Goal: Task Accomplishment & Management: Manage account settings

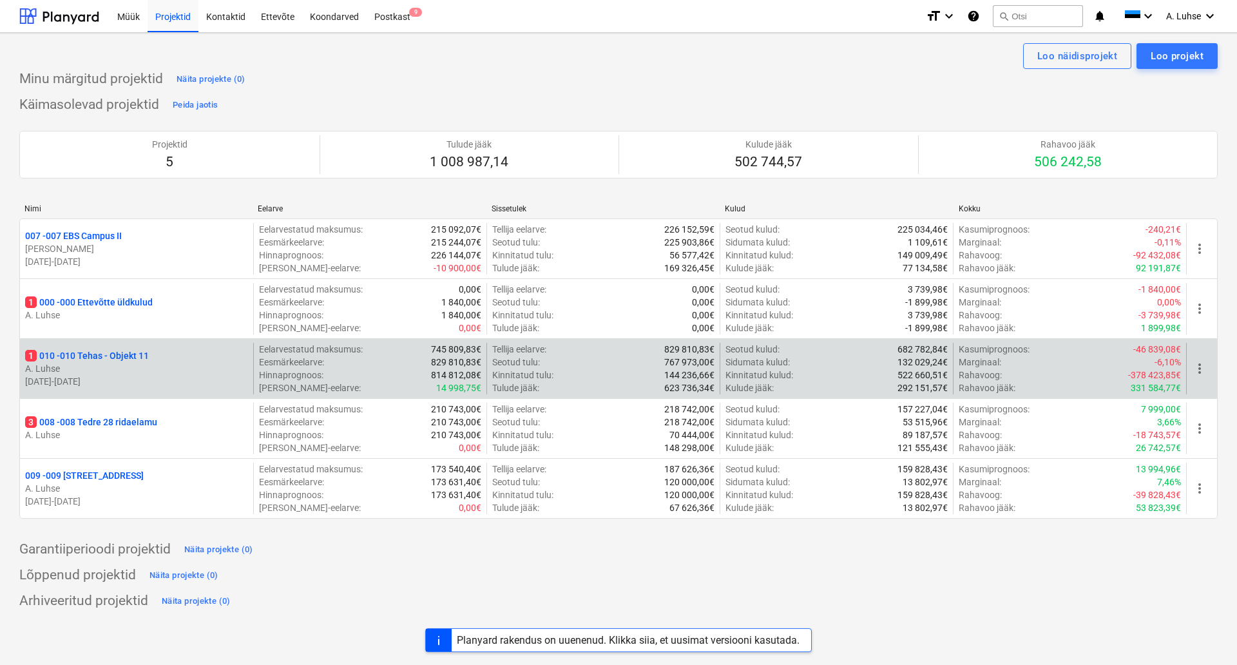
drag, startPoint x: 0, startPoint y: 0, endPoint x: 102, endPoint y: 347, distance: 362.0
click at [102, 347] on div "1 010 - 010 Tehas - Objekt 11 A. Luhse [DATE] - [DATE]" at bounding box center [136, 369] width 233 height 52
click at [112, 356] on p "1 010 - 010 Tehas - Objekt 11" at bounding box center [87, 355] width 124 height 13
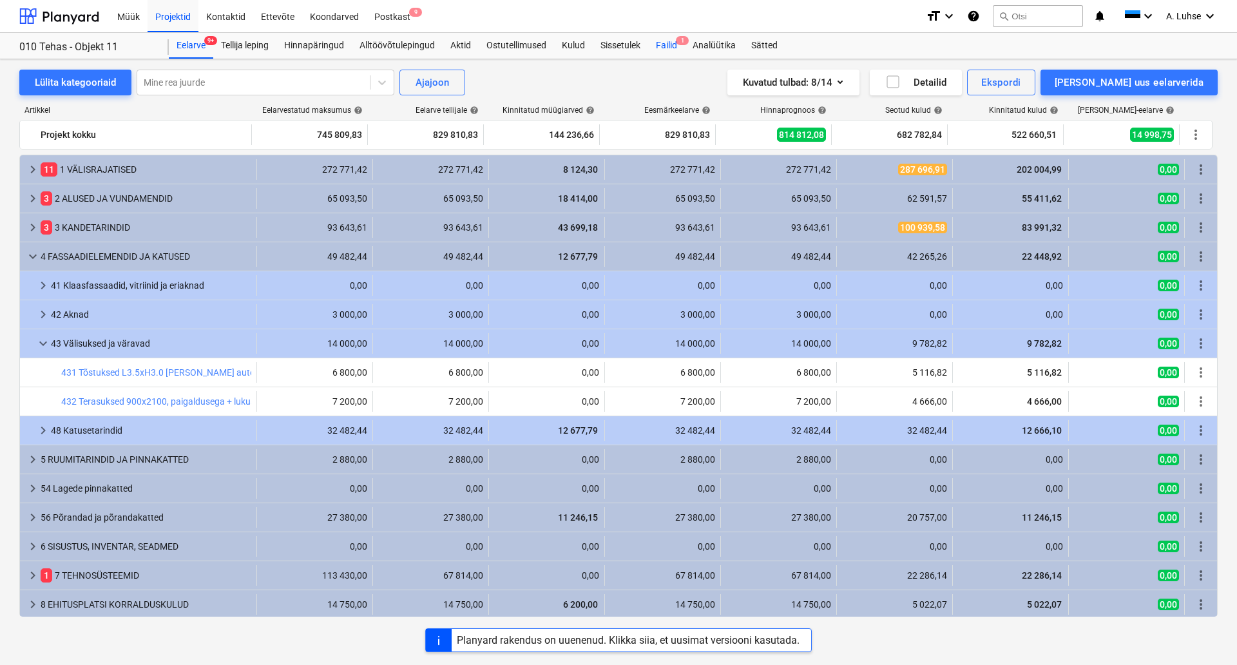
click at [667, 38] on div "Failid 1" at bounding box center [666, 46] width 37 height 26
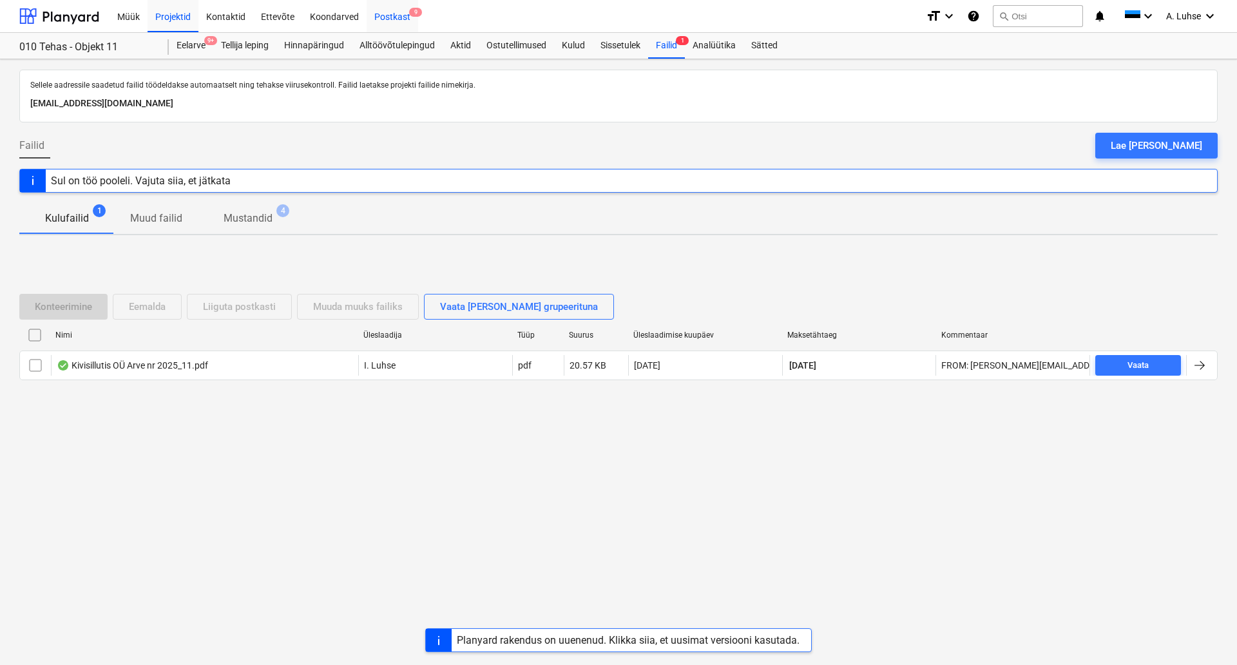
click at [386, 13] on div "Postkast 9" at bounding box center [393, 15] width 52 height 33
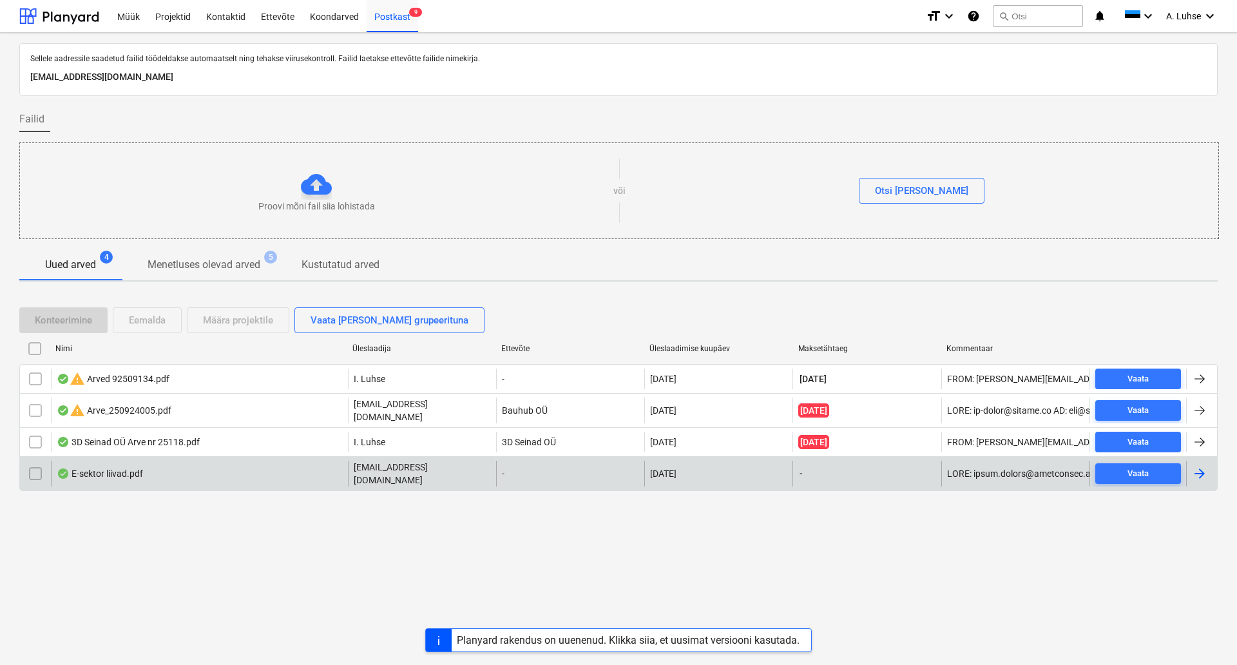
click at [118, 468] on div "E-sektor liivad.pdf" at bounding box center [100, 473] width 86 height 10
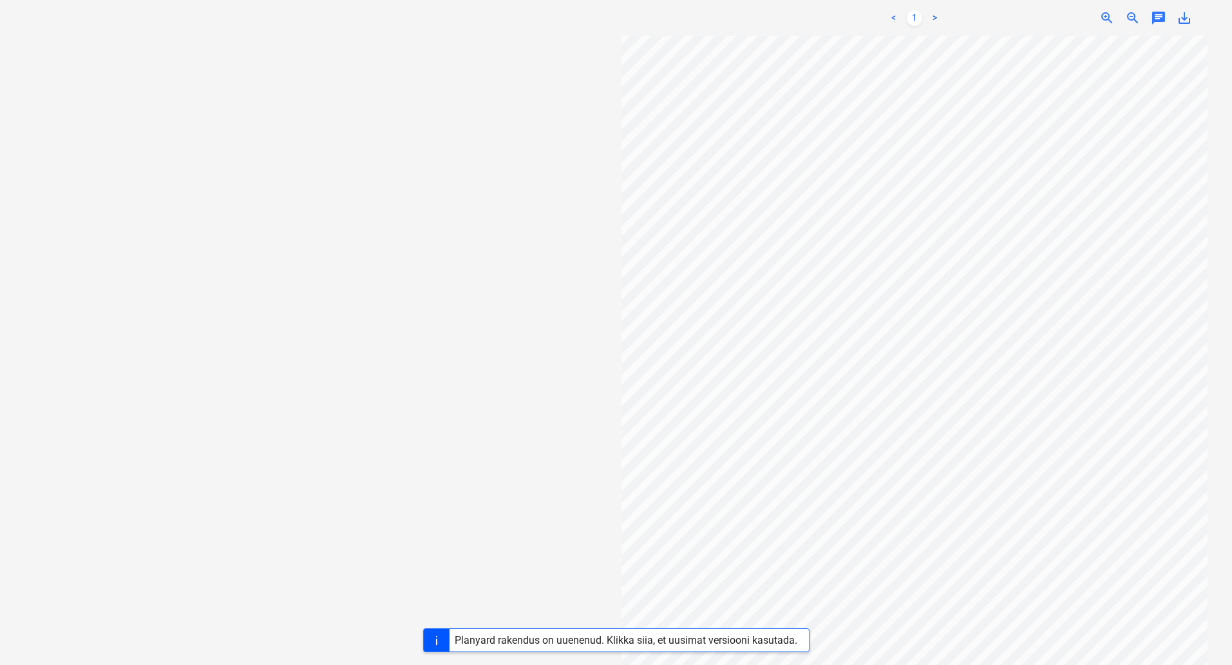
scroll to position [81, 0]
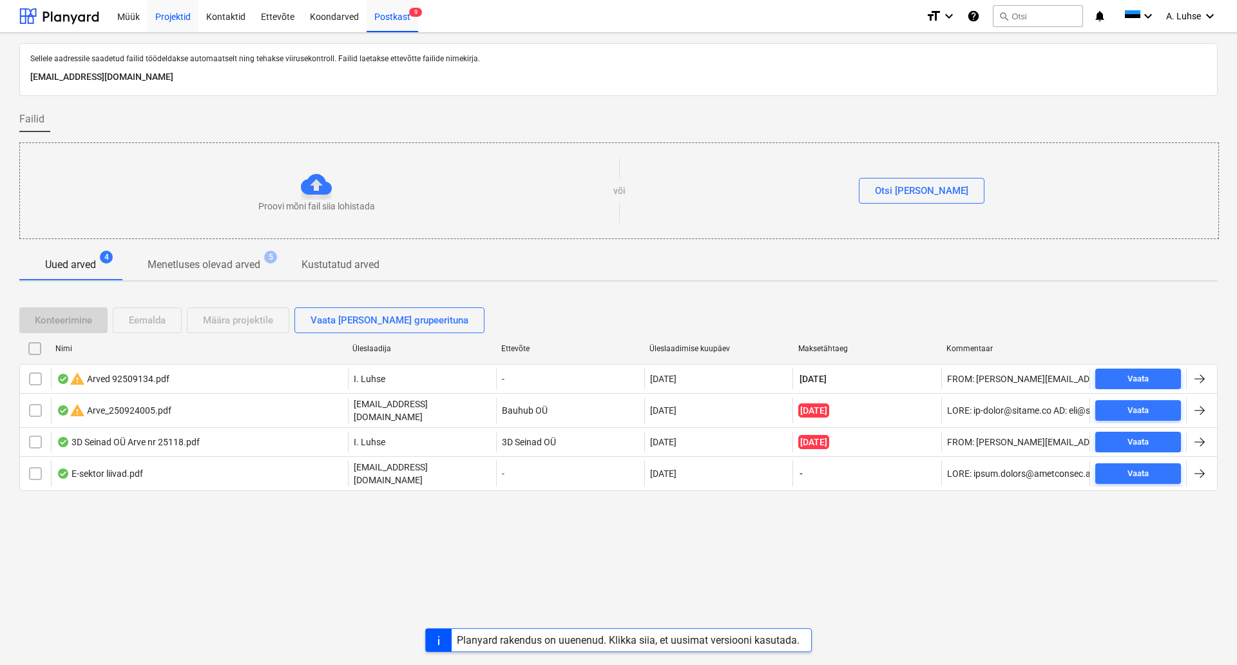
click at [171, 21] on div "Projektid" at bounding box center [173, 15] width 51 height 33
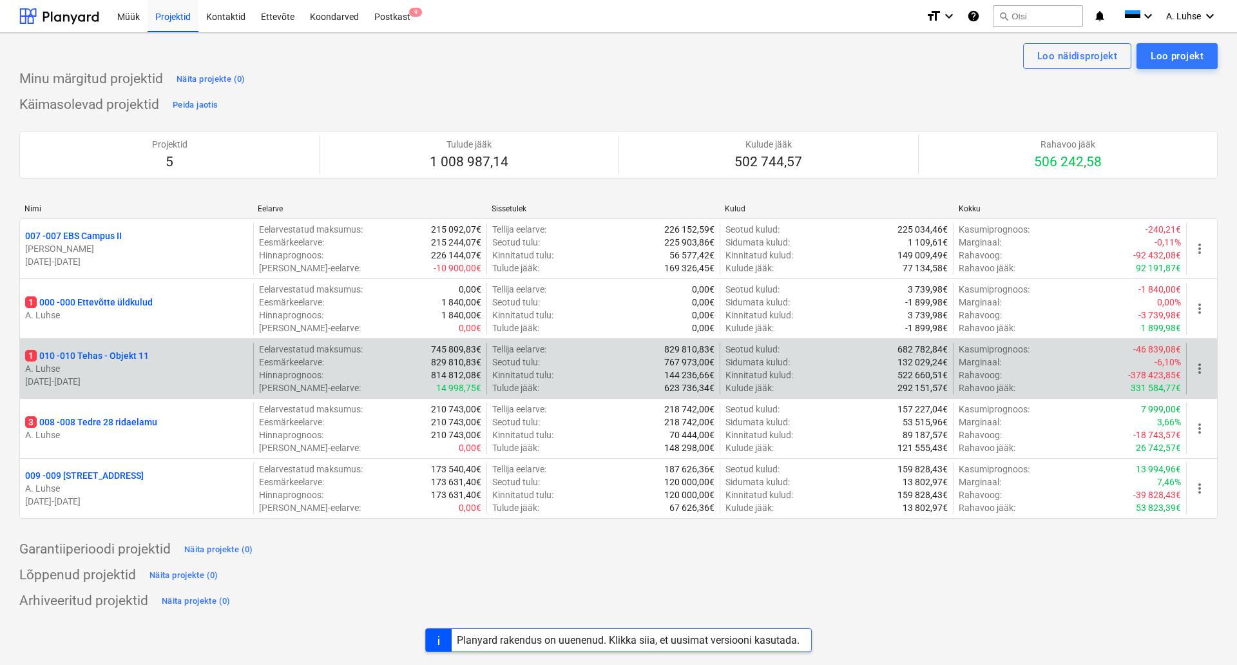
click at [117, 359] on p "1 010 - 010 Tehas - Objekt 11" at bounding box center [87, 355] width 124 height 13
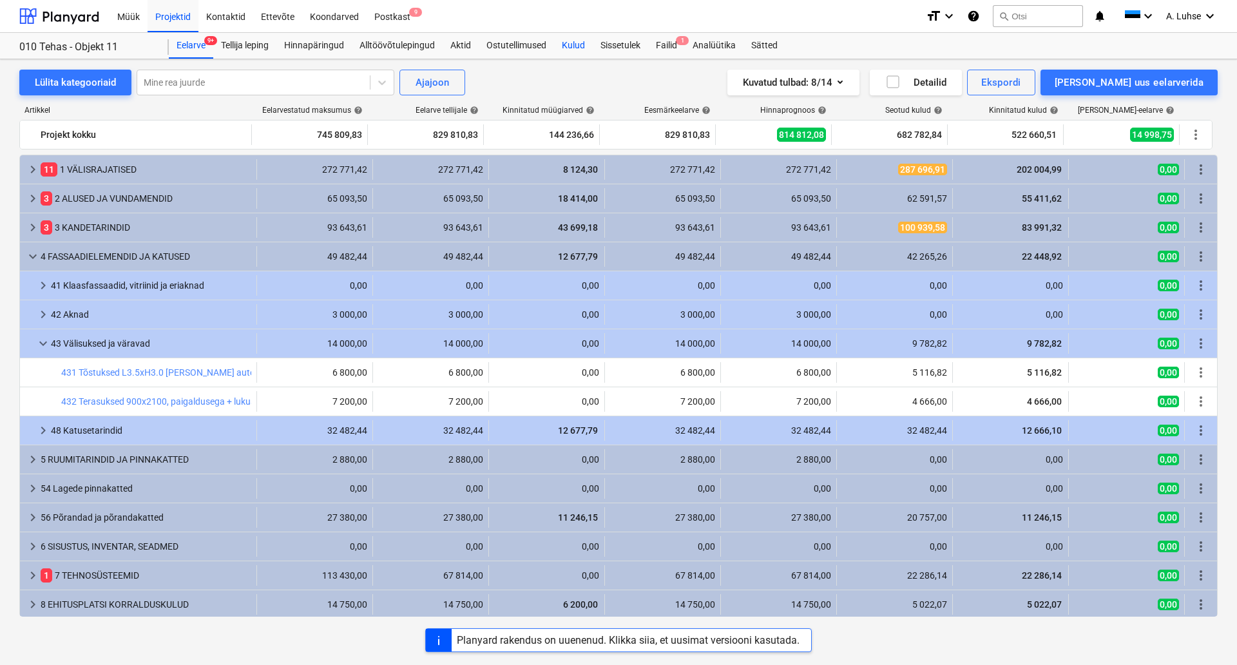
click at [582, 46] on div "Kulud" at bounding box center [573, 46] width 39 height 26
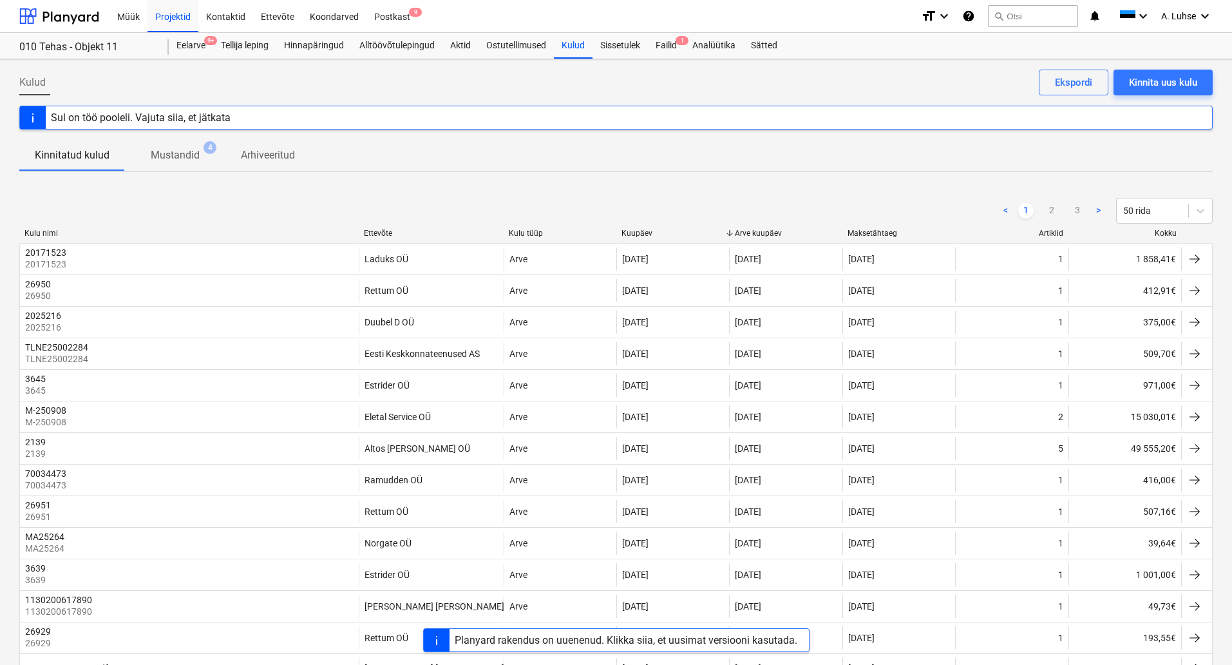
click at [379, 234] on div "Ettevõte" at bounding box center [431, 233] width 135 height 9
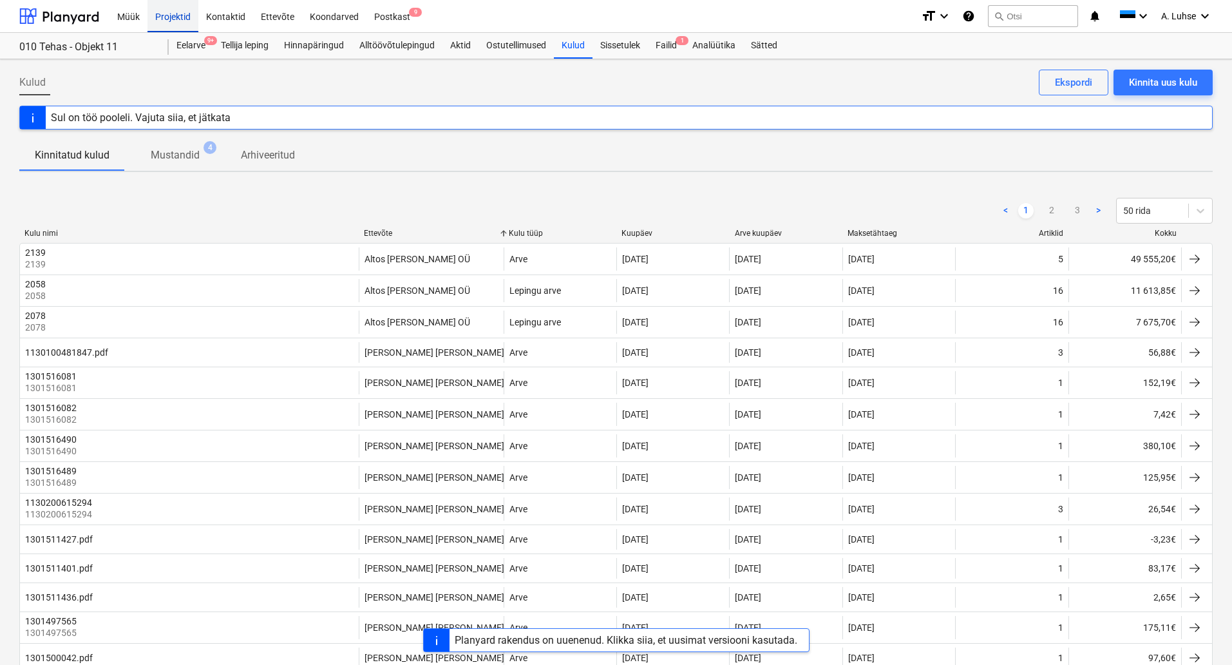
click at [176, 25] on div "Projektid" at bounding box center [173, 15] width 51 height 33
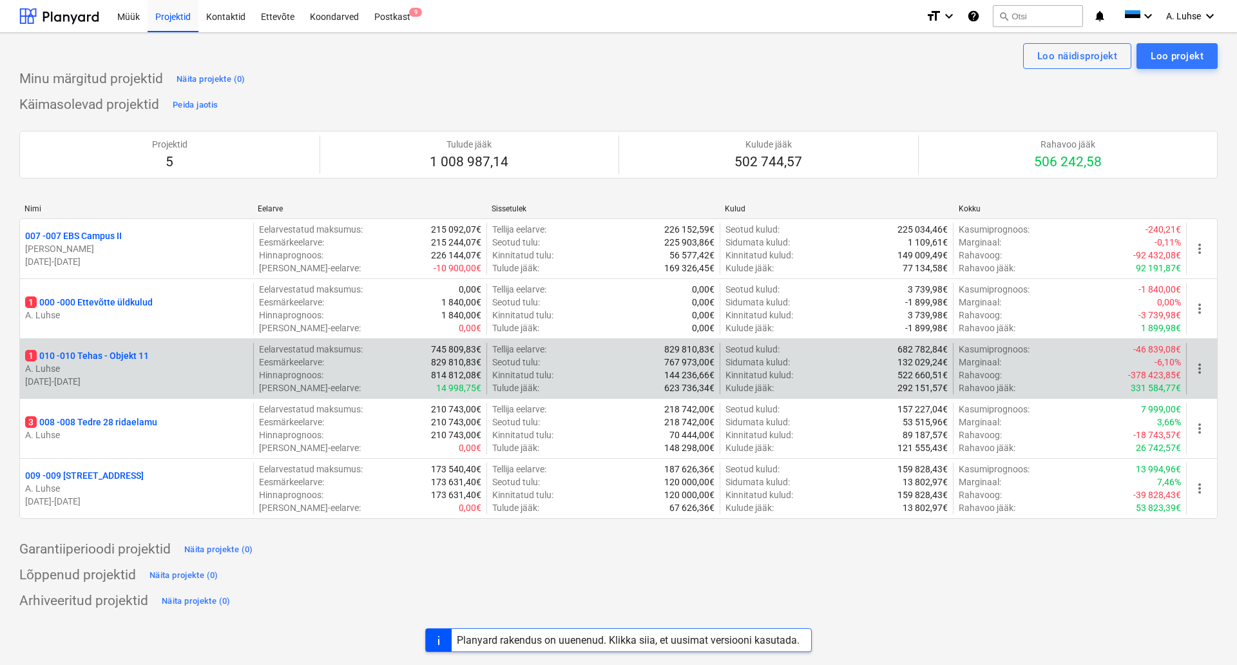
click at [69, 354] on p "1 010 - 010 Tehas - Objekt 11" at bounding box center [87, 355] width 124 height 13
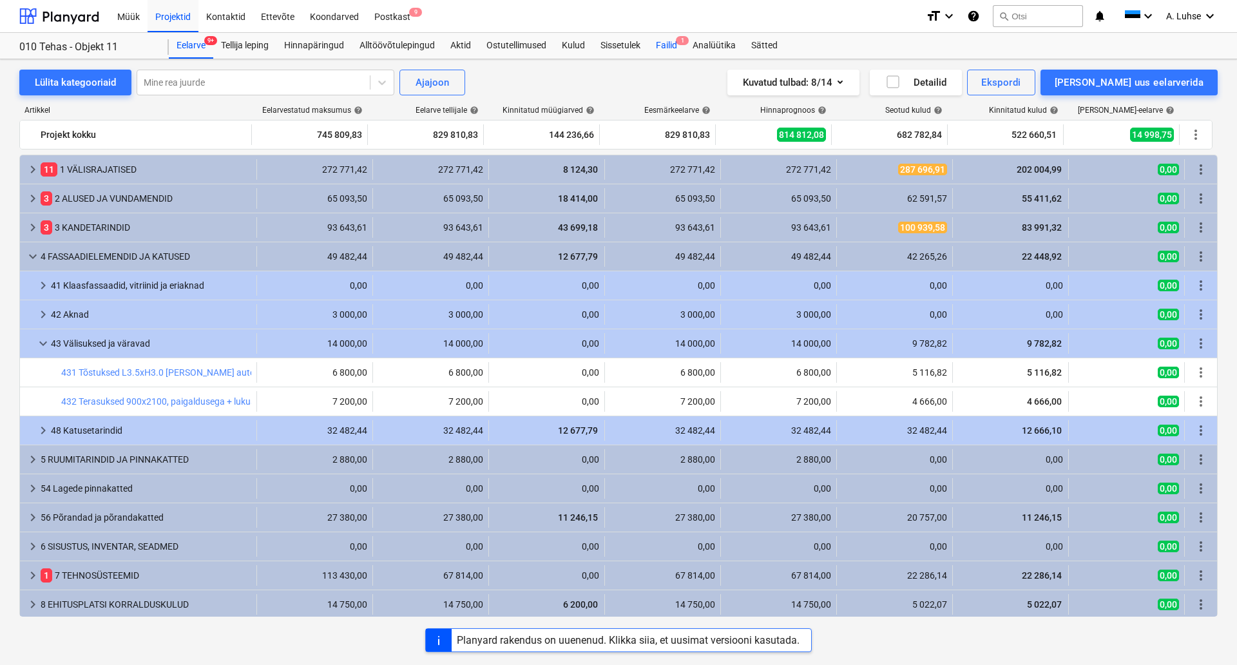
click at [664, 48] on div "Failid 1" at bounding box center [666, 46] width 37 height 26
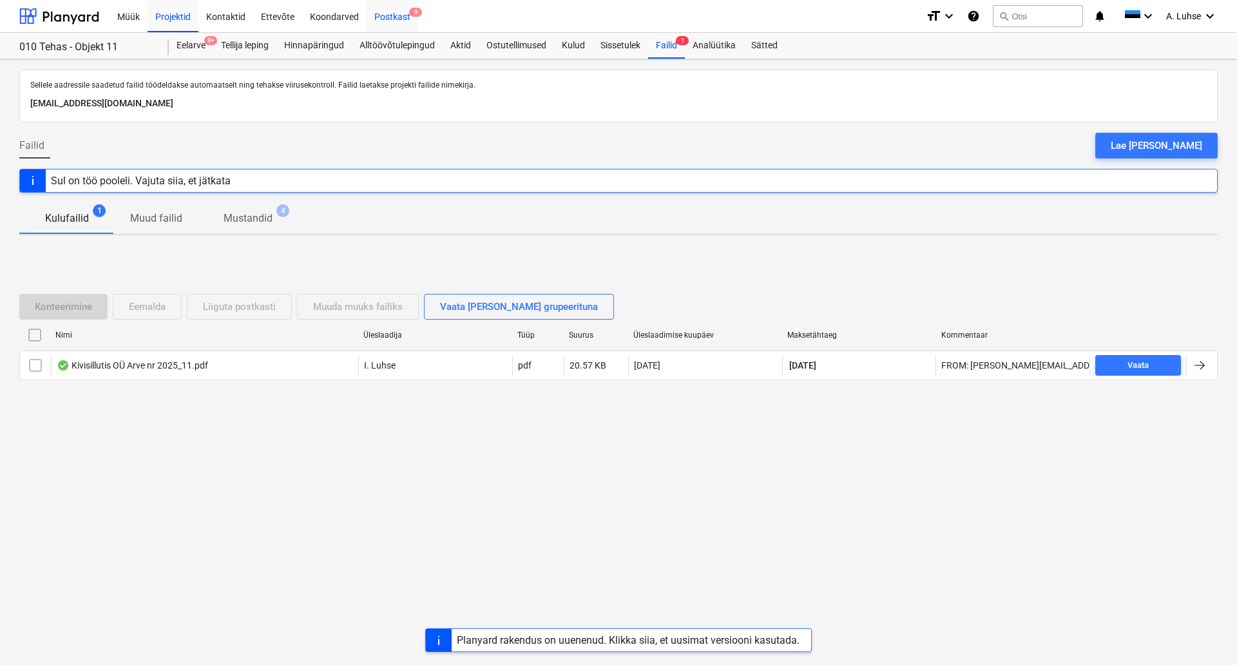
click at [384, 19] on div "Postkast 9" at bounding box center [393, 15] width 52 height 33
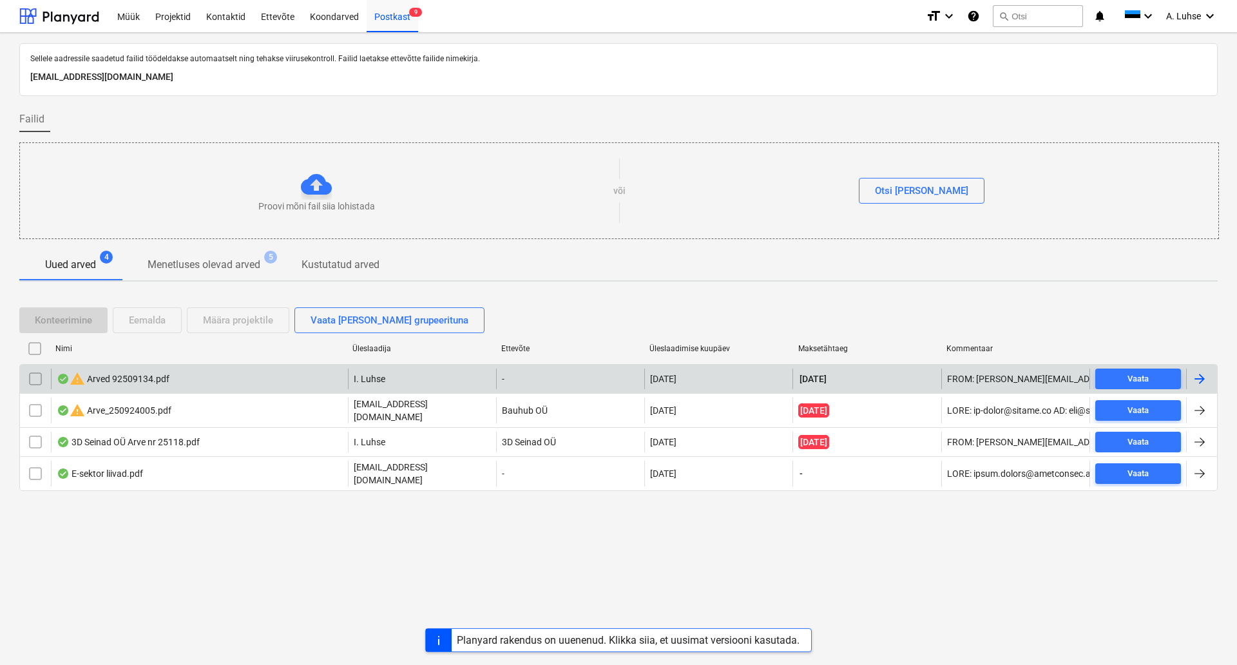
click at [154, 383] on div "warning Arved 92509134.pdf" at bounding box center [113, 378] width 113 height 15
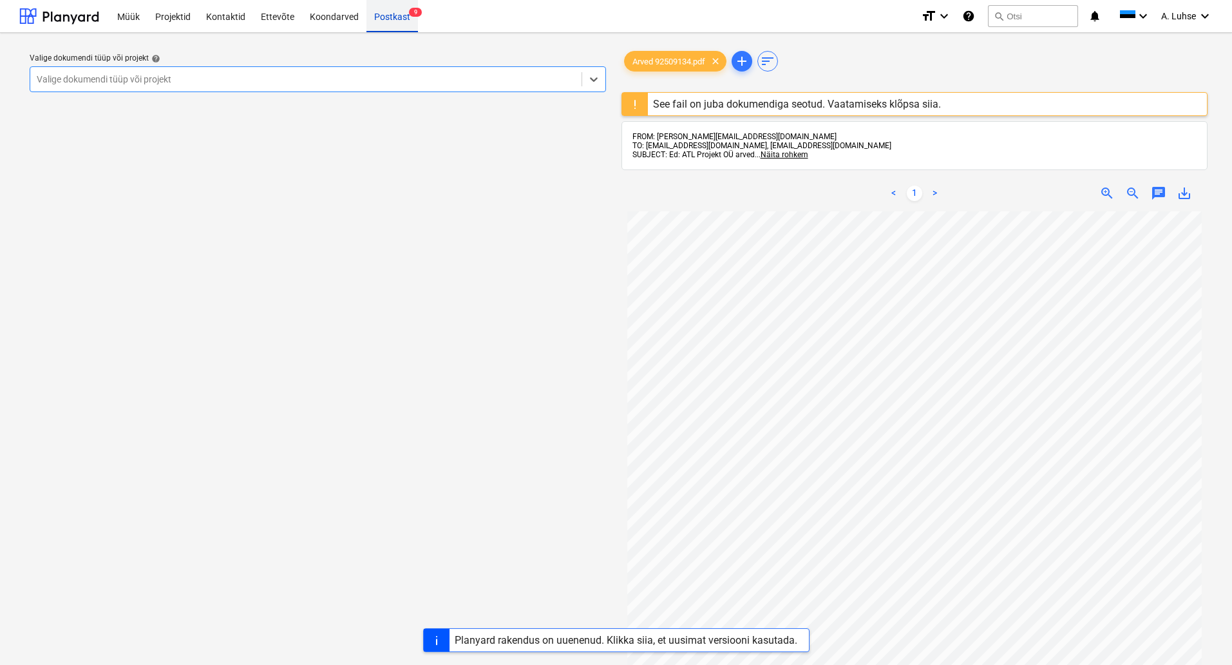
click at [390, 13] on div "Postkast 9" at bounding box center [393, 15] width 52 height 33
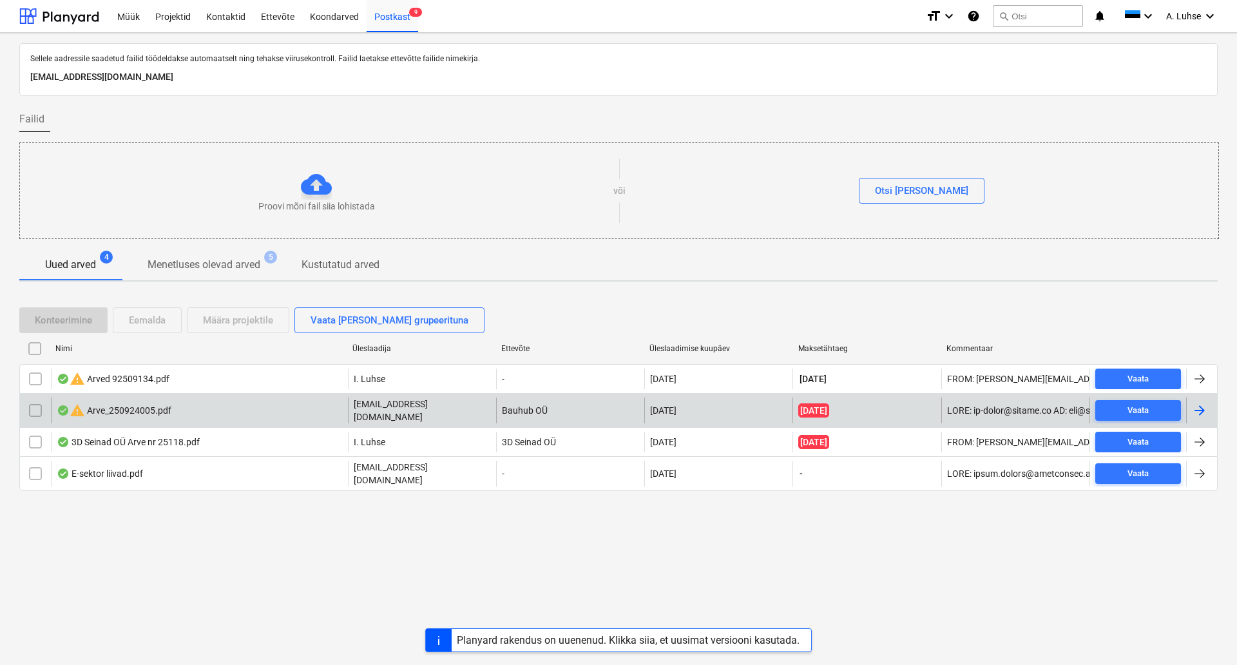
click at [139, 403] on div "warning Arve_250924005.pdf" at bounding box center [114, 410] width 115 height 15
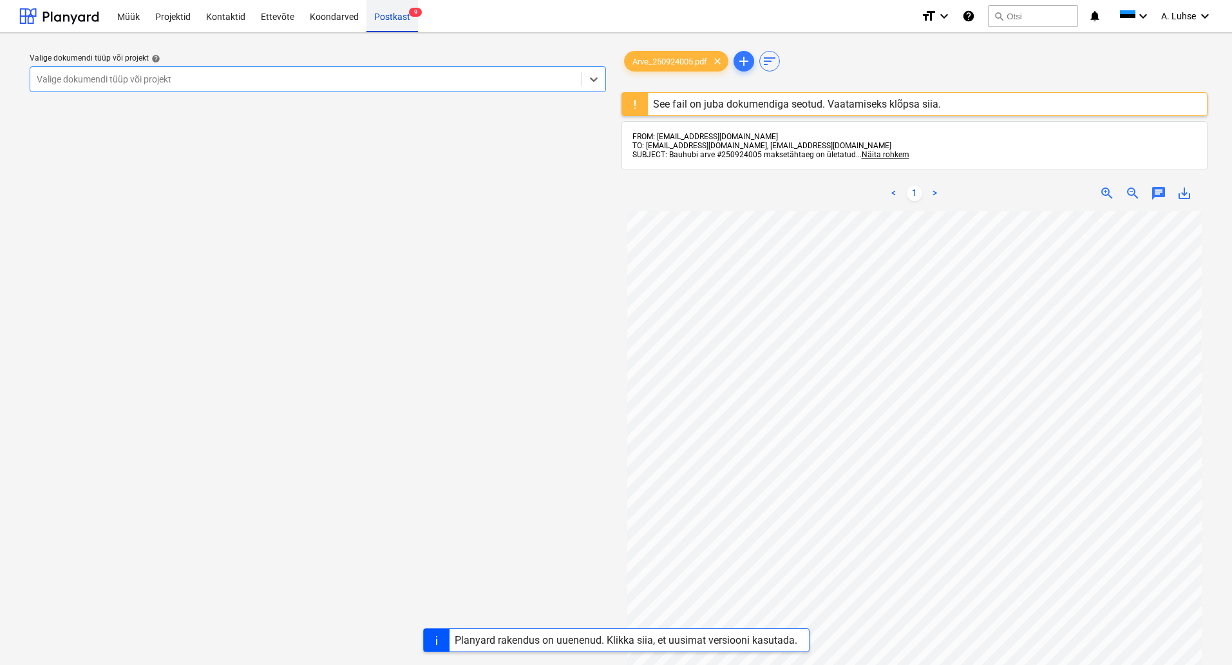
click at [388, 14] on div "Postkast 9" at bounding box center [393, 15] width 52 height 33
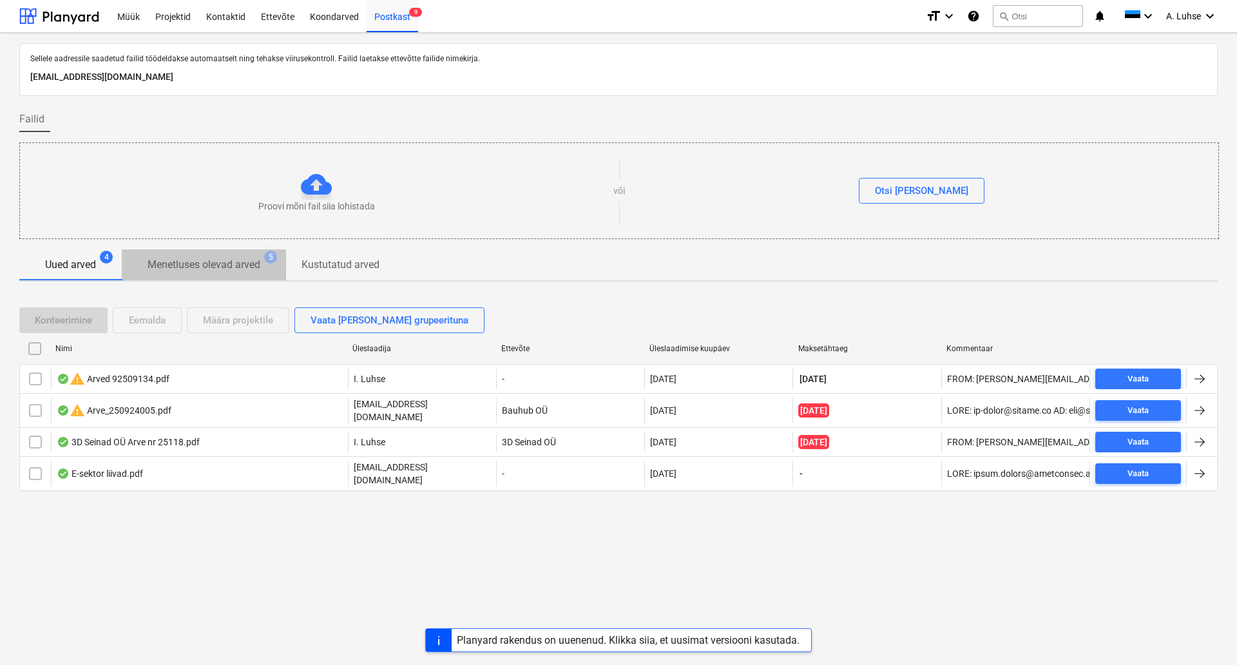
click at [181, 265] on p "Menetluses olevad arved" at bounding box center [204, 264] width 113 height 15
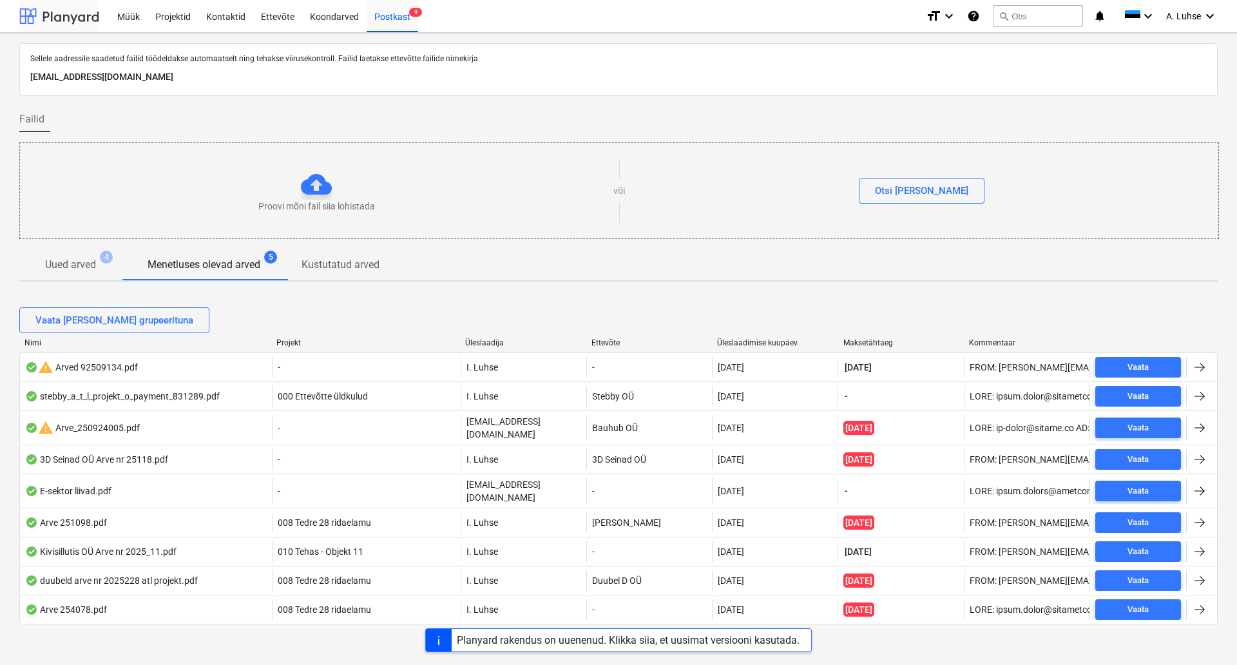
click at [88, 23] on div at bounding box center [59, 16] width 80 height 32
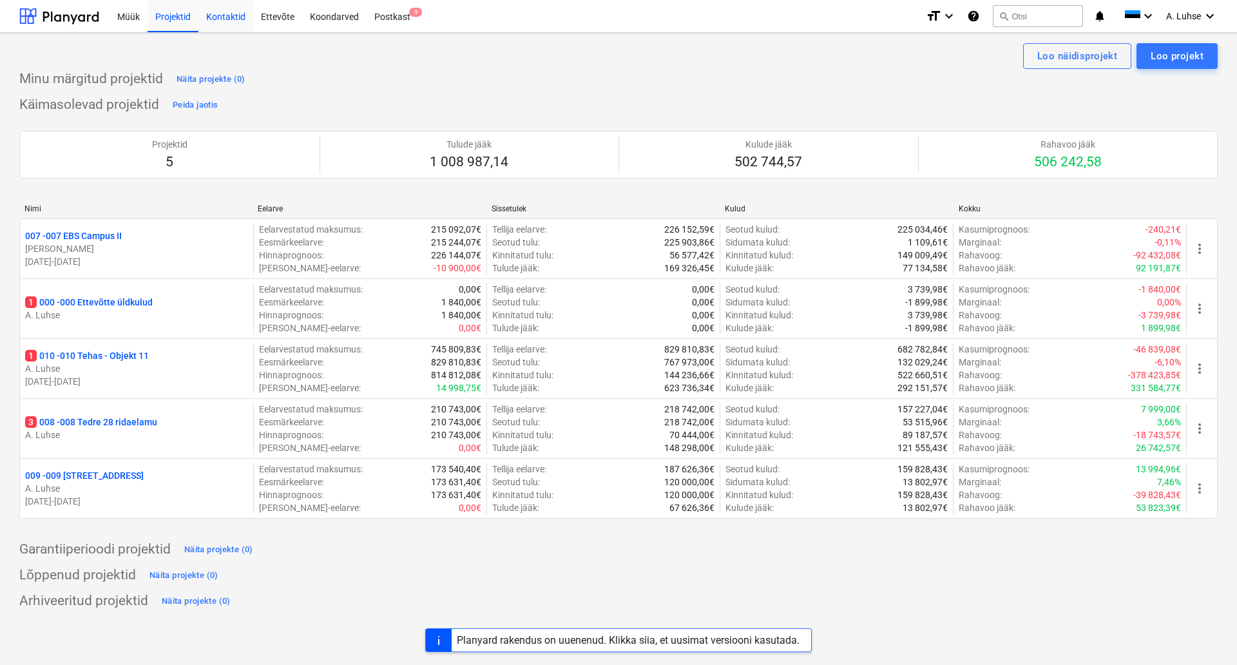
click at [236, 19] on div "Kontaktid" at bounding box center [225, 15] width 55 height 33
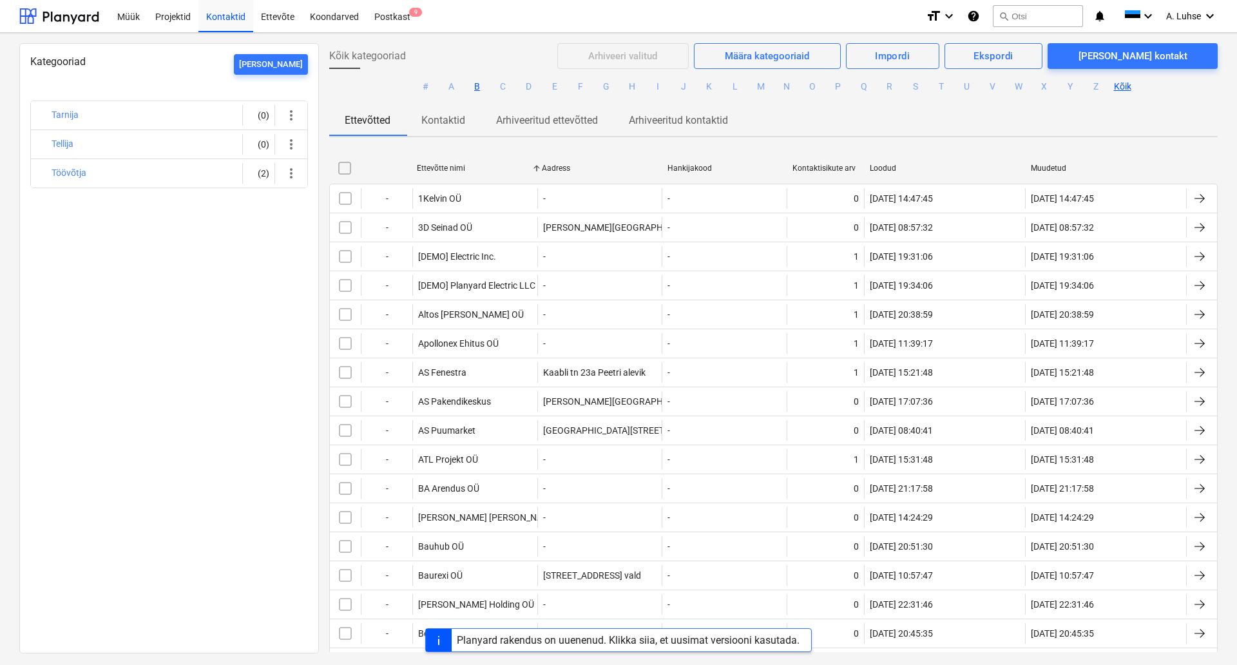
click at [474, 88] on button "B" at bounding box center [477, 86] width 15 height 15
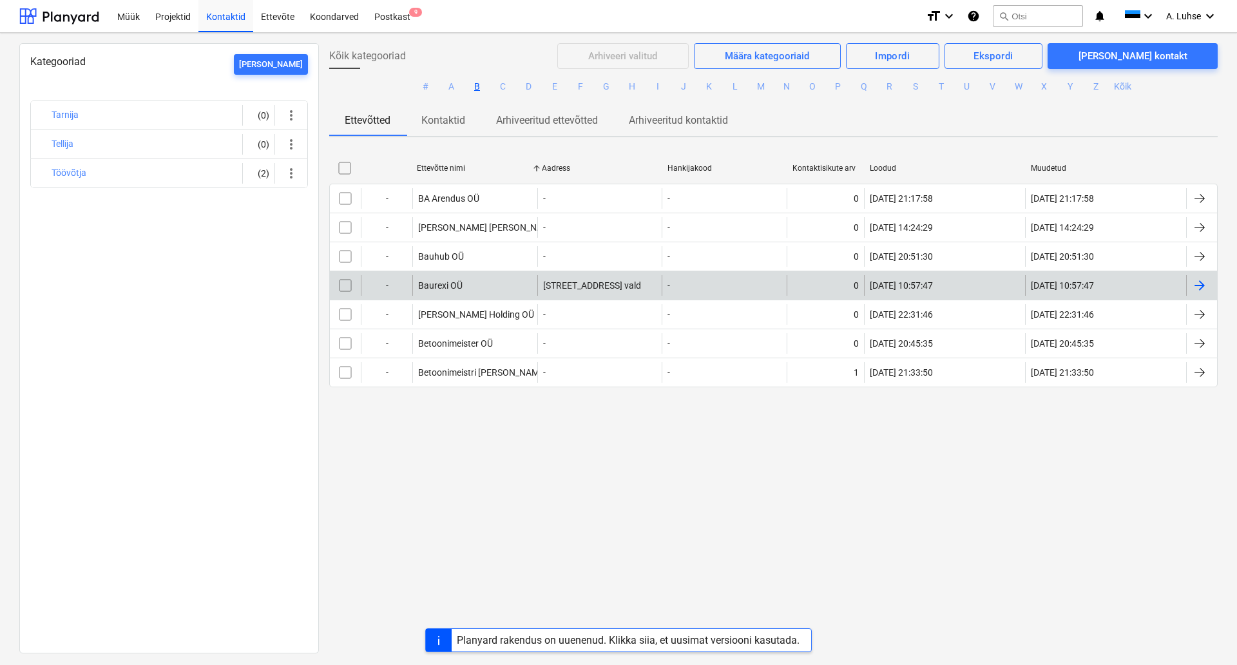
click at [470, 284] on div "Baurexi OÜ" at bounding box center [474, 285] width 125 height 21
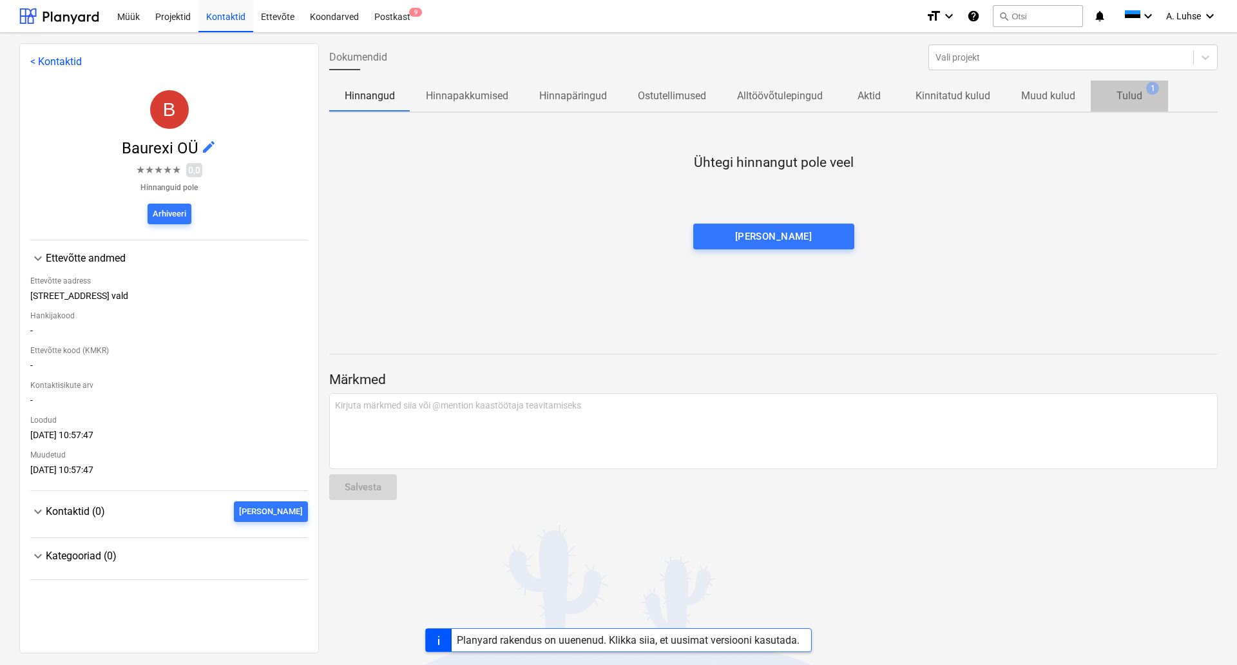
click at [1122, 97] on p "Tulud" at bounding box center [1129, 95] width 26 height 15
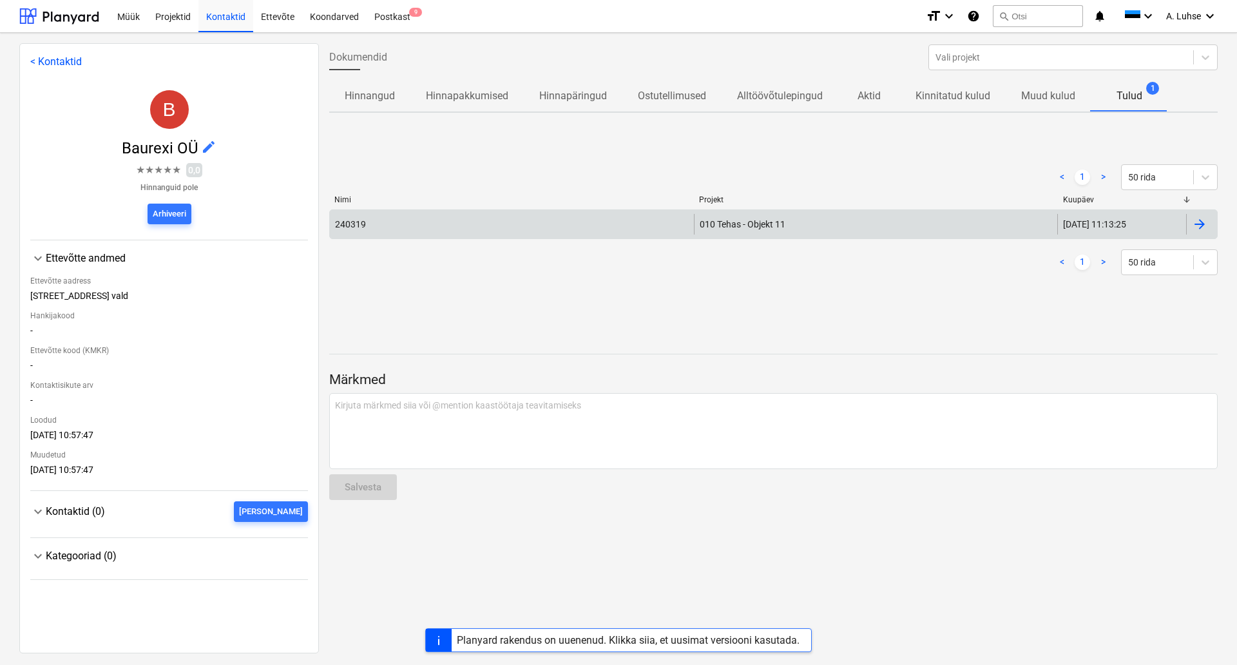
click at [807, 228] on div "010 Tehas - Objekt 11" at bounding box center [876, 224] width 364 height 21
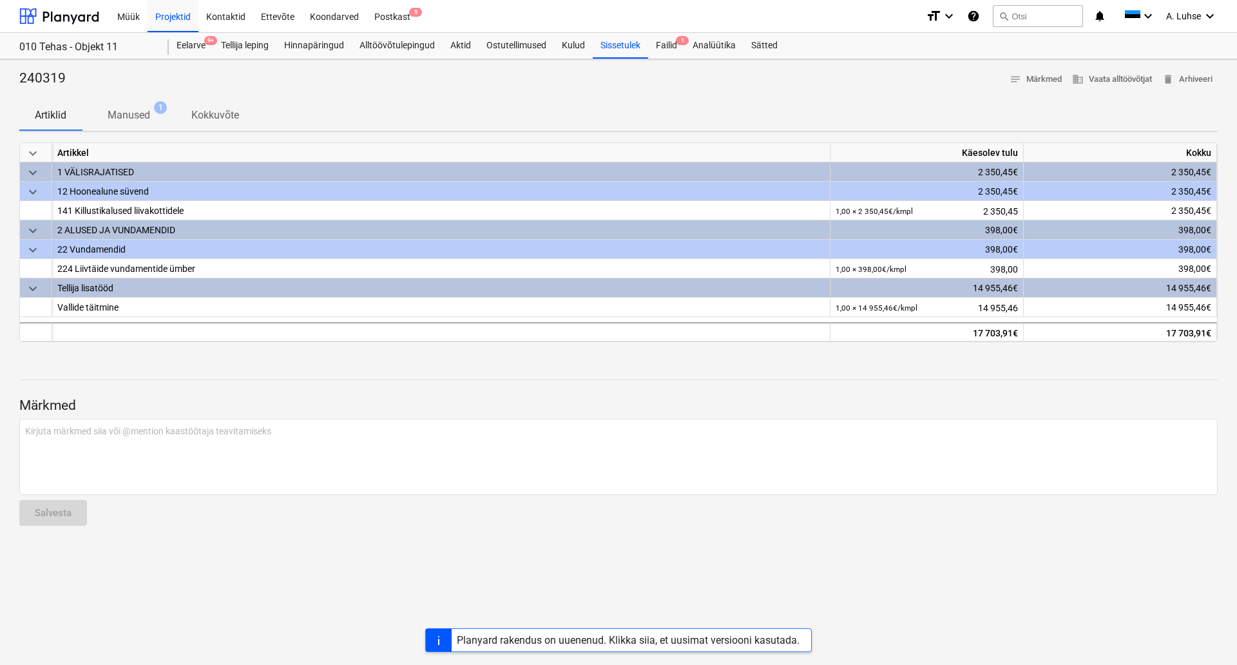
click at [133, 112] on p "Manused" at bounding box center [129, 115] width 43 height 15
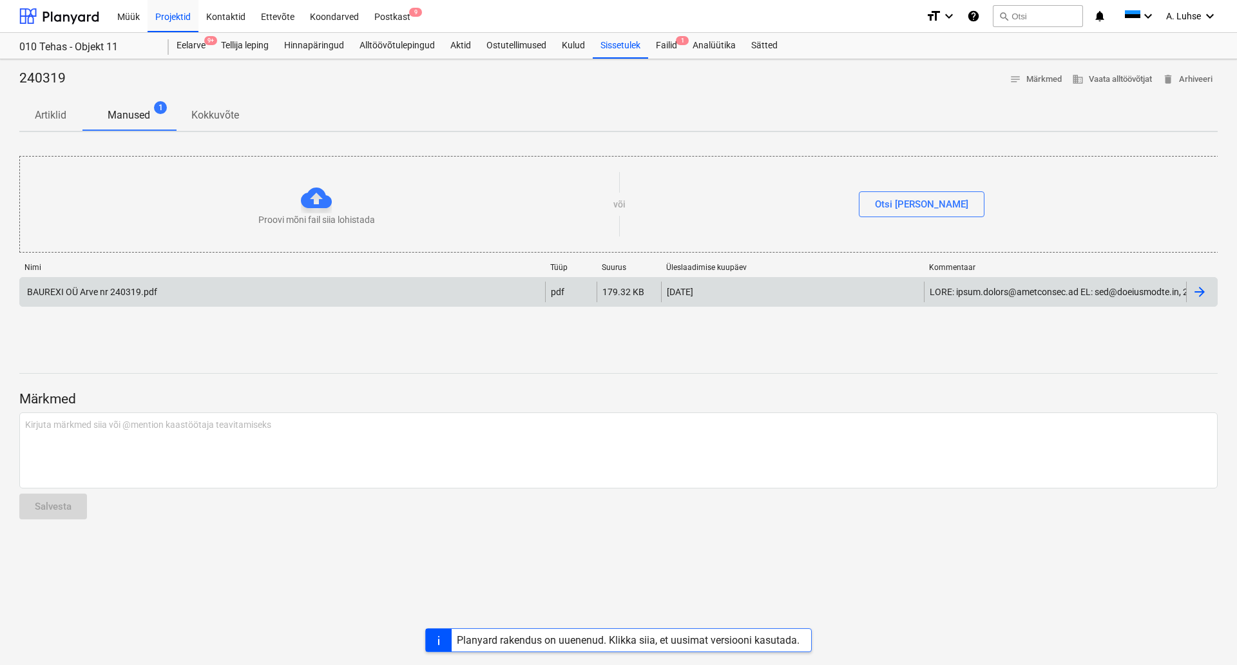
click at [163, 294] on div "BAUREXI OÜ Arve nr 240319.pdf" at bounding box center [282, 292] width 525 height 21
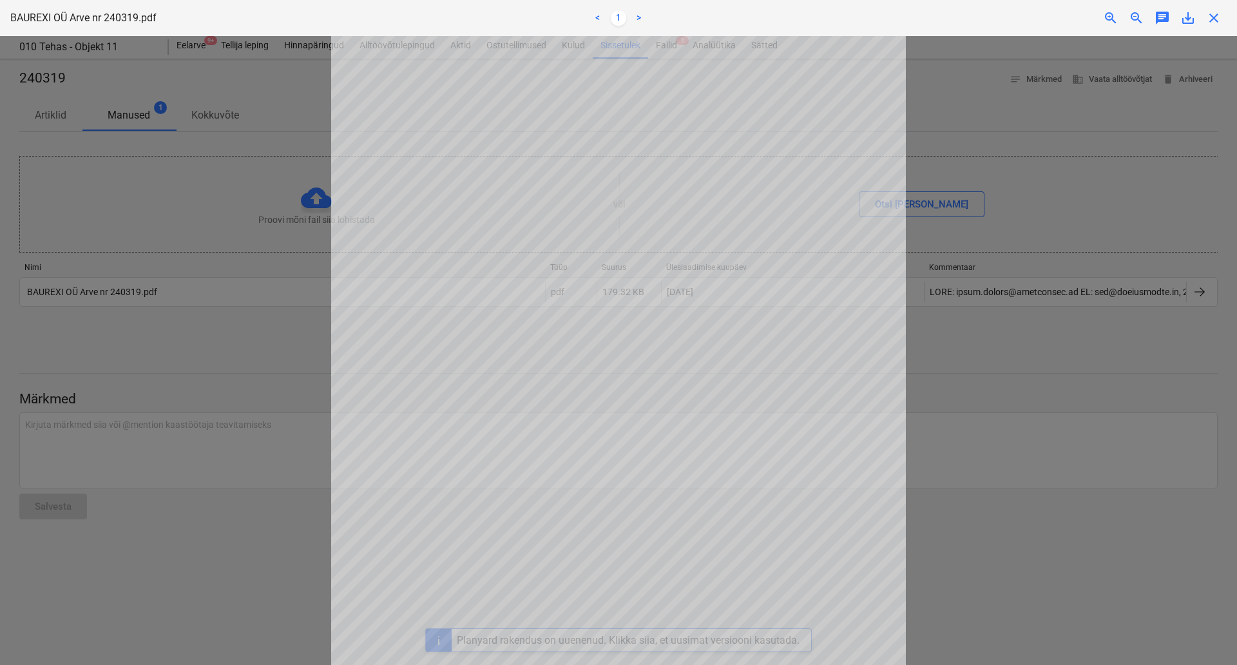
click at [216, 365] on div at bounding box center [618, 350] width 1237 height 629
click at [119, 128] on div at bounding box center [618, 350] width 1237 height 629
click at [62, 119] on div at bounding box center [618, 350] width 1237 height 629
click at [1002, 179] on div at bounding box center [618, 350] width 1237 height 629
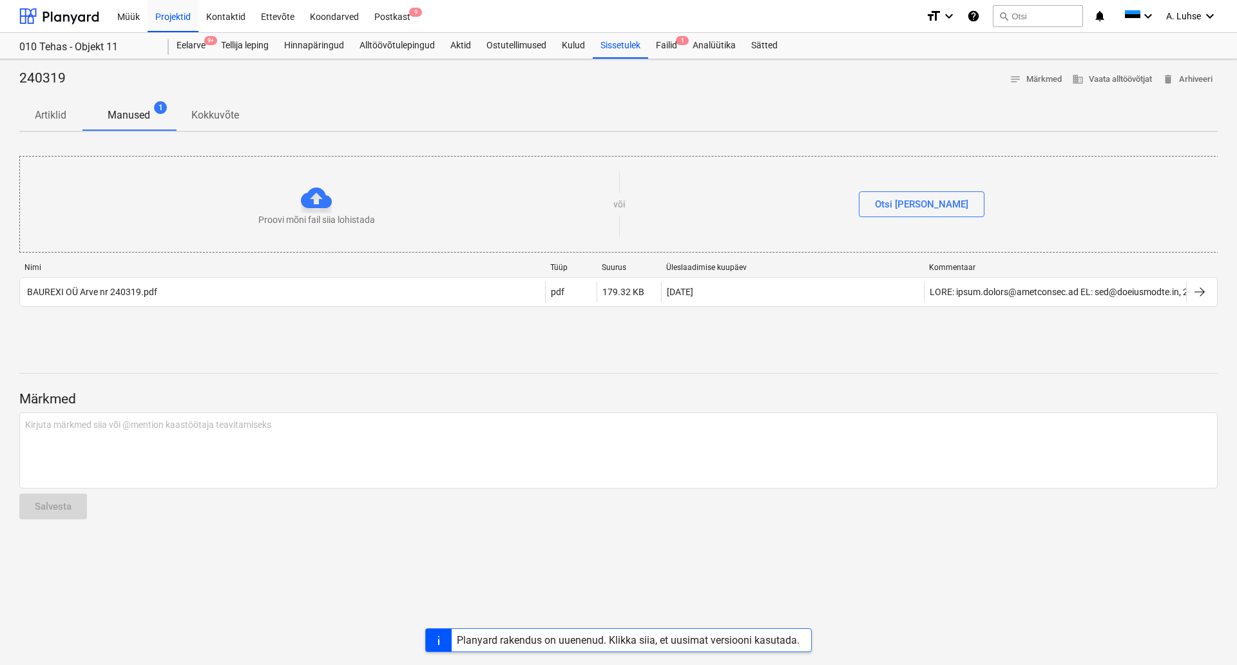
click at [56, 116] on p "Artiklid" at bounding box center [51, 115] width 32 height 15
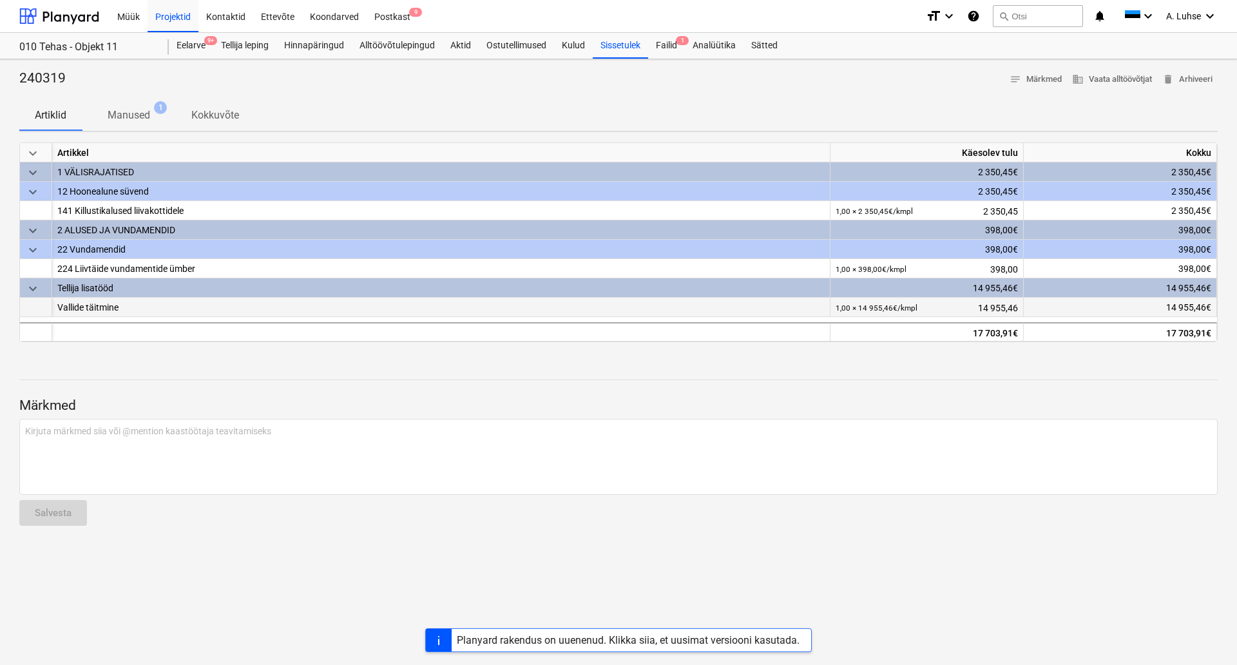
click at [1198, 310] on div "14 955,46€" at bounding box center [1120, 307] width 193 height 19
click at [181, 45] on div "Eelarve 9+" at bounding box center [191, 46] width 44 height 26
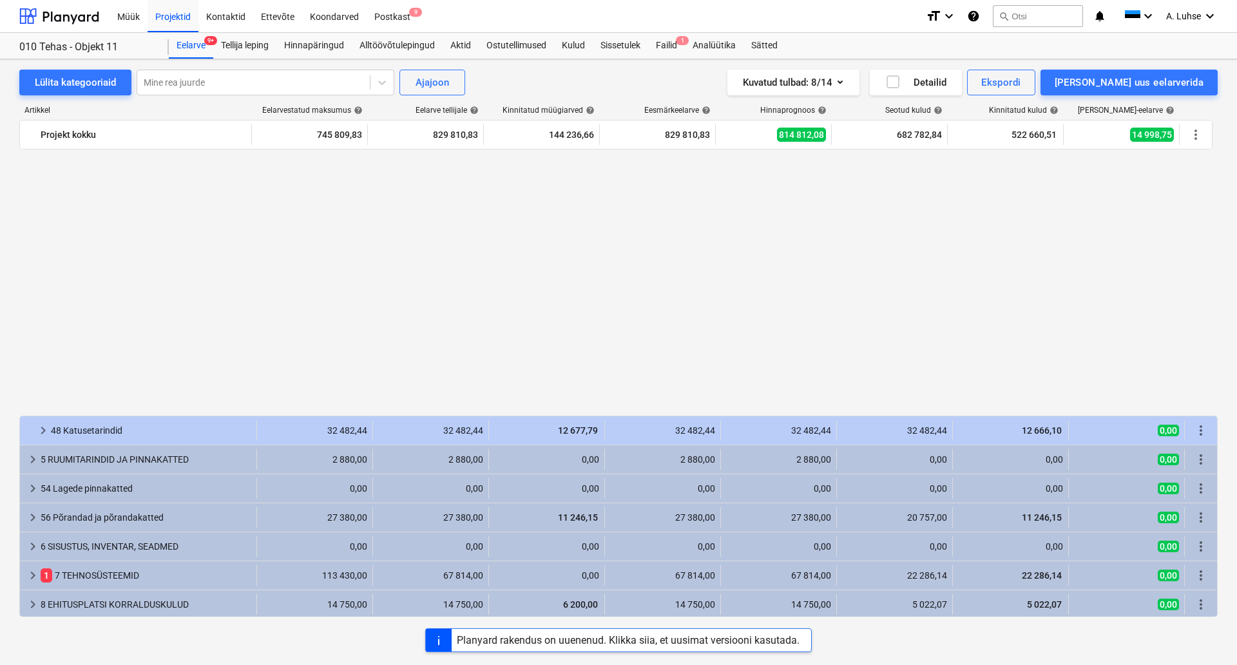
scroll to position [292, 0]
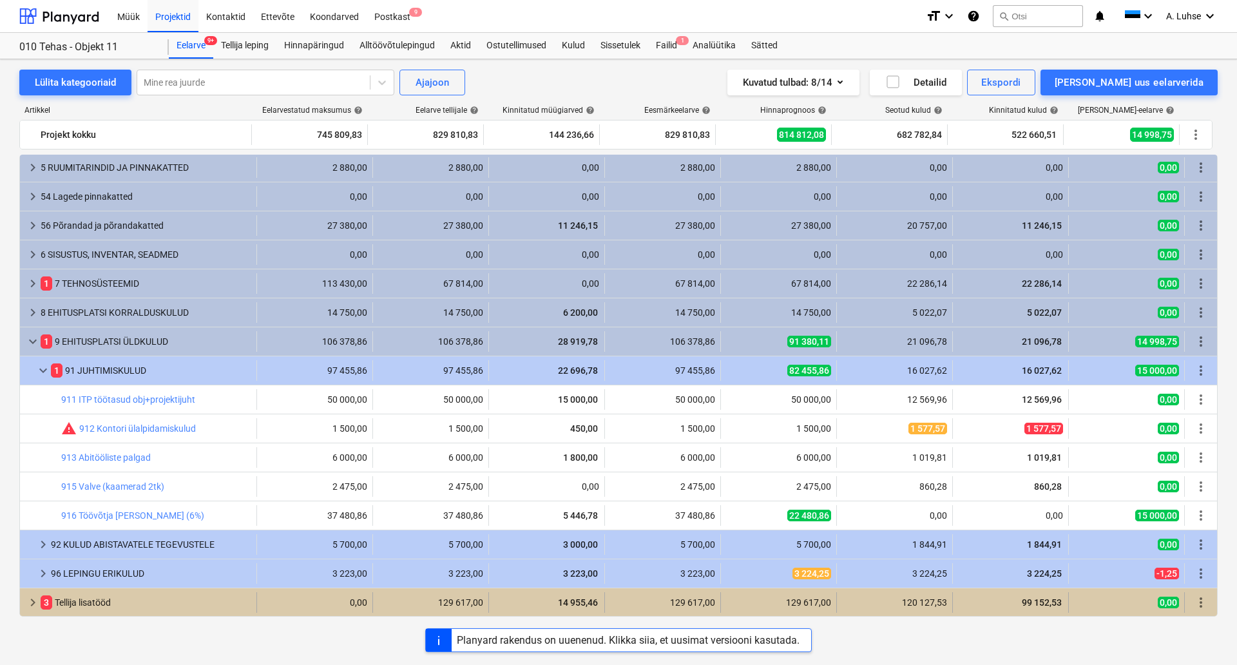
click at [32, 601] on span "keyboard_arrow_right" at bounding box center [32, 602] width 15 height 15
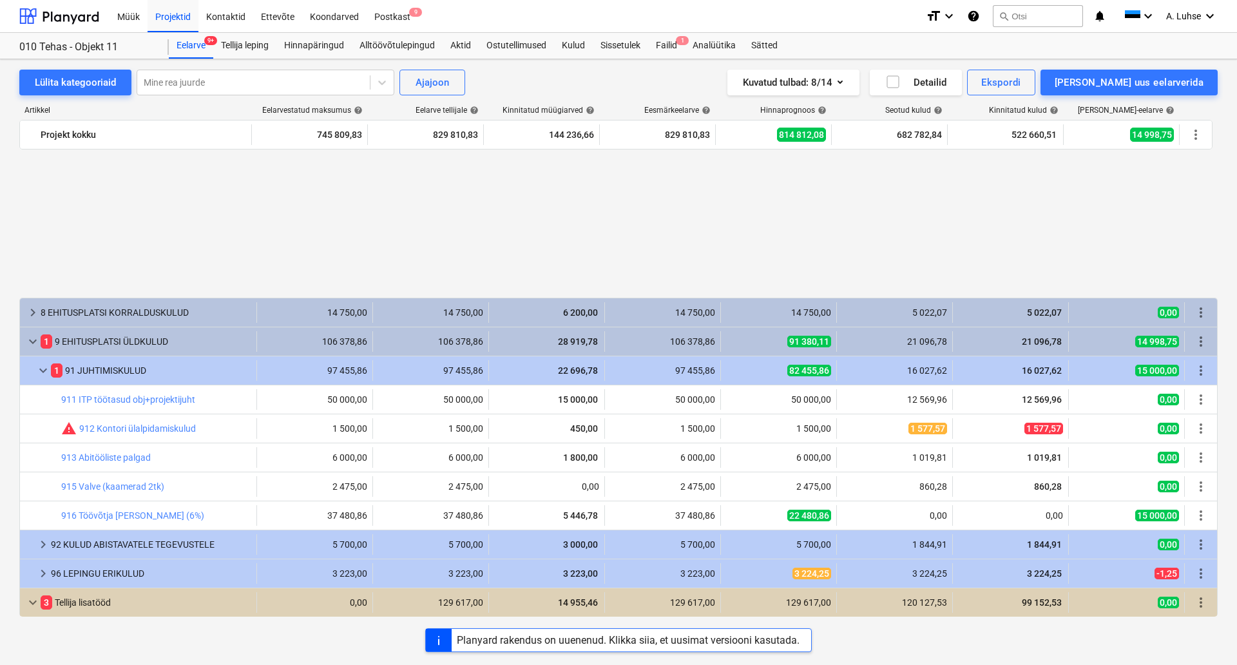
scroll to position [495, 0]
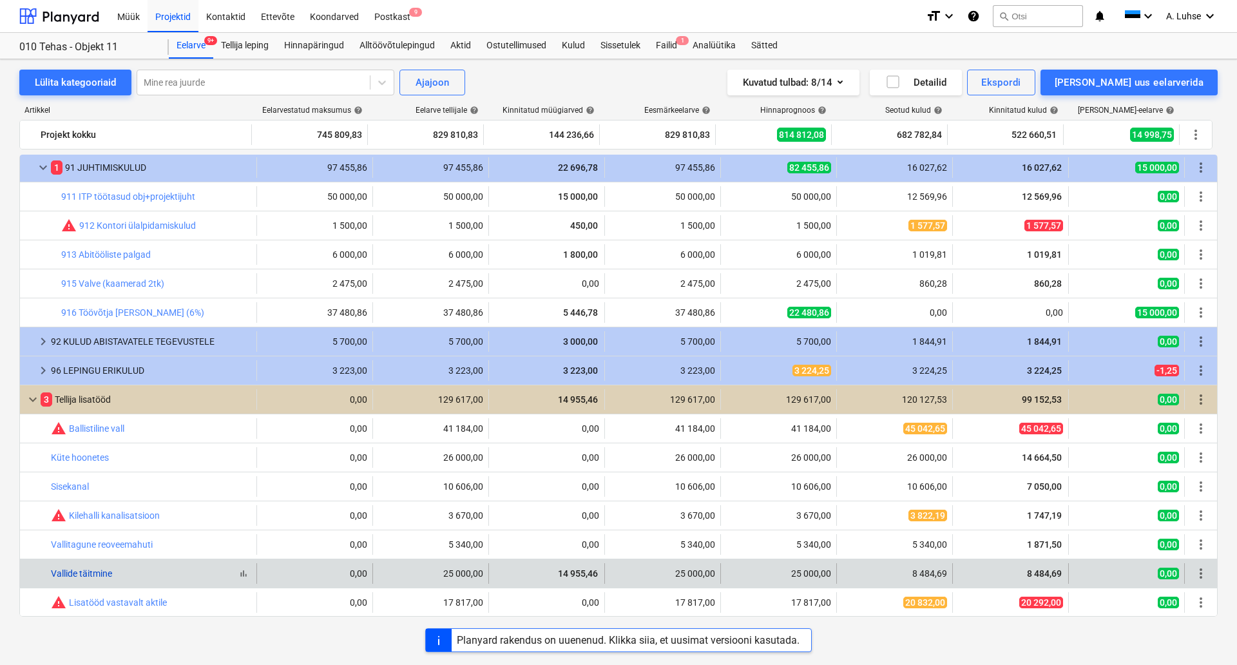
click at [75, 576] on link "Vallide täitmine" at bounding box center [81, 573] width 61 height 10
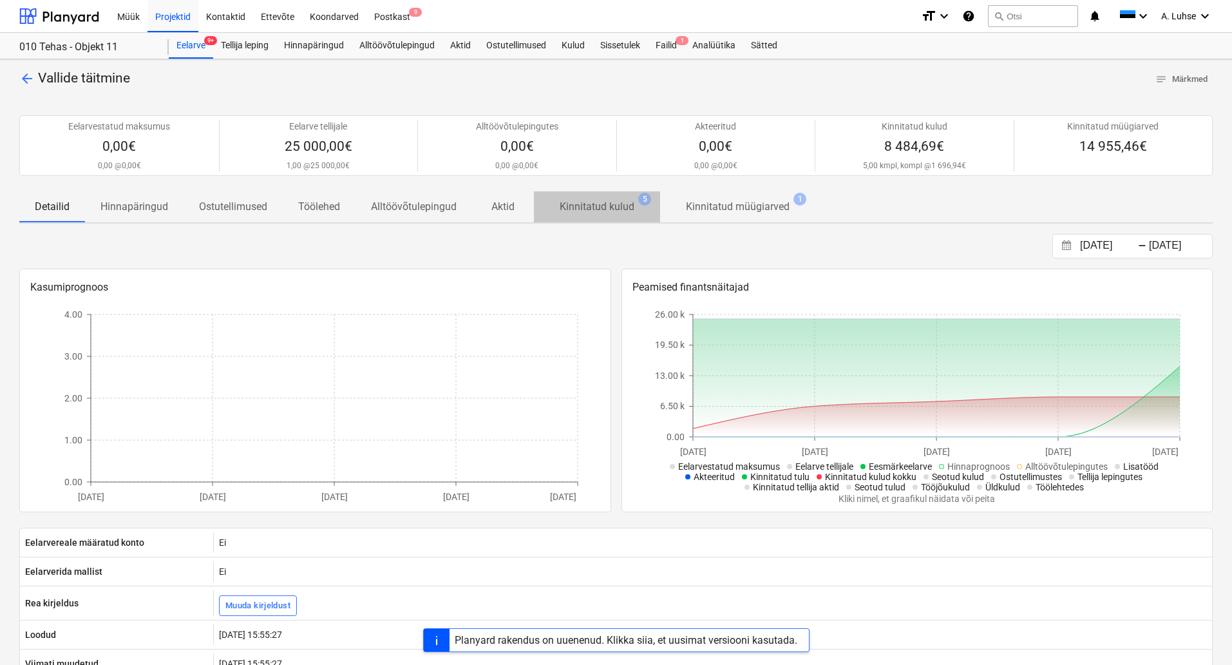
click at [623, 211] on p "Kinnitatud kulud" at bounding box center [597, 206] width 75 height 15
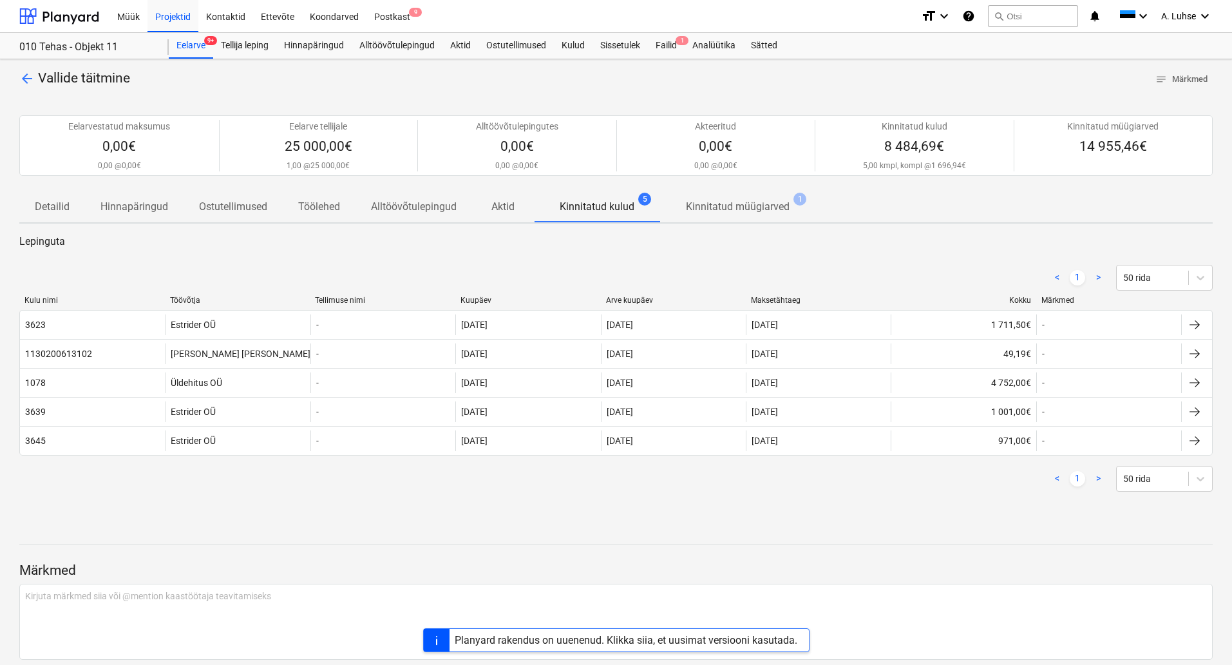
click at [712, 205] on p "Kinnitatud müügiarved" at bounding box center [738, 206] width 104 height 15
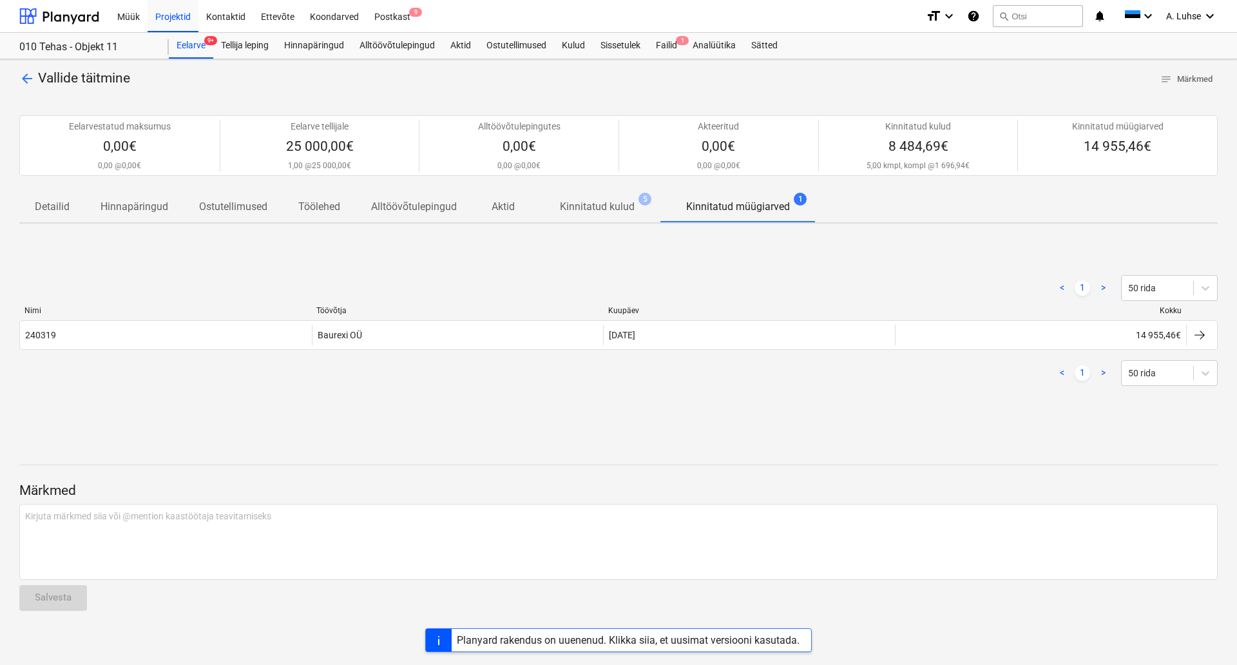
click at [704, 436] on div "arrow_back Vallide täitmine notes Märkmed Eelarvestatud maksumus 0,00€ 0,00 @ 0…" at bounding box center [618, 362] width 1237 height 606
click at [582, 216] on span "Kinnitatud kulud 5" at bounding box center [597, 207] width 126 height 24
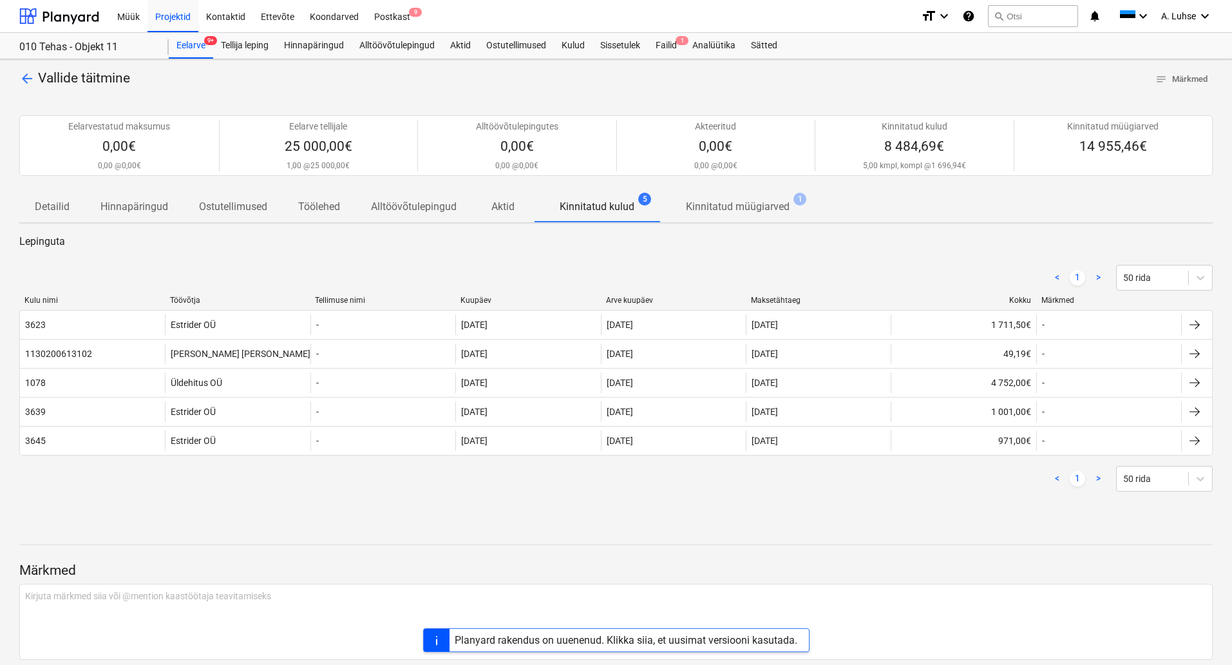
click at [316, 252] on div "< 1 > 50 rida Kulu nimi Töövõtja Tellimuse nimi Kuupäev Arve kuupäev Maksetähta…" at bounding box center [616, 378] width 1194 height 258
click at [332, 506] on div "< 1 > 50 rida Kulu nimi Töövõtja Tellimuse nimi Kuupäev Arve kuupäev Maksetähta…" at bounding box center [616, 378] width 1194 height 258
click at [729, 207] on p "Kinnitatud müügiarved" at bounding box center [738, 206] width 104 height 15
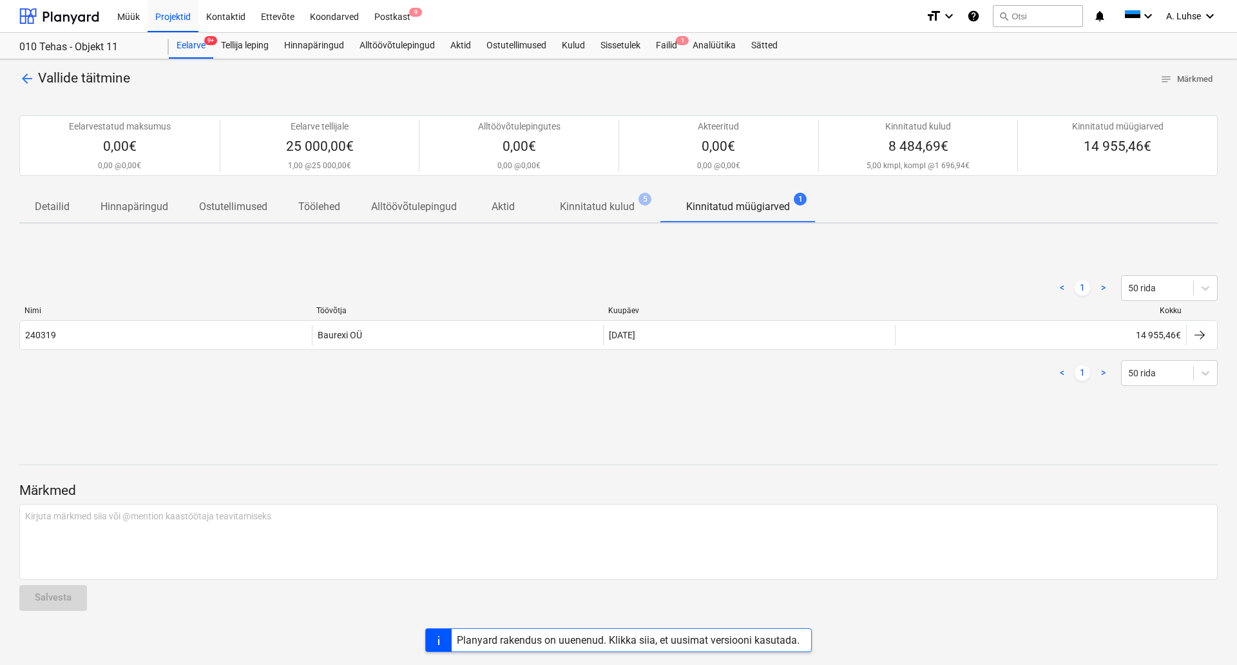
click at [309, 428] on div "arrow_back Vallide täitmine notes Märkmed Eelarvestatud maksumus 0,00€ 0,00 @ 0…" at bounding box center [618, 362] width 1237 height 606
click at [120, 9] on div "Müük" at bounding box center [129, 15] width 38 height 33
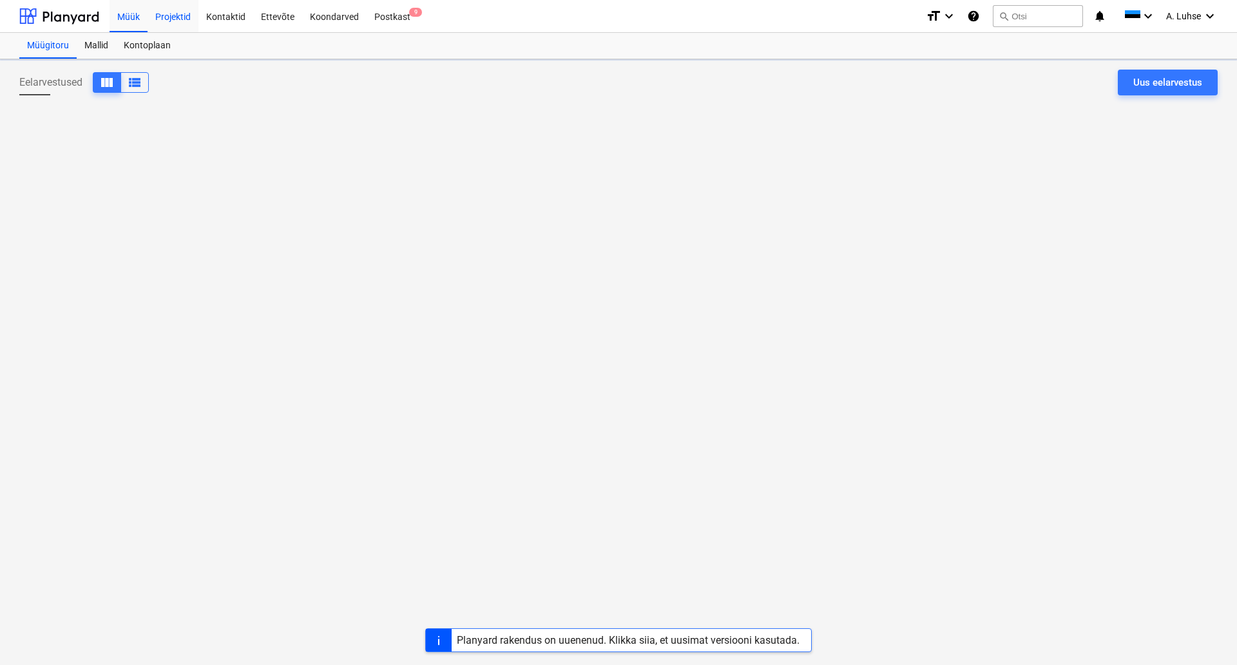
click at [162, 13] on div "Projektid" at bounding box center [173, 15] width 51 height 33
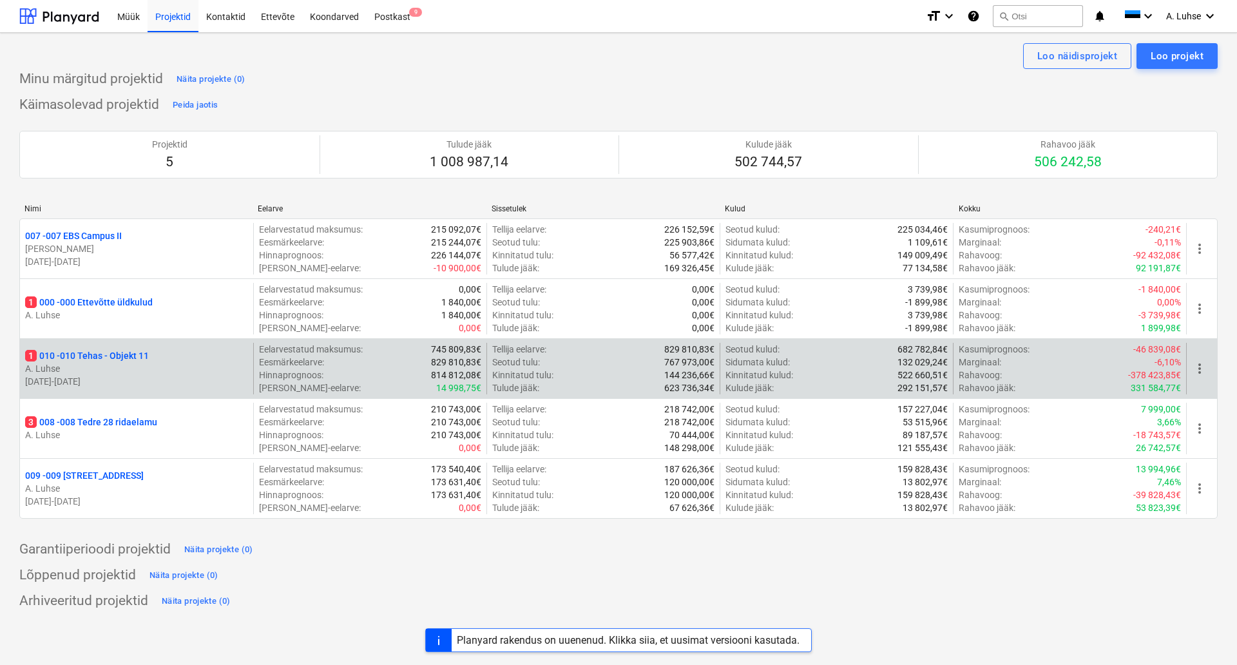
click at [140, 352] on p "1 010 - 010 Tehas - Objekt 11" at bounding box center [87, 355] width 124 height 13
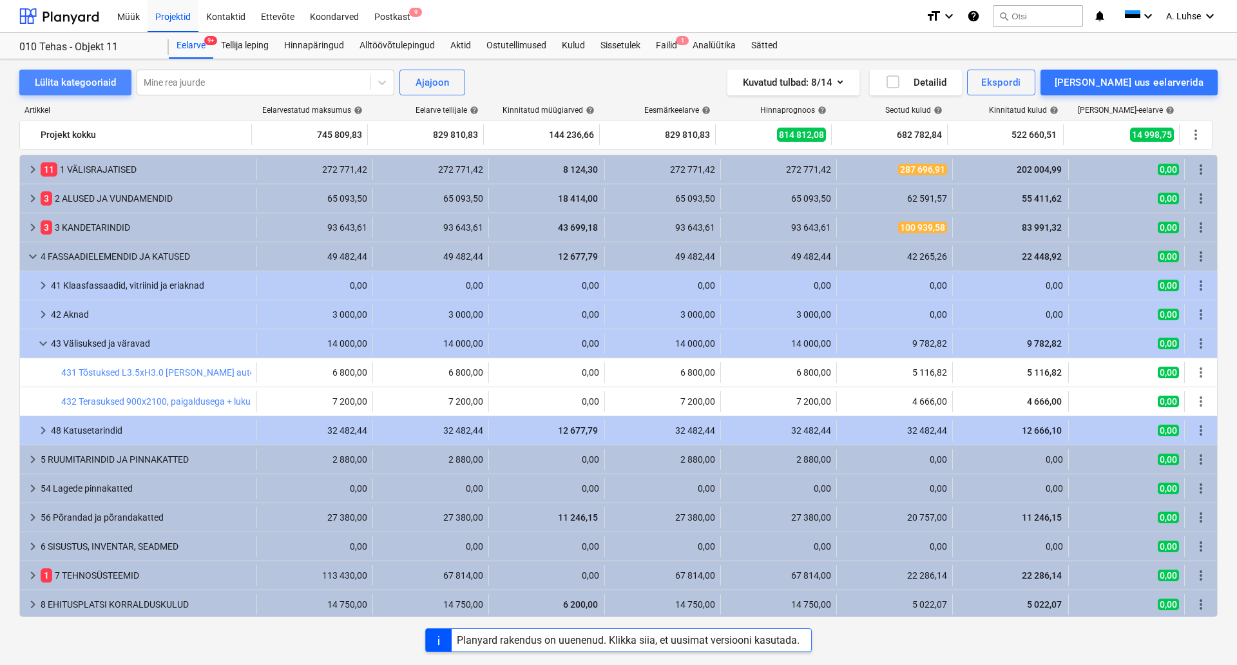
click at [86, 86] on div "Lülita kategooriaid" at bounding box center [75, 82] width 81 height 17
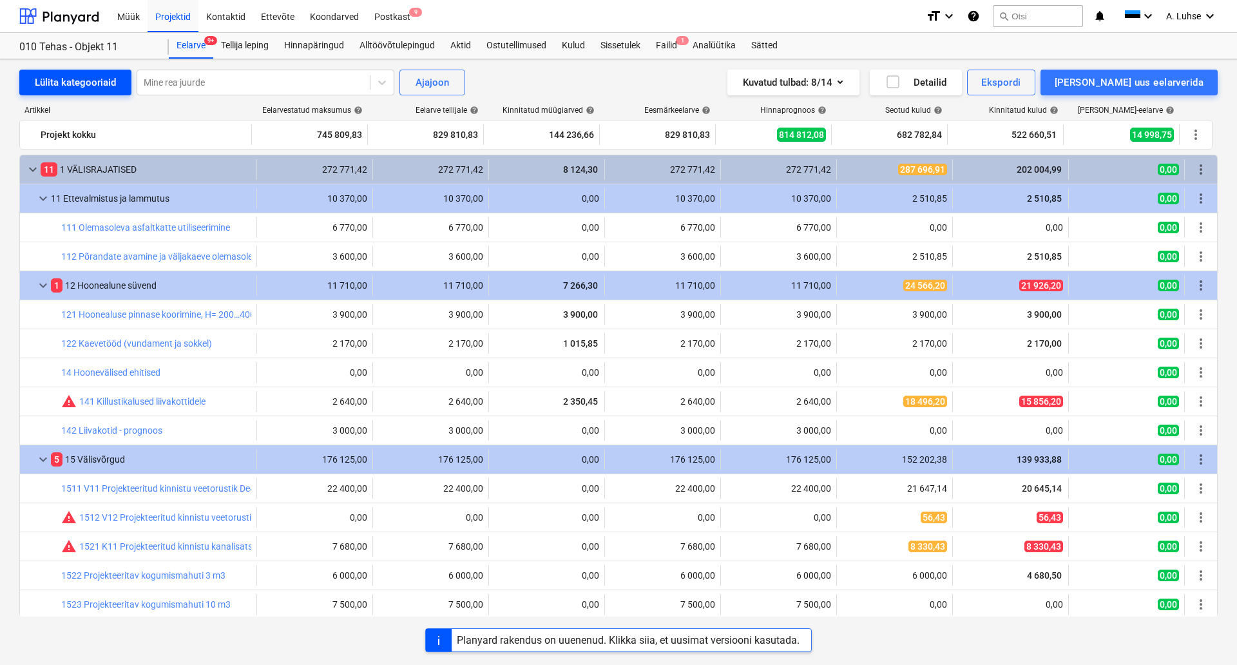
click at [86, 86] on div "Lülita kategooriaid" at bounding box center [75, 82] width 81 height 17
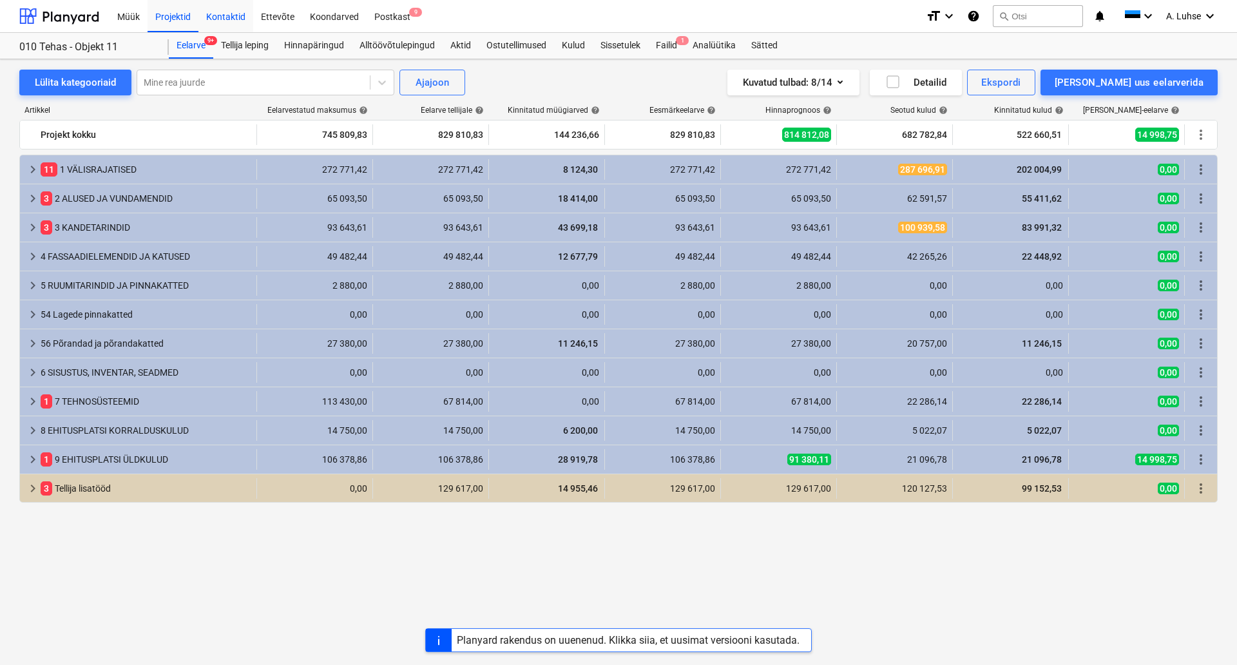
click at [228, 16] on div "Kontaktid" at bounding box center [225, 15] width 55 height 33
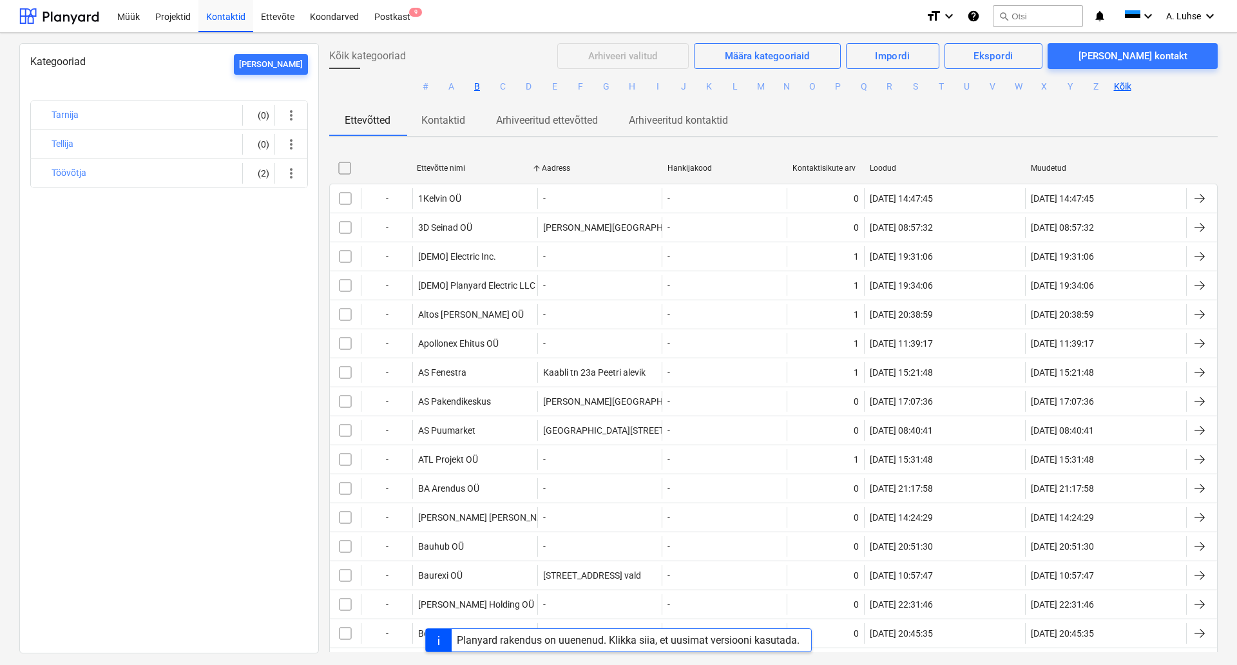
click at [480, 84] on button "B" at bounding box center [477, 86] width 15 height 15
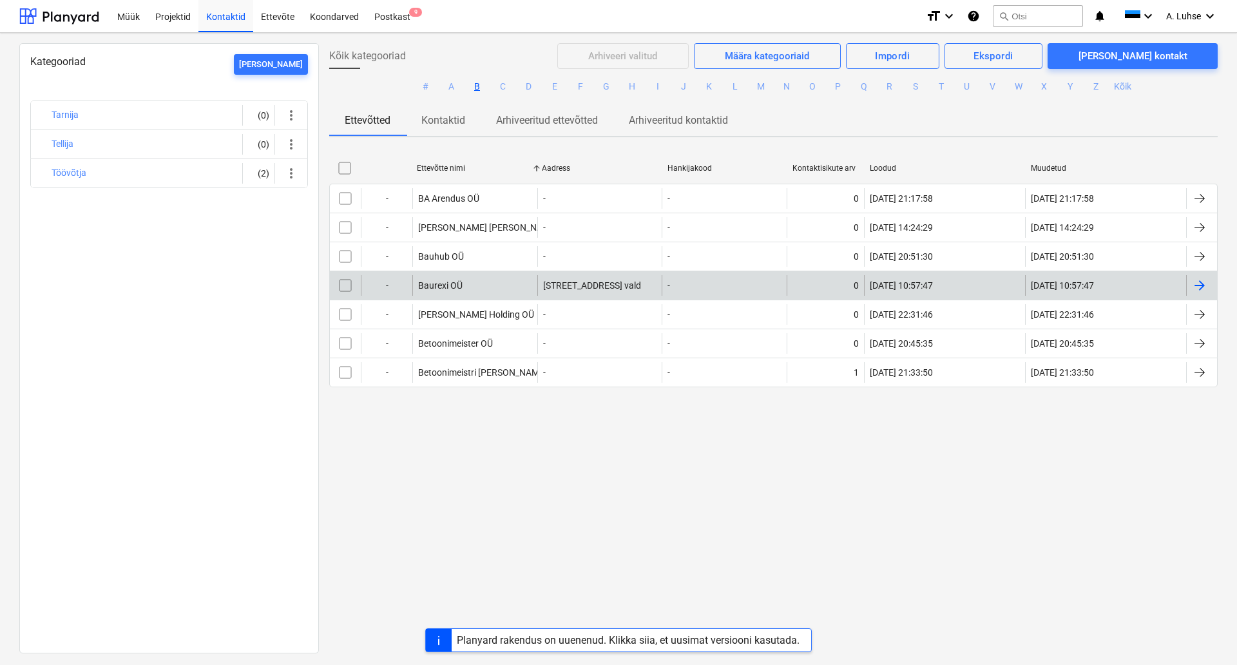
click at [466, 286] on div "Baurexi OÜ" at bounding box center [474, 285] width 125 height 21
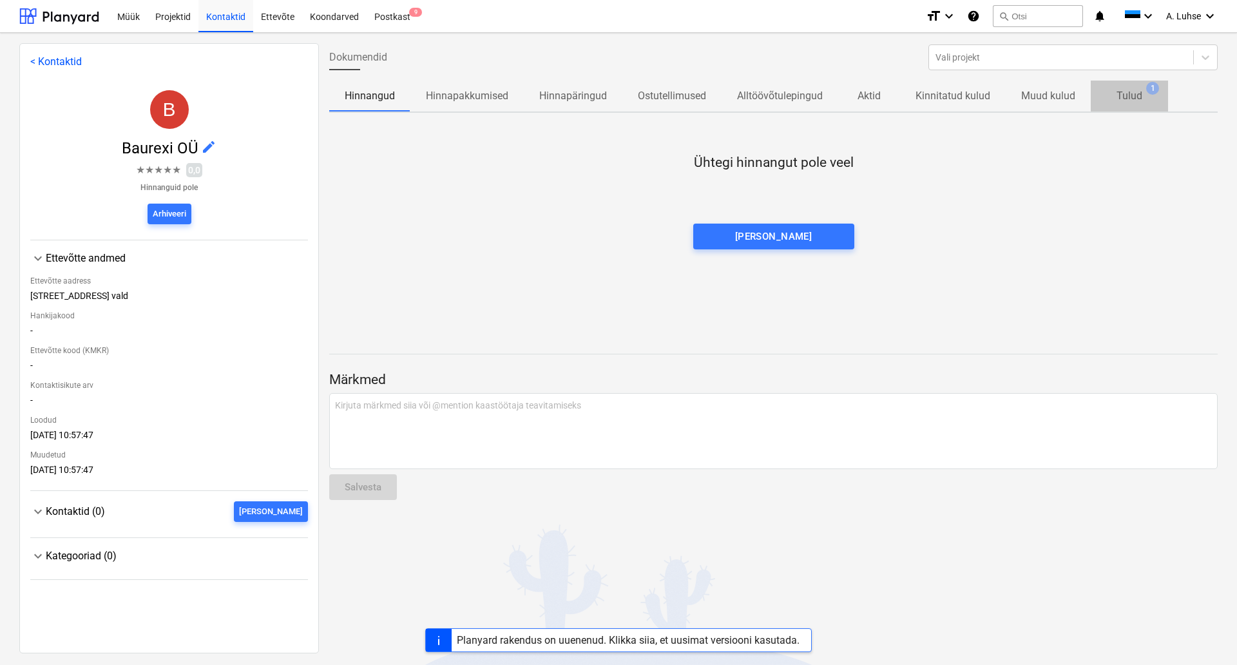
click at [1124, 92] on p "Tulud" at bounding box center [1129, 95] width 26 height 15
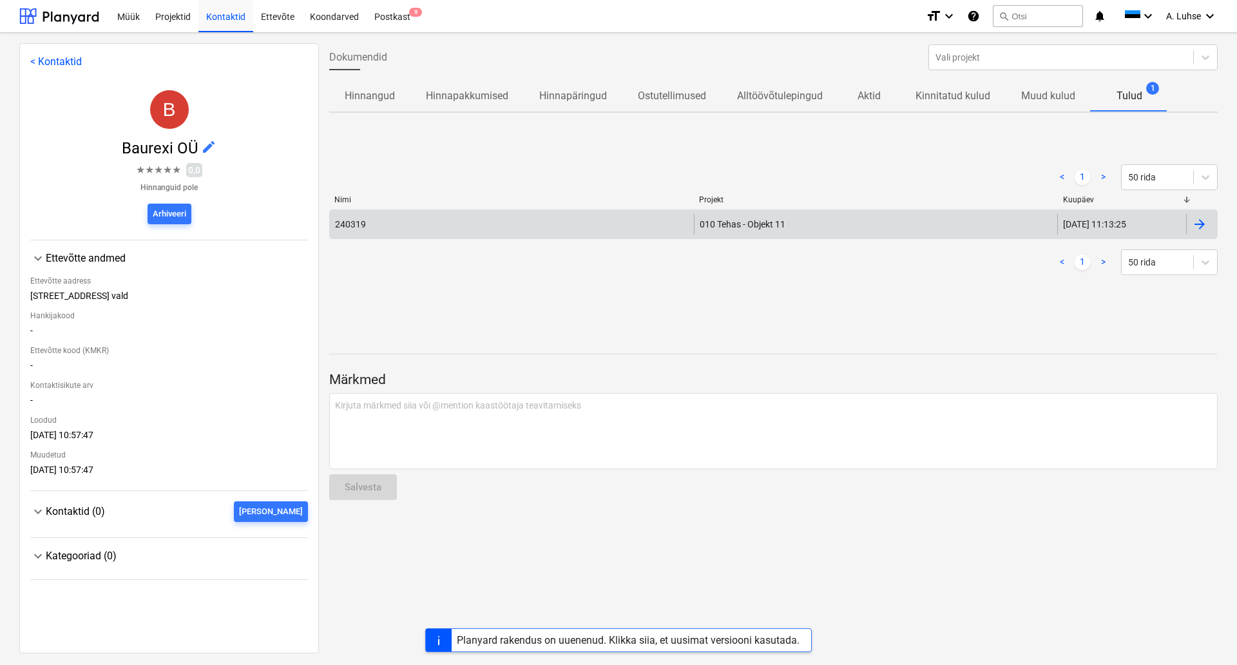
click at [836, 219] on div "010 Tehas - Objekt 11" at bounding box center [876, 224] width 364 height 21
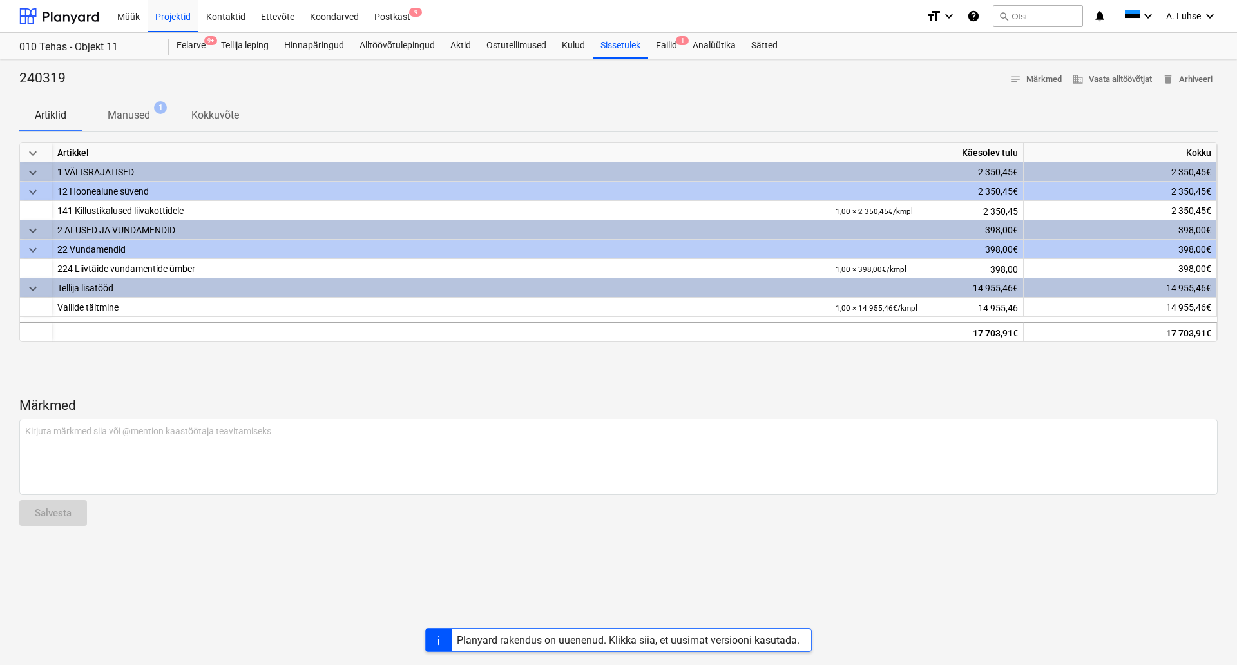
drag, startPoint x: 1199, startPoint y: 79, endPoint x: 948, endPoint y: 133, distance: 257.2
click at [948, 133] on div "240319 notes Märkmed business Vaata alltöövõtjat delete Arhiveeri Artiklid Manu…" at bounding box center [618, 362] width 1237 height 606
click at [1201, 79] on span "delete Arhiveeri" at bounding box center [1187, 79] width 50 height 15
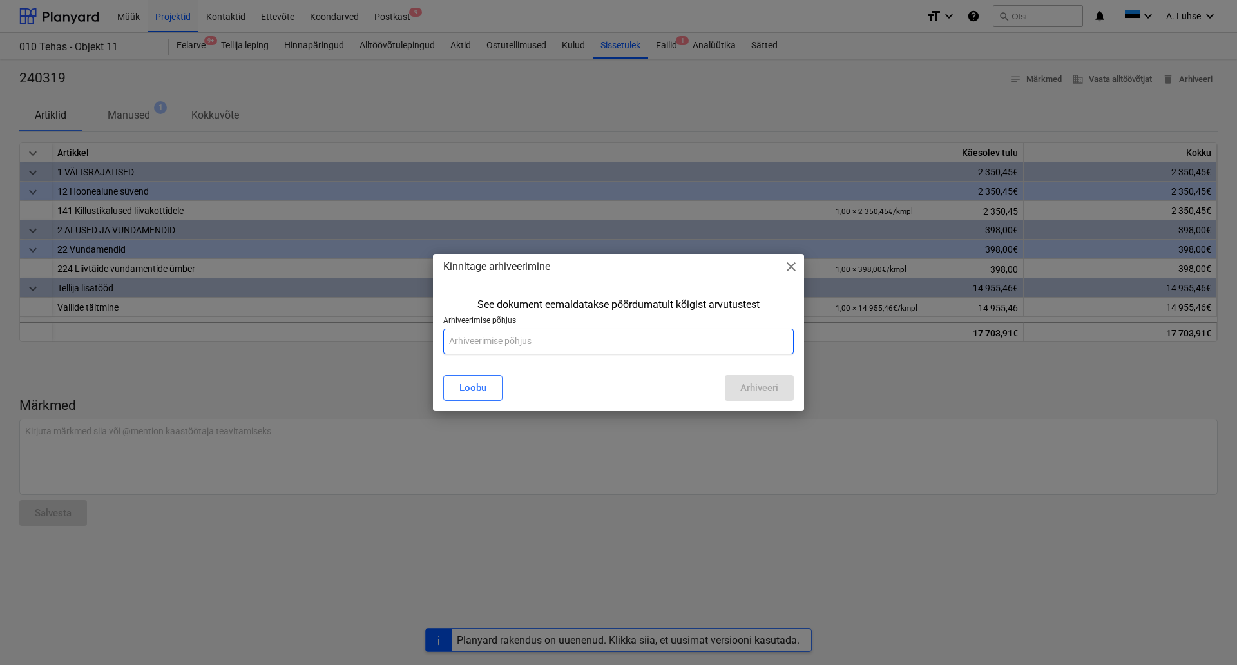
click at [701, 345] on input "text" at bounding box center [618, 342] width 350 height 26
type input "Vale sisestus"
click at [752, 387] on div "Arhiveeri" at bounding box center [759, 387] width 38 height 17
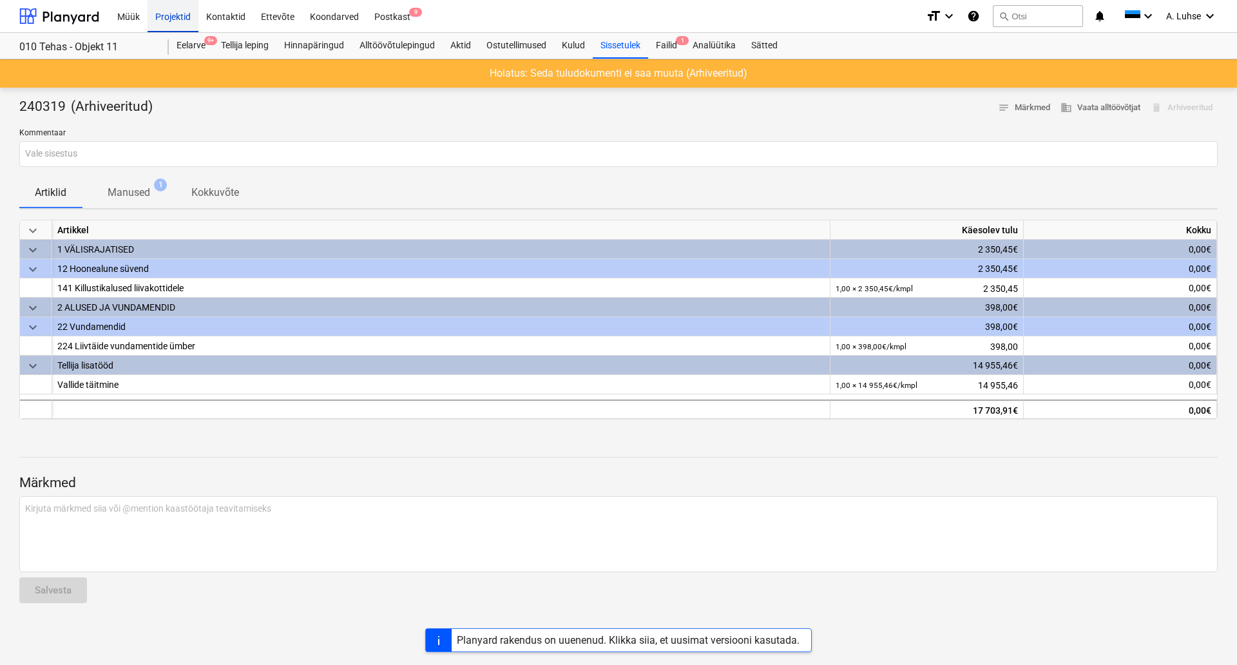
click at [169, 19] on div "Projektid" at bounding box center [173, 15] width 51 height 33
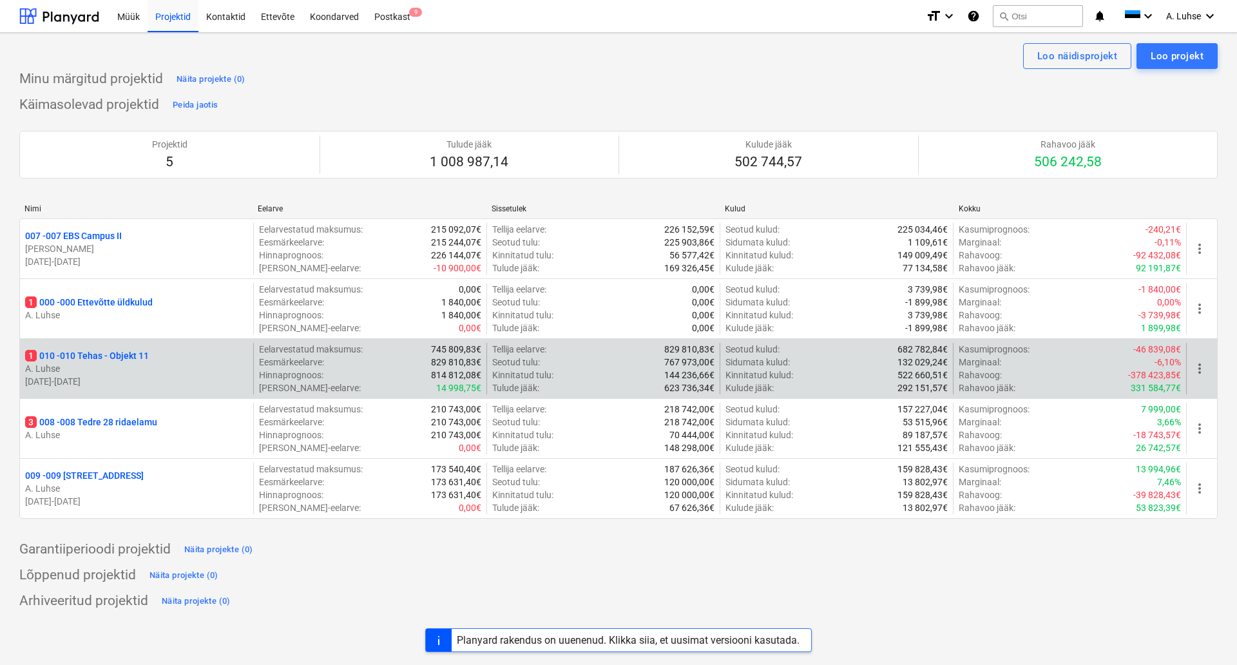
click at [113, 360] on p "1 010 - 010 Tehas - Objekt 11" at bounding box center [87, 355] width 124 height 13
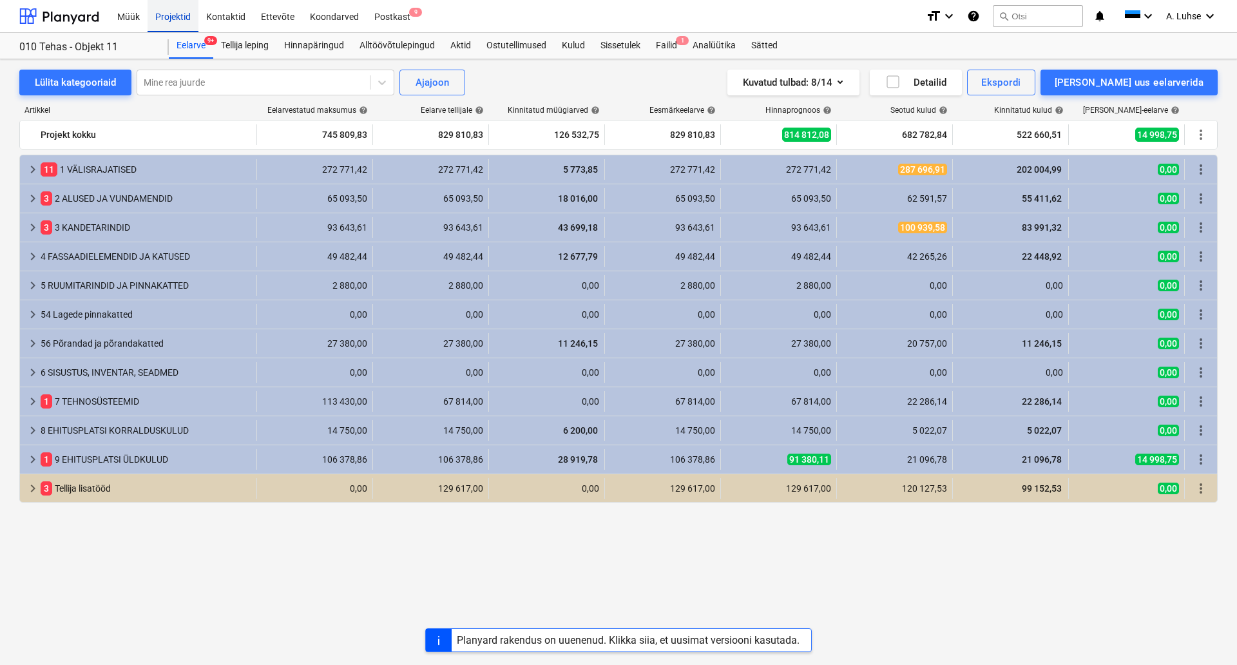
click at [169, 18] on div "Projektid" at bounding box center [173, 15] width 51 height 33
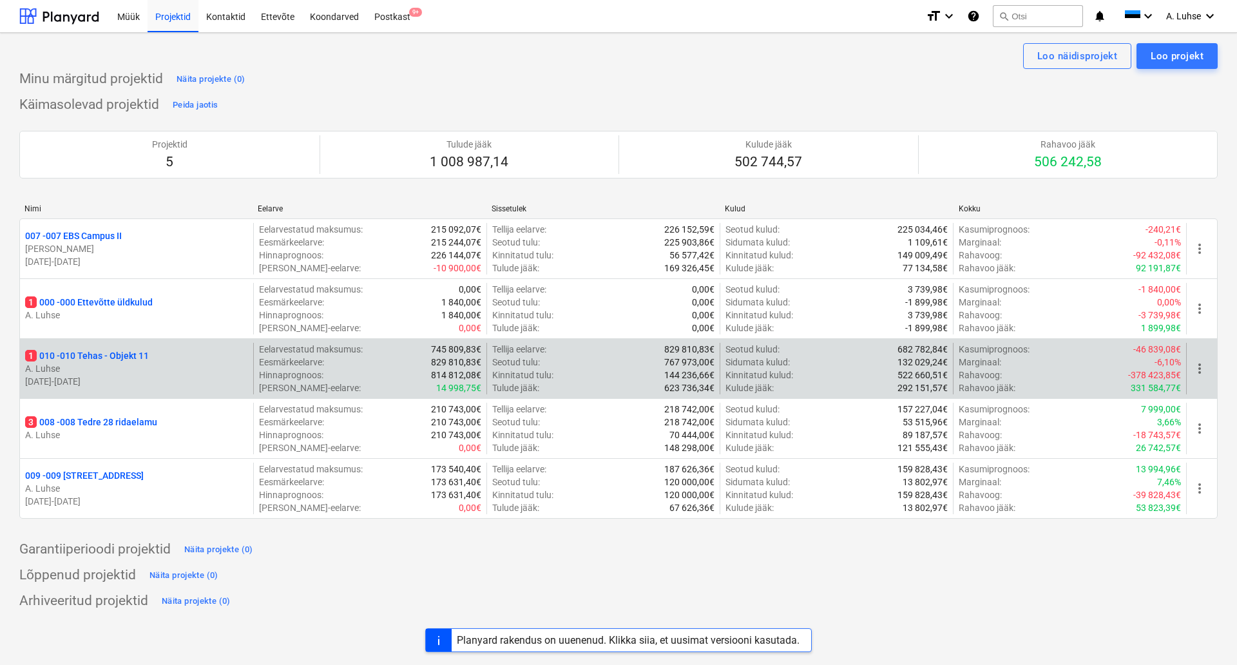
click at [133, 352] on p "1 010 - 010 Tehas - Objekt 11" at bounding box center [87, 355] width 124 height 13
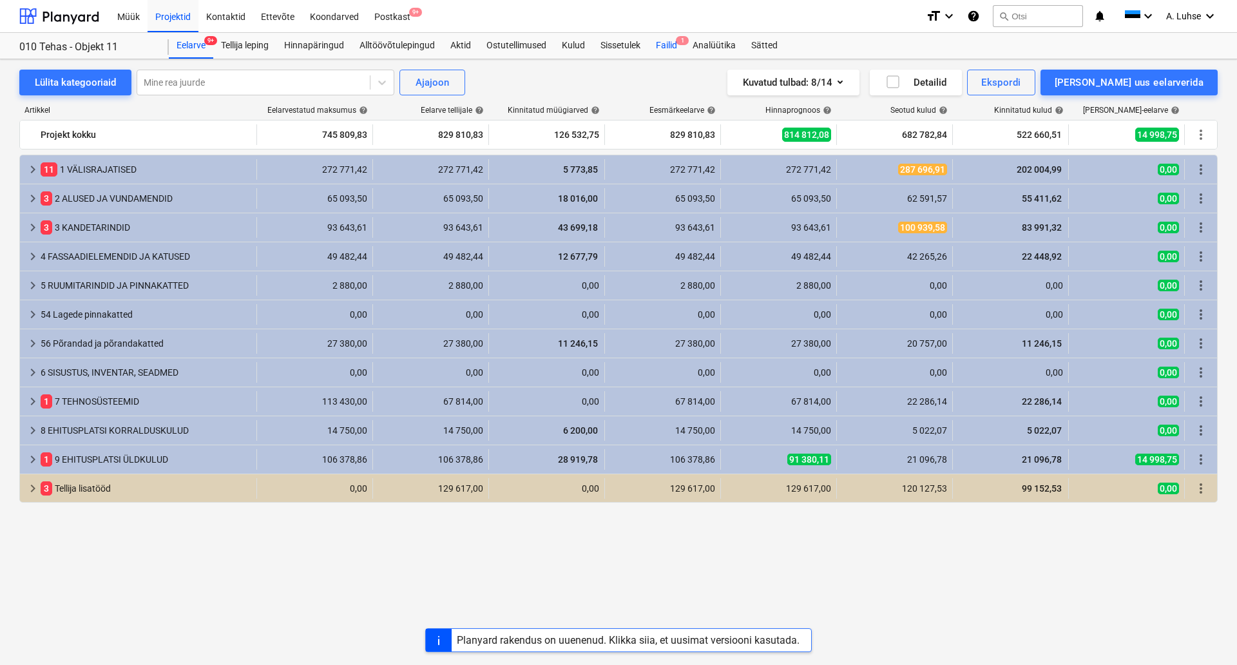
click at [667, 35] on div "Failid 1" at bounding box center [666, 46] width 37 height 26
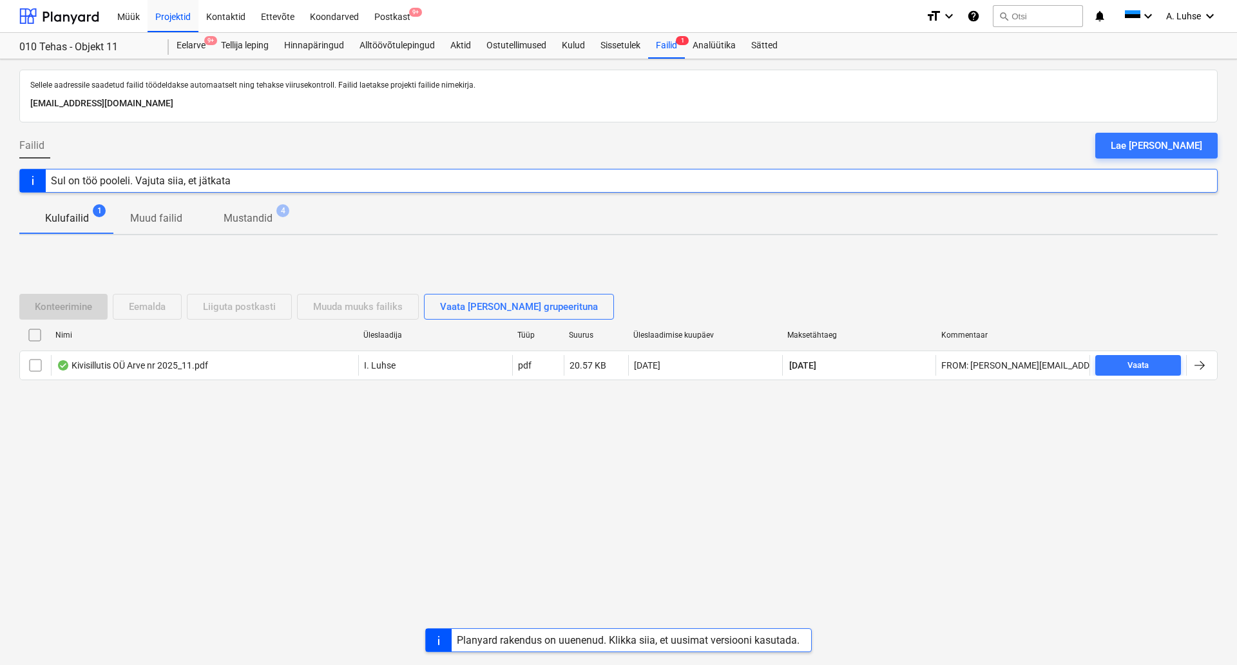
click at [423, 6] on div "Müük Projektid Kontaktid Ettevõte Koondarved Postkast 9+" at bounding box center [513, 16] width 806 height 32
click at [409, 12] on span "9+" at bounding box center [415, 12] width 13 height 9
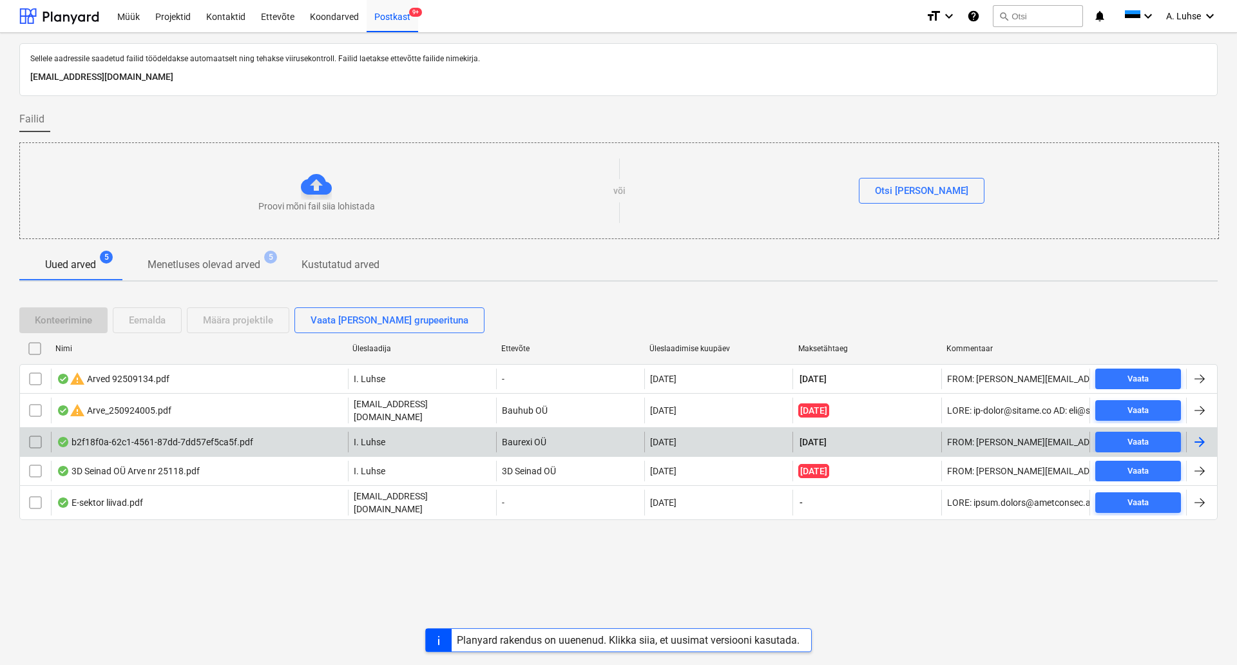
click at [33, 435] on input "checkbox" at bounding box center [35, 442] width 21 height 21
click at [222, 322] on div "Määra projektile" at bounding box center [238, 320] width 70 height 17
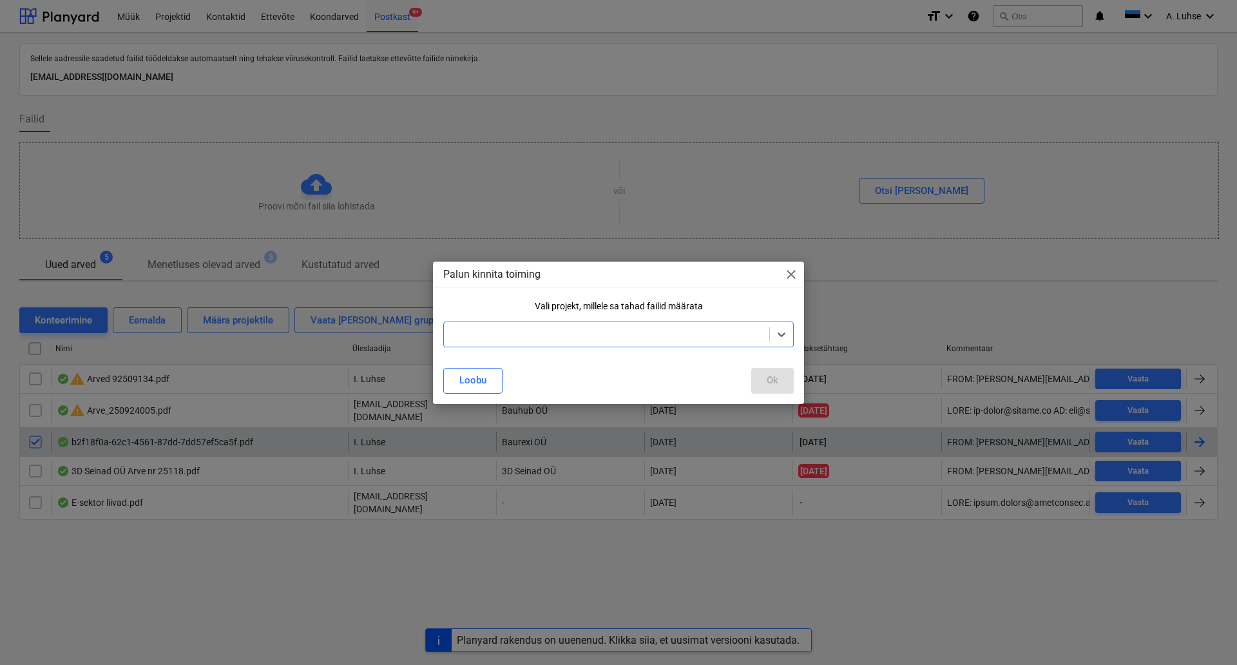
click at [509, 341] on div at bounding box center [618, 334] width 350 height 26
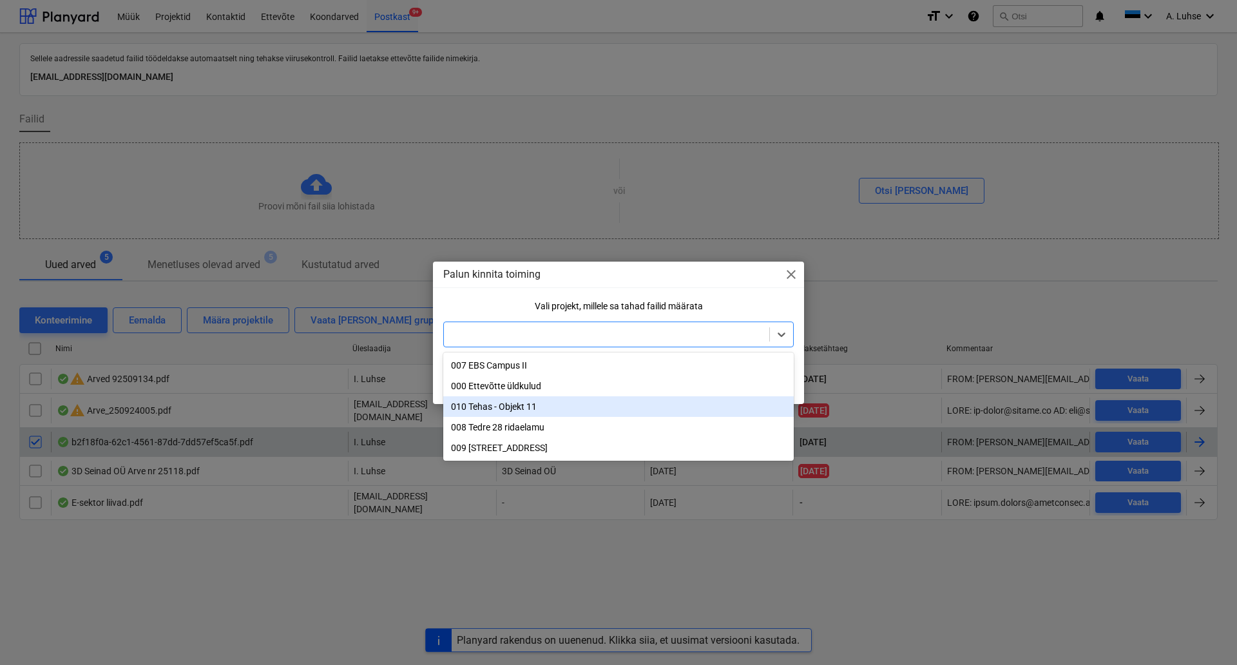
click at [513, 411] on div "010 Tehas - Objekt 11" at bounding box center [618, 406] width 350 height 21
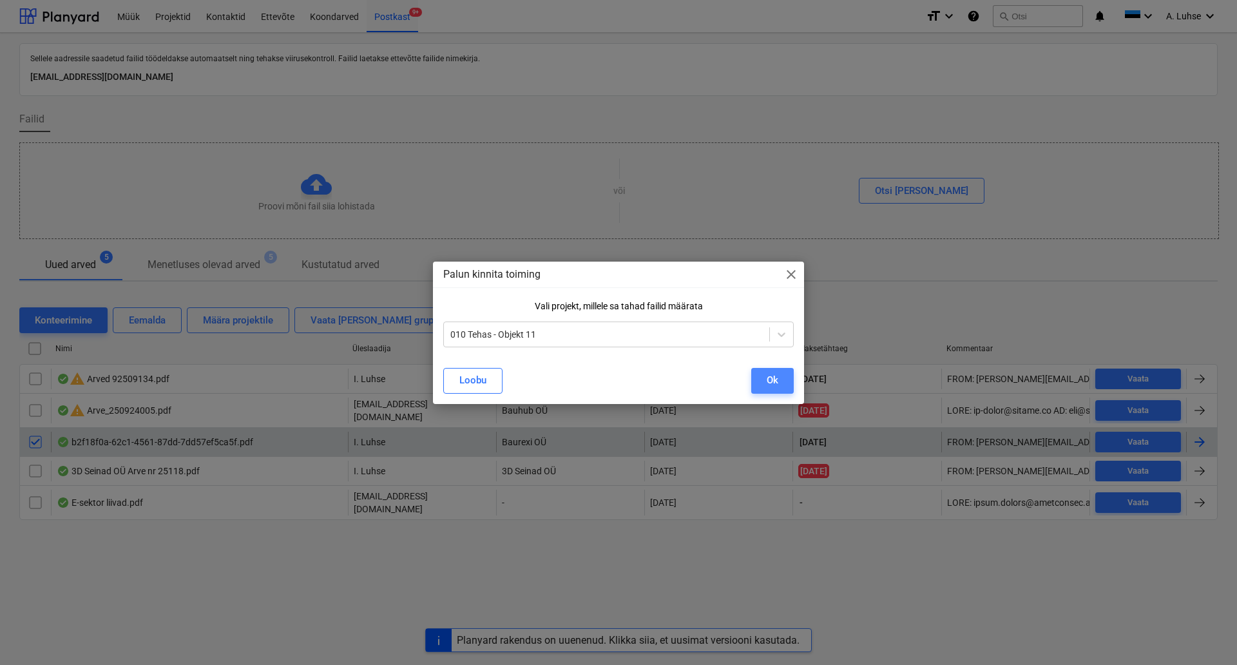
click at [769, 377] on div "Ok" at bounding box center [773, 380] width 12 height 17
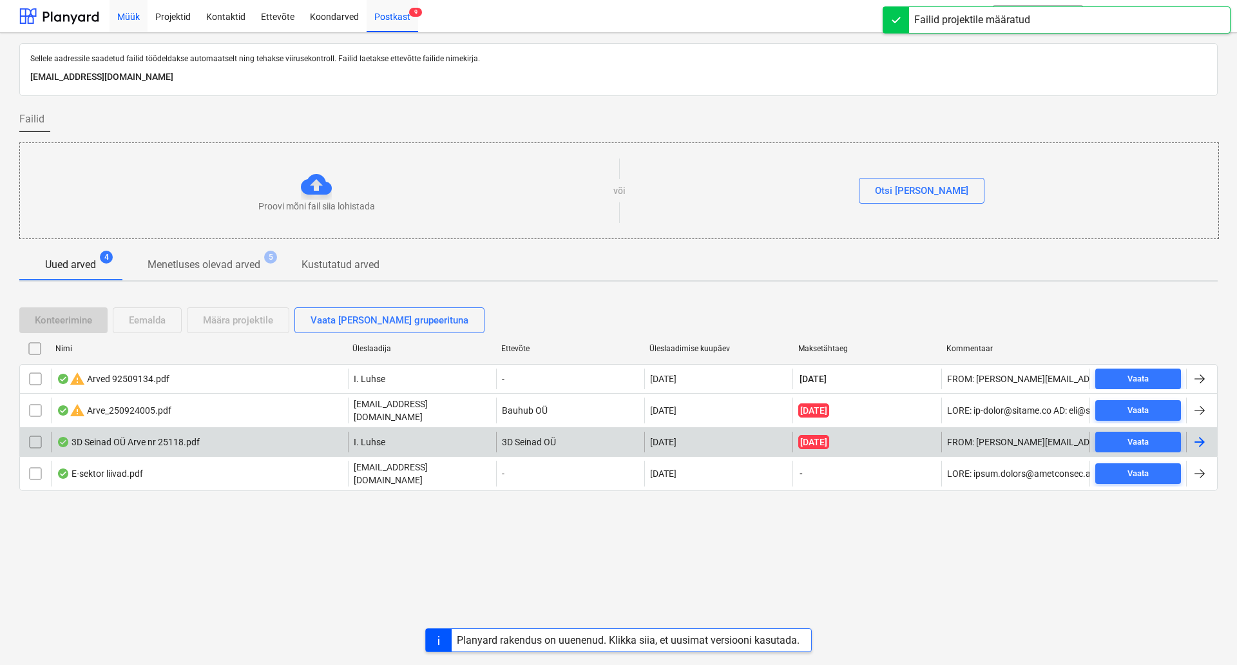
click at [122, 20] on div "Müük" at bounding box center [129, 15] width 38 height 33
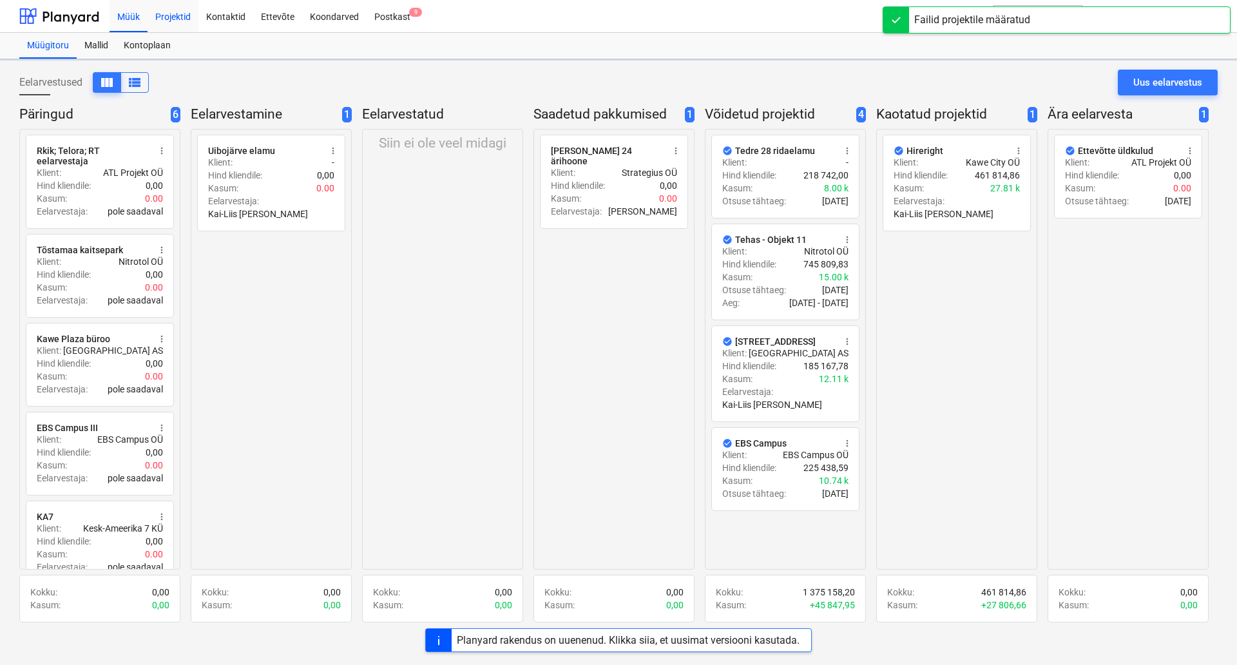
click at [163, 21] on div "Projektid" at bounding box center [173, 15] width 51 height 33
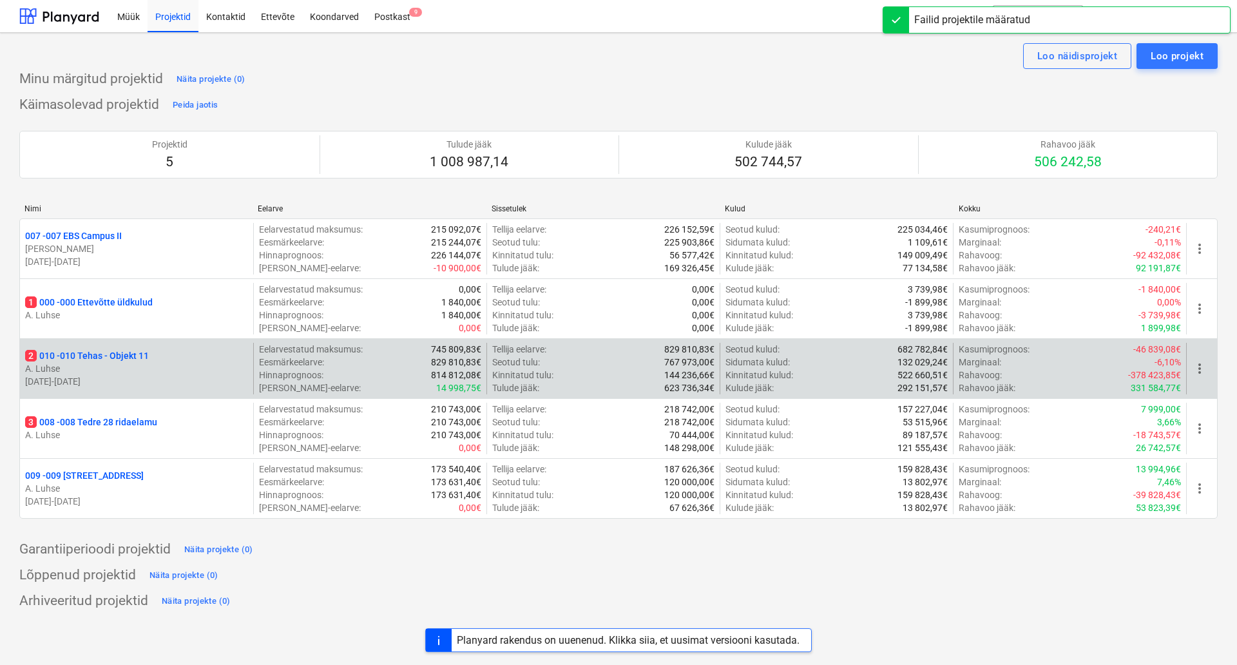
click at [75, 355] on p "2 010 - 010 Tehas - Objekt 11" at bounding box center [87, 355] width 124 height 13
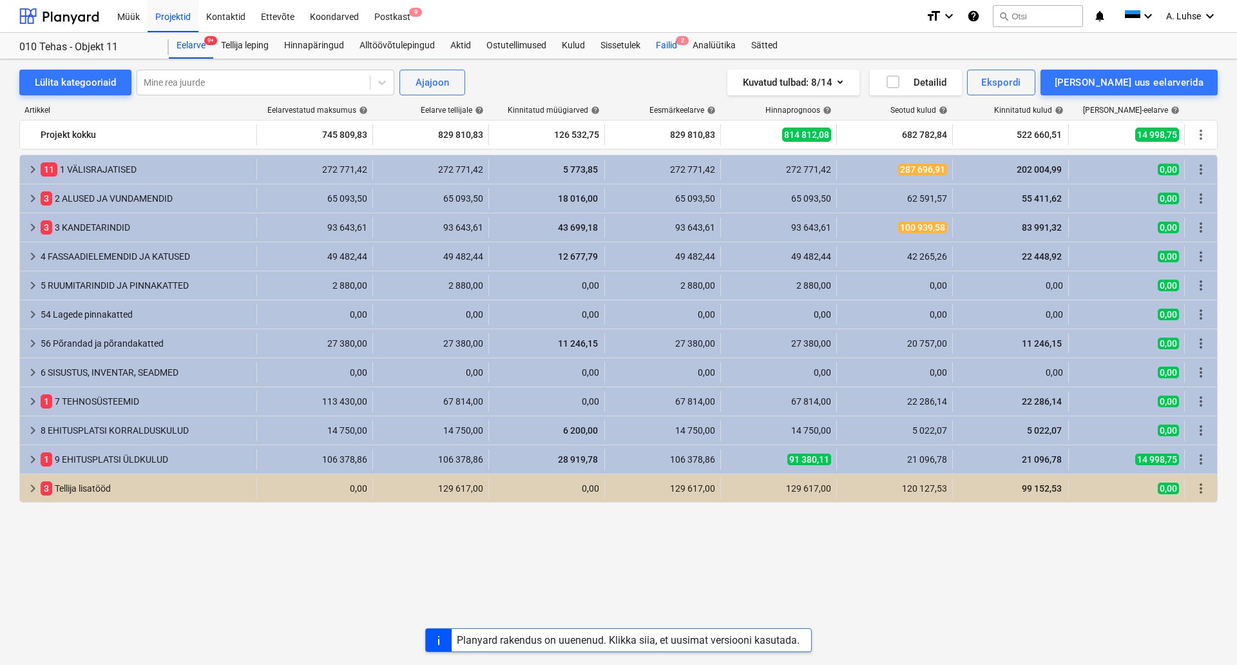
click at [667, 45] on div "Failid 2" at bounding box center [666, 46] width 37 height 26
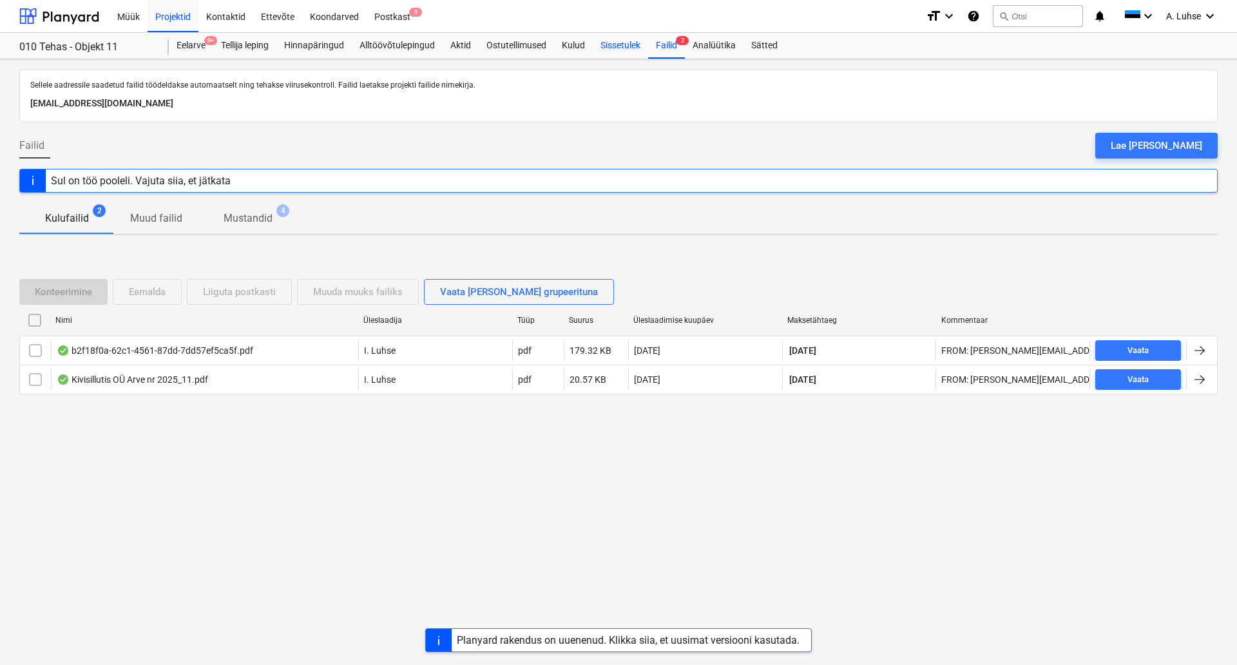
click at [624, 48] on div "Sissetulek" at bounding box center [620, 46] width 55 height 26
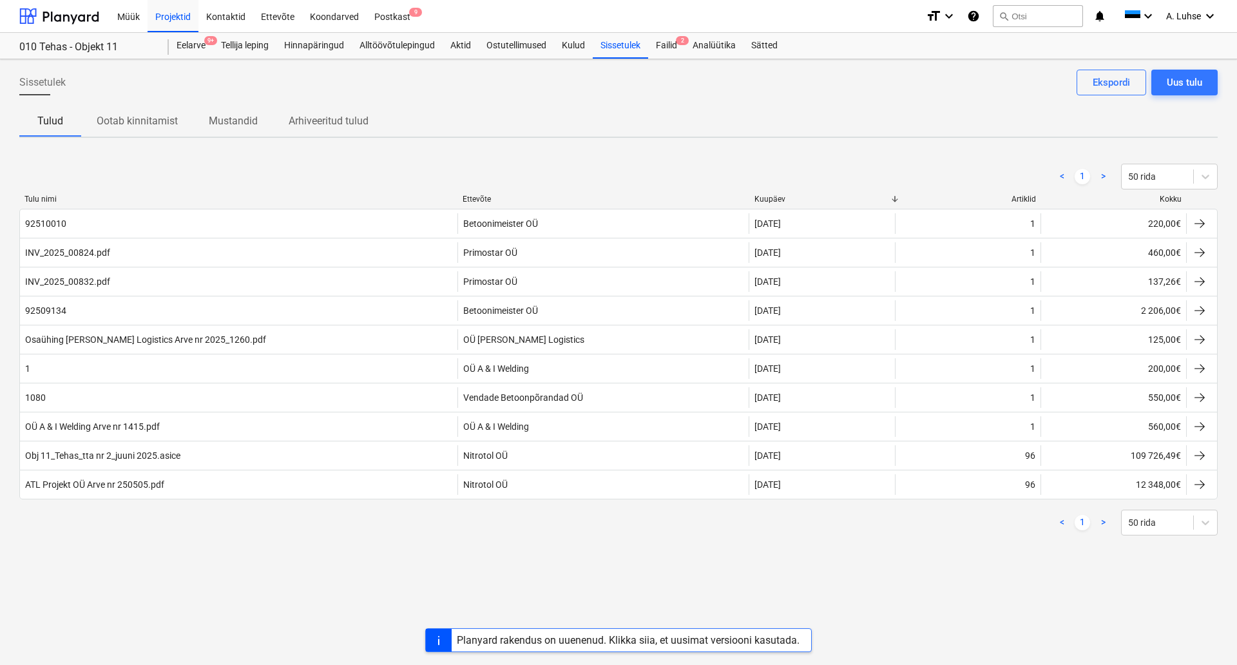
click at [390, 568] on div "Sissetulek Uus tulu Ekspordi Tulud Ootab kinnitamist Mustandid Arhiveeritud tul…" at bounding box center [618, 362] width 1237 height 606
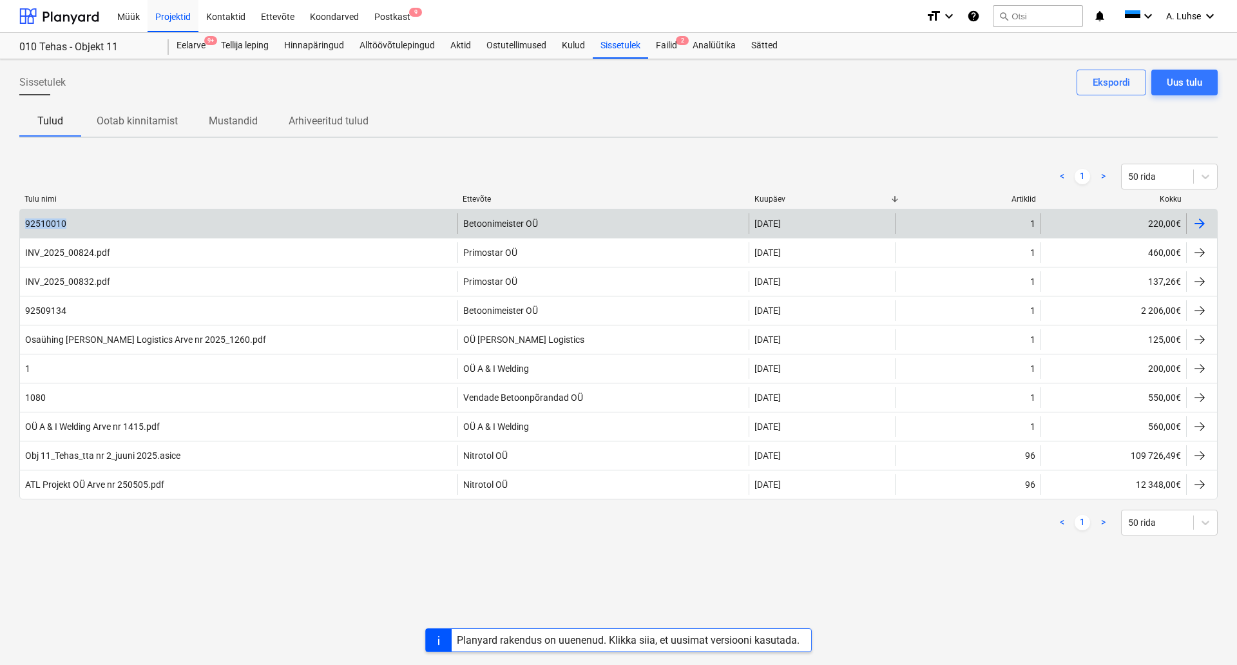
drag, startPoint x: 93, startPoint y: 233, endPoint x: 21, endPoint y: 230, distance: 71.6
click at [21, 230] on div "92510010" at bounding box center [238, 223] width 437 height 21
drag, startPoint x: 49, startPoint y: 225, endPoint x: 27, endPoint y: 226, distance: 21.9
click at [27, 226] on div "92510010" at bounding box center [238, 223] width 437 height 21
drag, startPoint x: 25, startPoint y: 227, endPoint x: 66, endPoint y: 227, distance: 40.6
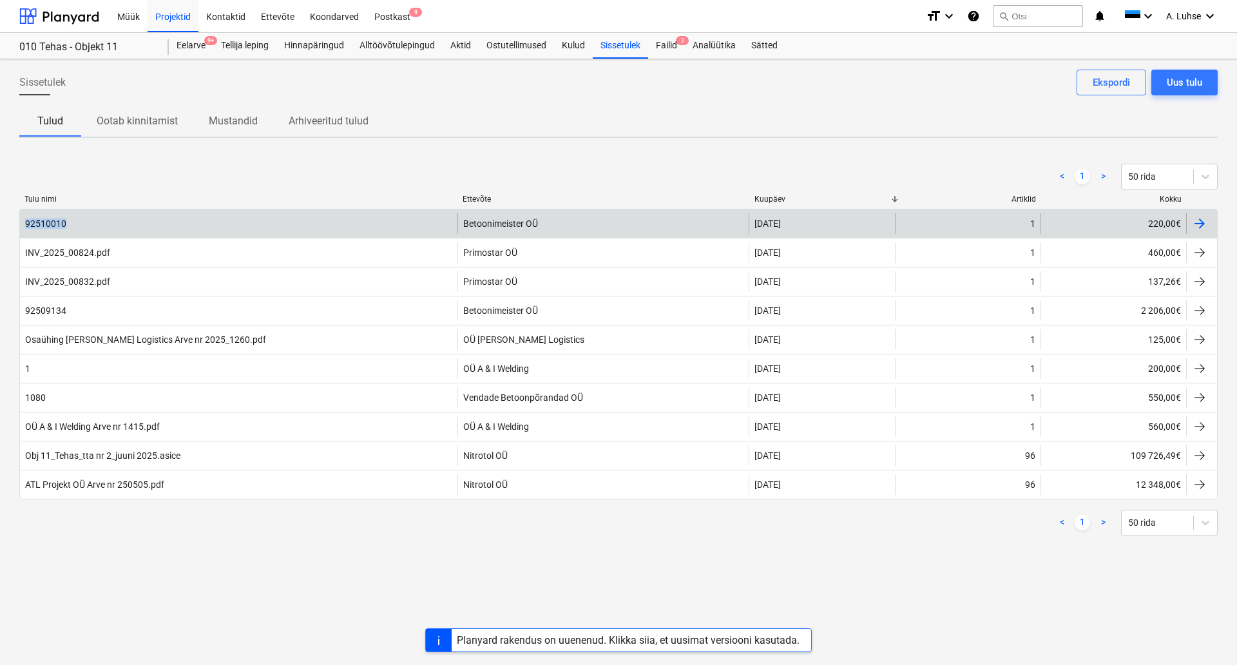
click at [66, 227] on div "92510010" at bounding box center [47, 223] width 44 height 10
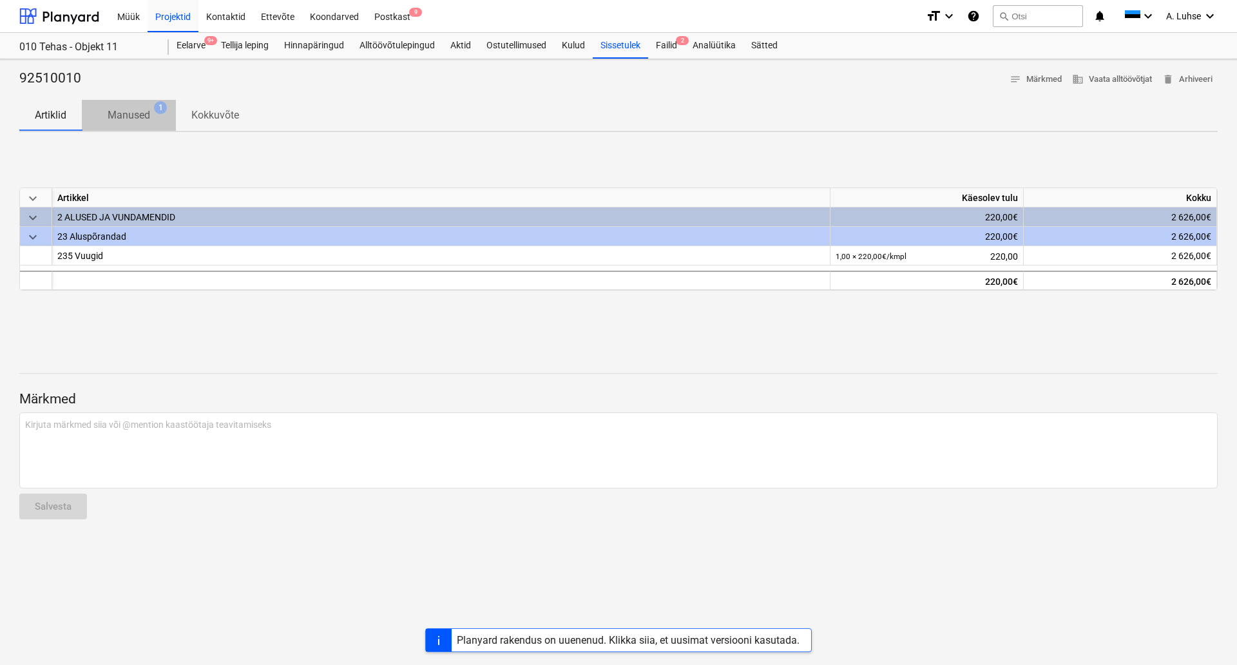
click at [127, 111] on p "Manused" at bounding box center [129, 115] width 43 height 15
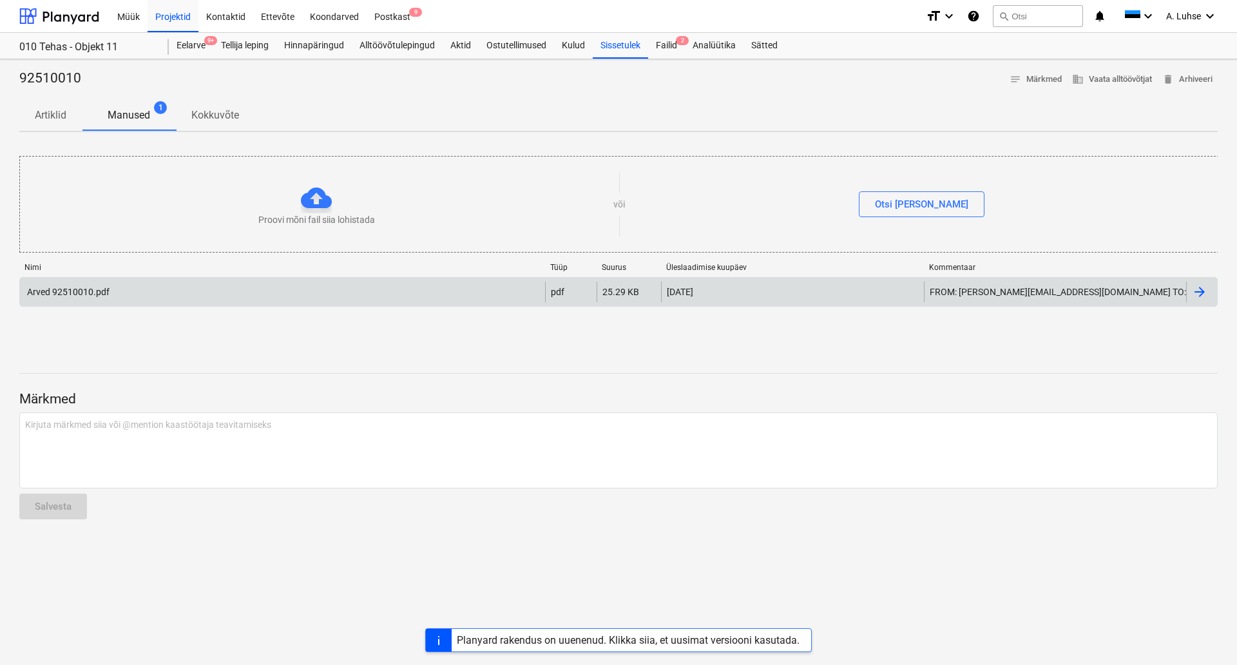
click at [109, 295] on div "Arved 92510010.pdf" at bounding box center [67, 292] width 84 height 10
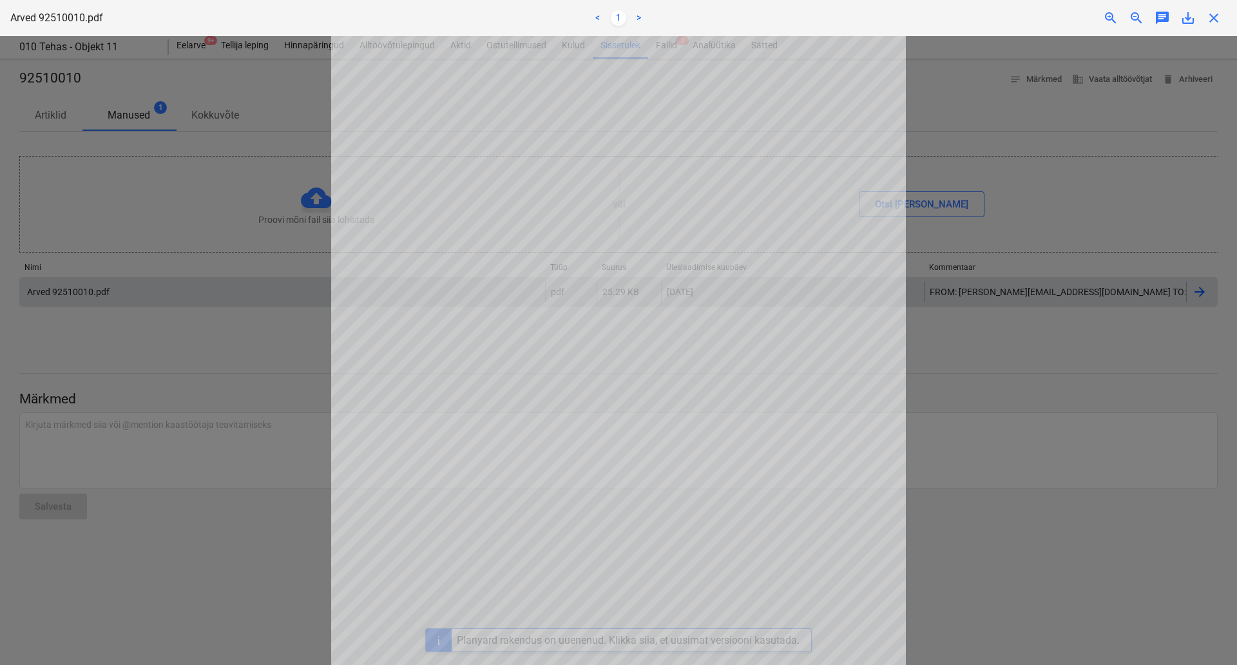
click at [97, 323] on div at bounding box center [618, 350] width 1237 height 629
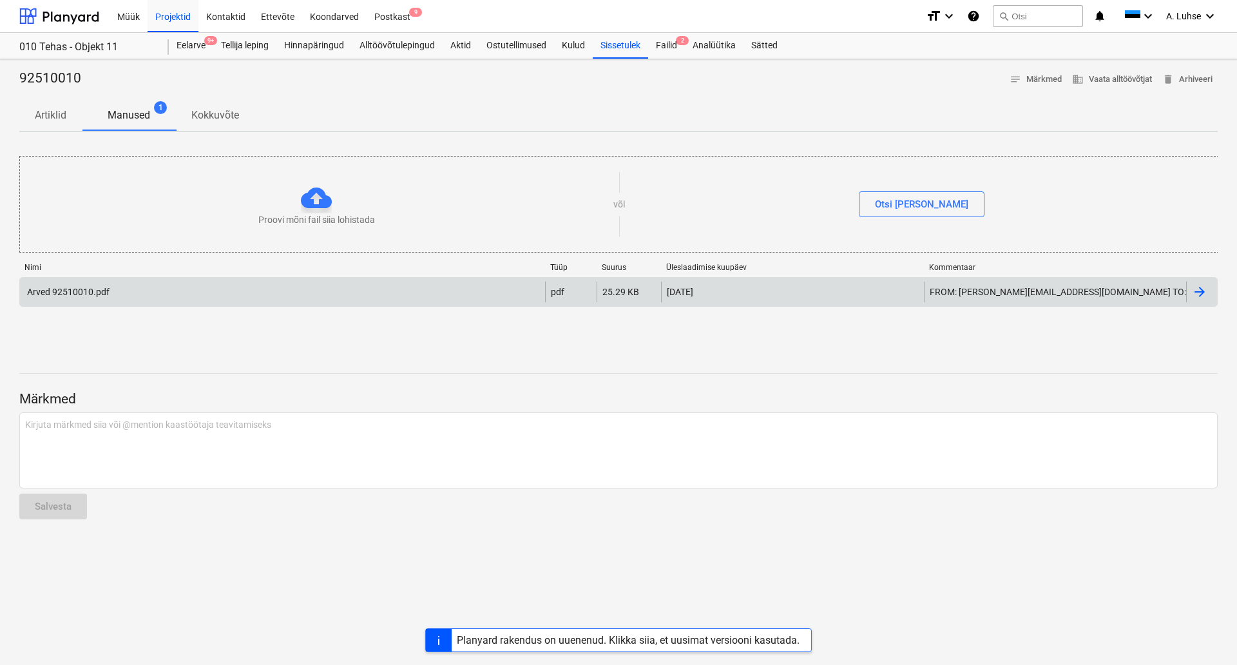
click at [1199, 290] on div at bounding box center [1199, 291] width 15 height 15
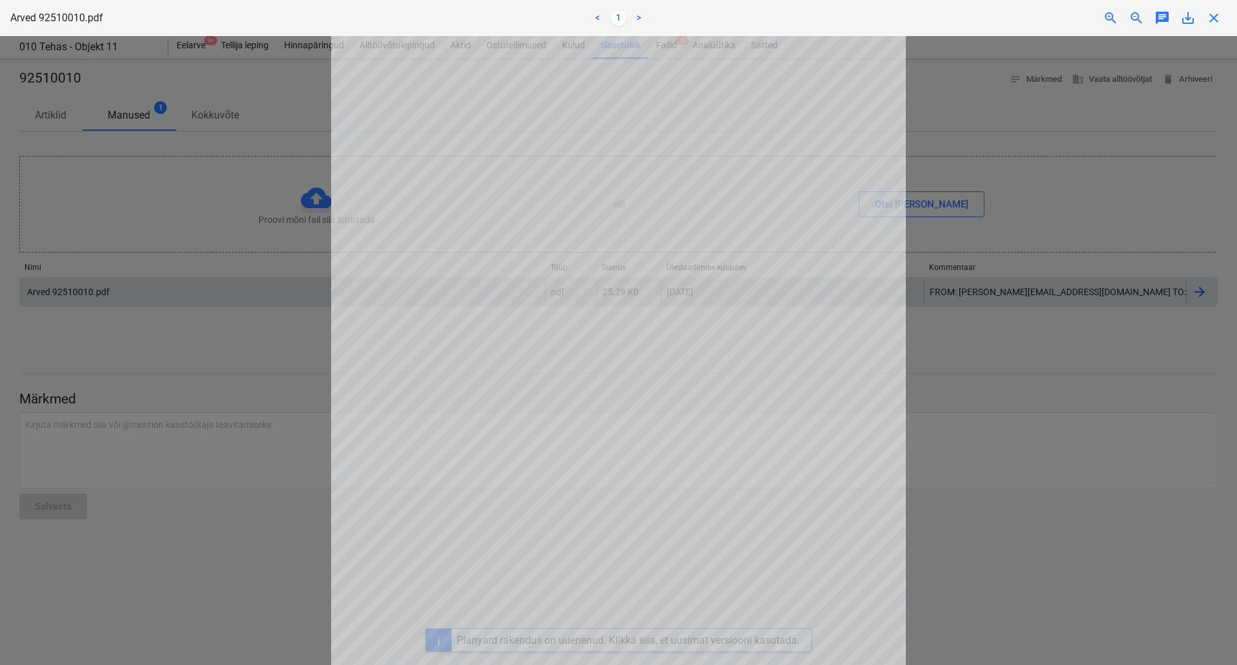
drag, startPoint x: 907, startPoint y: 249, endPoint x: 1183, endPoint y: 19, distance: 359.1
click at [1183, 19] on div "Projekti ületoomine ebaõnnestus" at bounding box center [1057, 13] width 348 height 27
click at [1187, 21] on div "Projekti ületoomine ebaõnnestus" at bounding box center [1057, 13] width 348 height 27
click at [263, 347] on div at bounding box center [618, 350] width 1237 height 629
click at [218, 55] on div at bounding box center [618, 350] width 1237 height 629
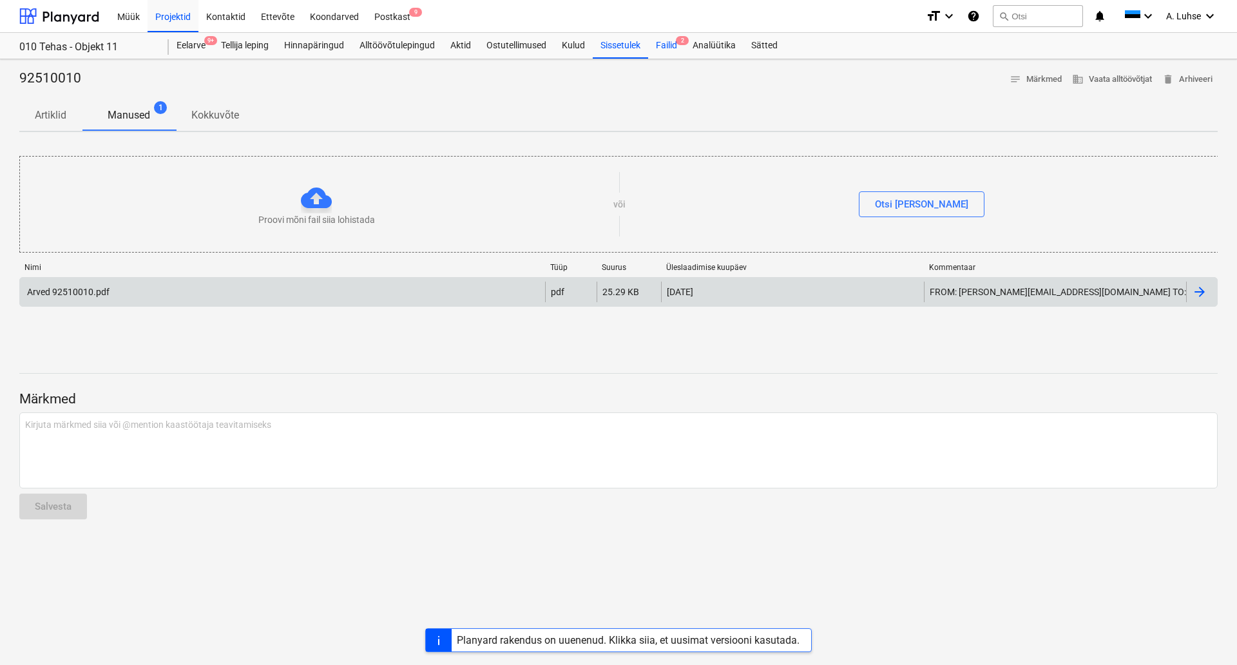
click at [673, 48] on div "Failid 2" at bounding box center [666, 46] width 37 height 26
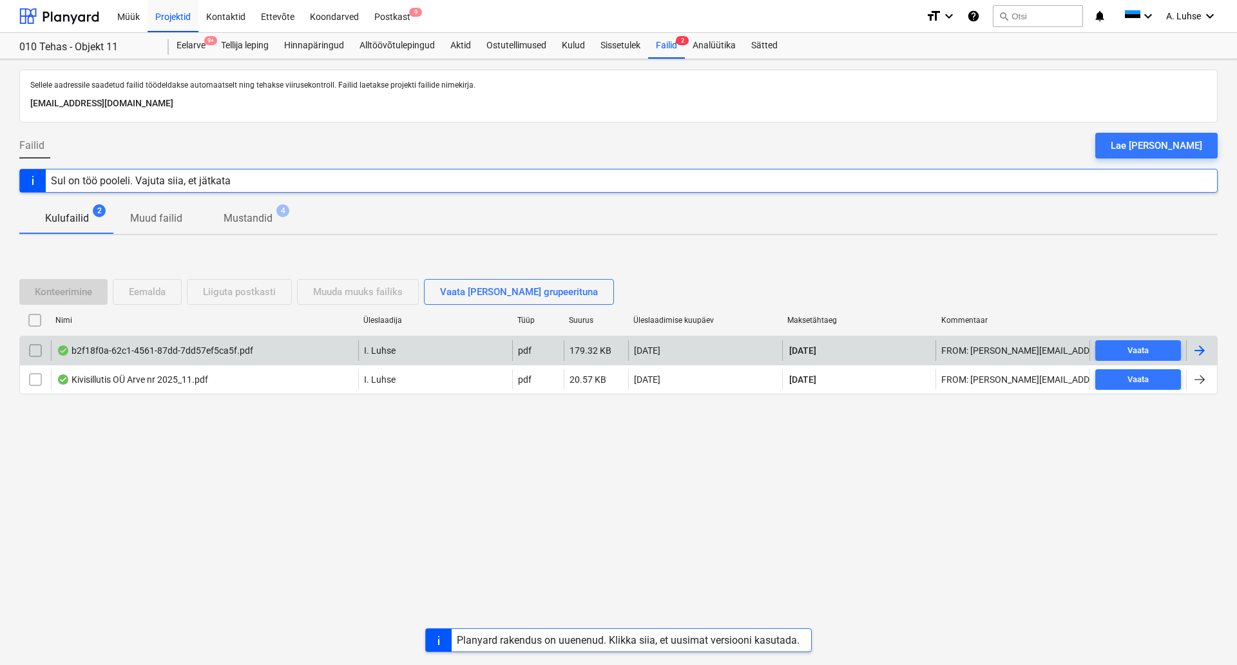
click at [225, 352] on div "b2f18f0a-62c1-4561-87dd-7dd57ef5ca5f.pdf" at bounding box center [155, 350] width 196 height 10
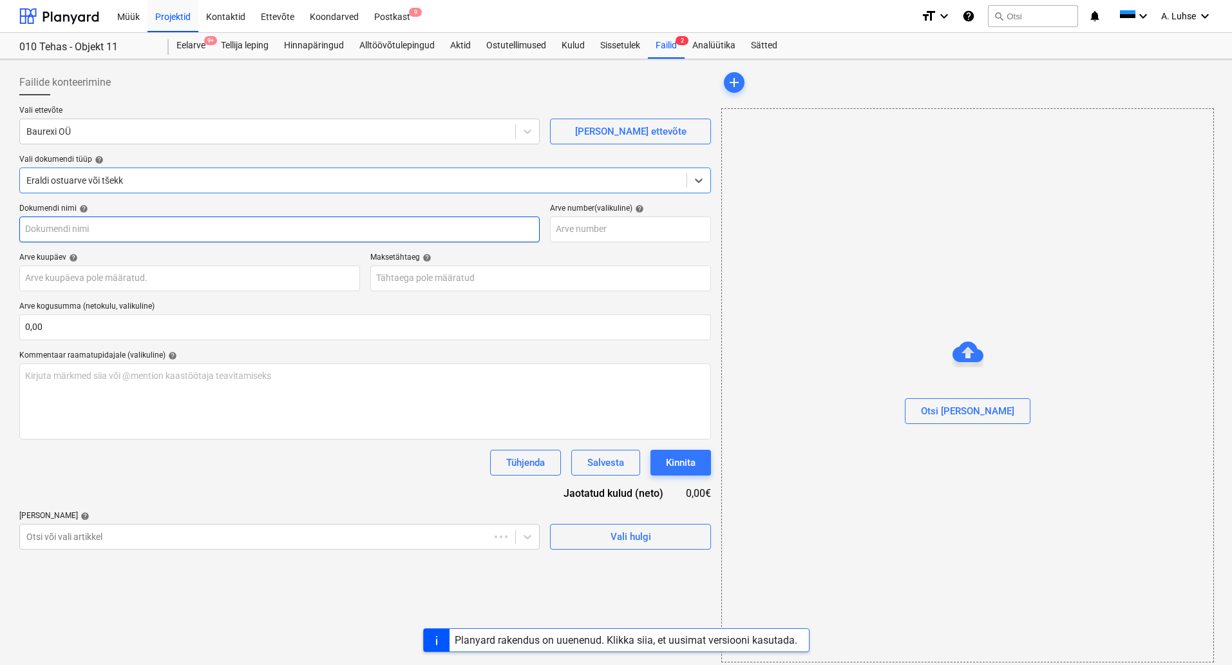
type input "240319"
type input "[DATE]"
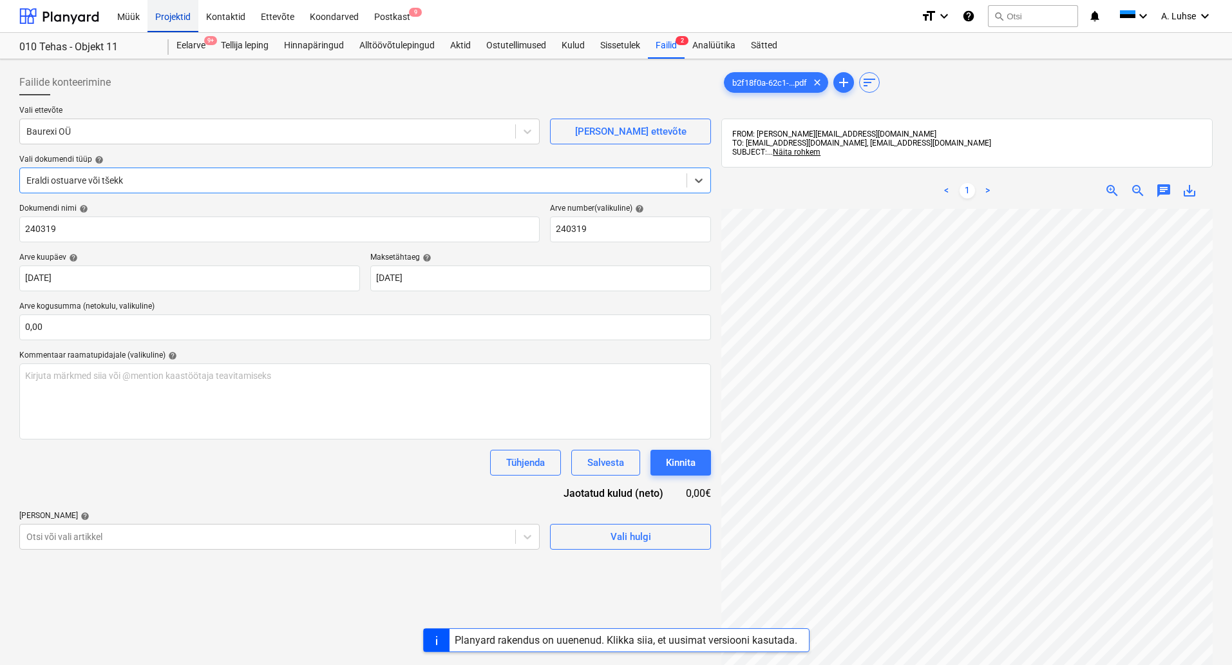
click at [173, 17] on div "Projektid" at bounding box center [173, 15] width 51 height 33
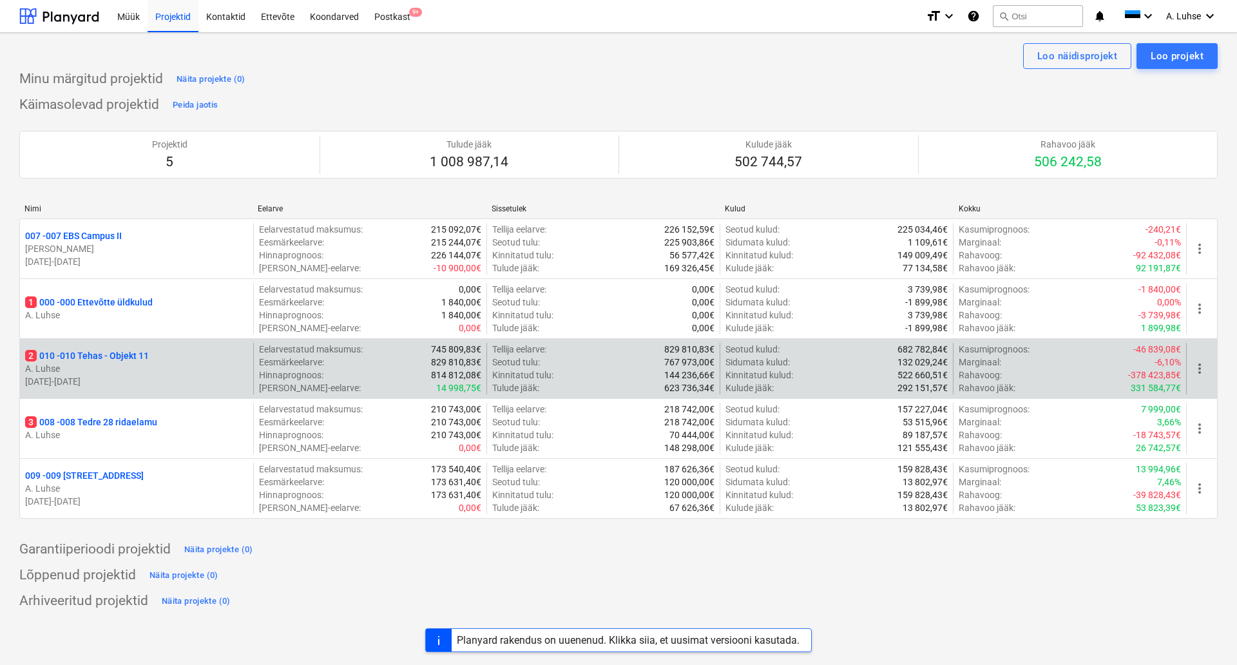
click at [117, 355] on p "2 010 - 010 Tehas - Objekt 11" at bounding box center [87, 355] width 124 height 13
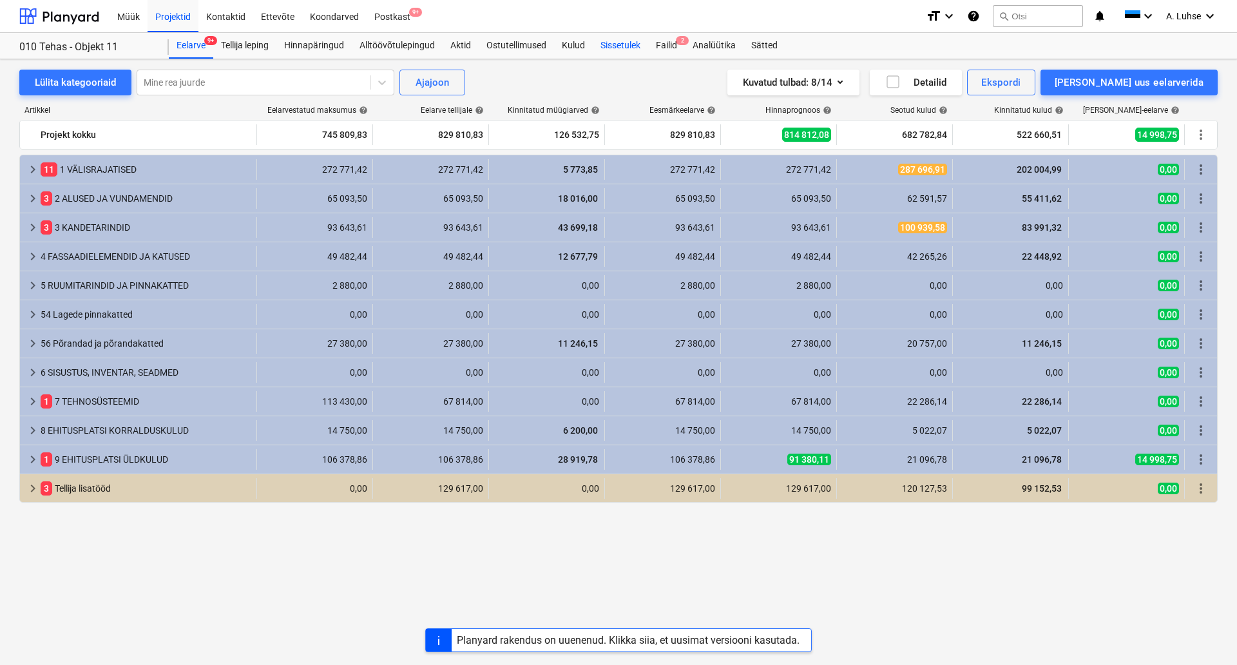
click at [620, 46] on div "Sissetulek" at bounding box center [620, 46] width 55 height 26
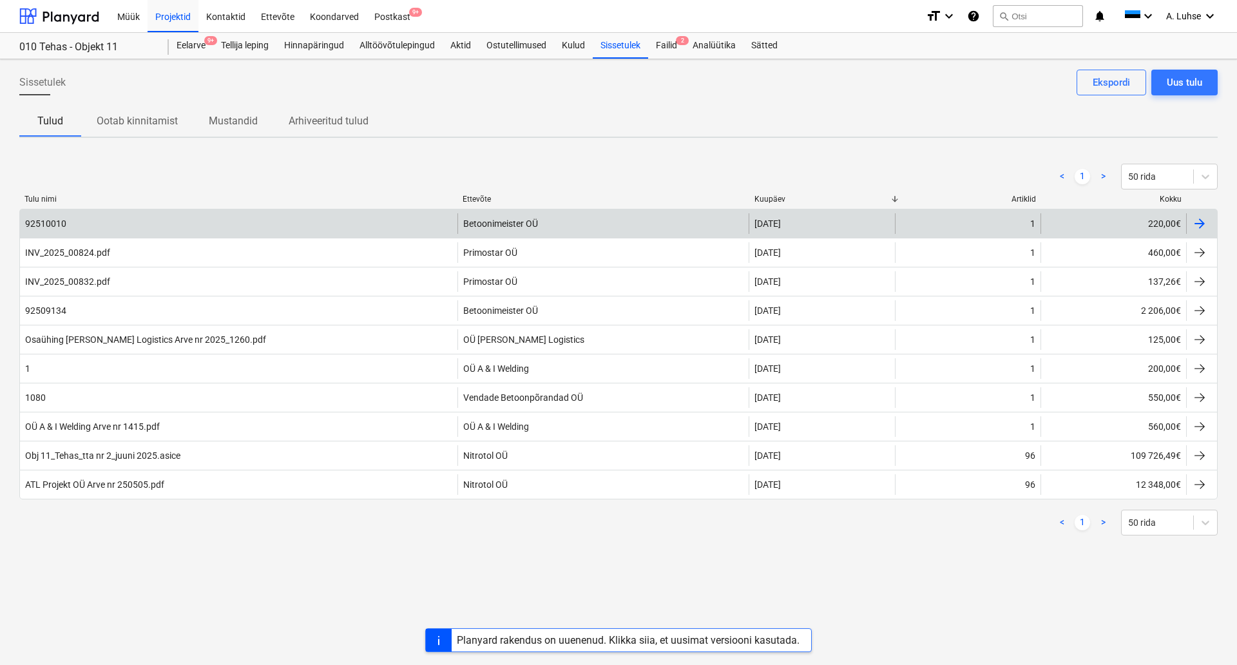
click at [1198, 219] on div at bounding box center [1199, 223] width 15 height 15
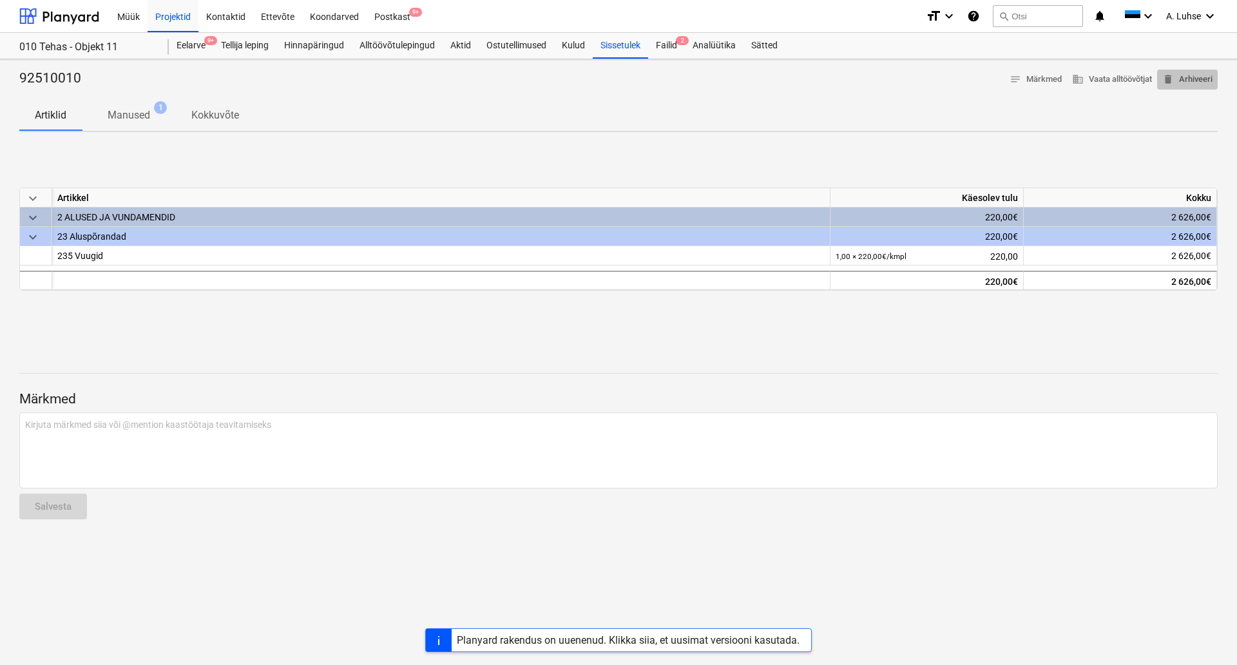
click at [1191, 81] on span "delete Arhiveeri" at bounding box center [1187, 79] width 50 height 15
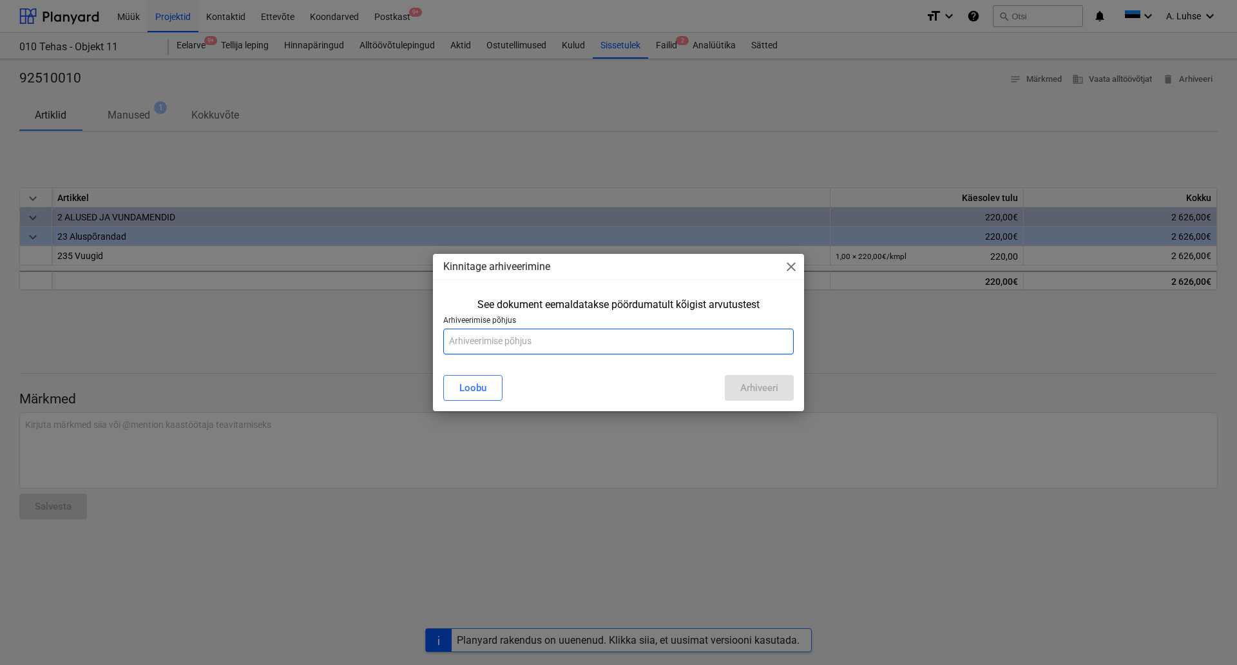
click at [567, 349] on input "text" at bounding box center [618, 342] width 350 height 26
type input "Vale sisestus"
click at [740, 394] on div "Arhiveeri" at bounding box center [759, 387] width 38 height 17
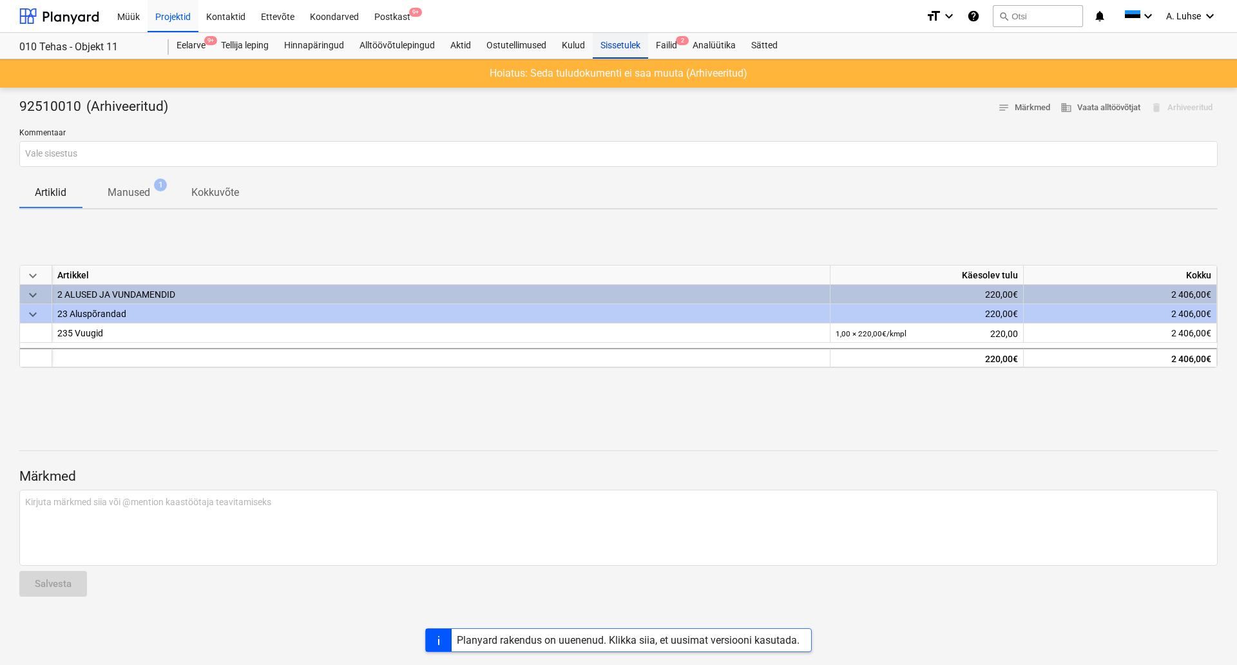
click at [619, 43] on div "Sissetulek" at bounding box center [620, 46] width 55 height 26
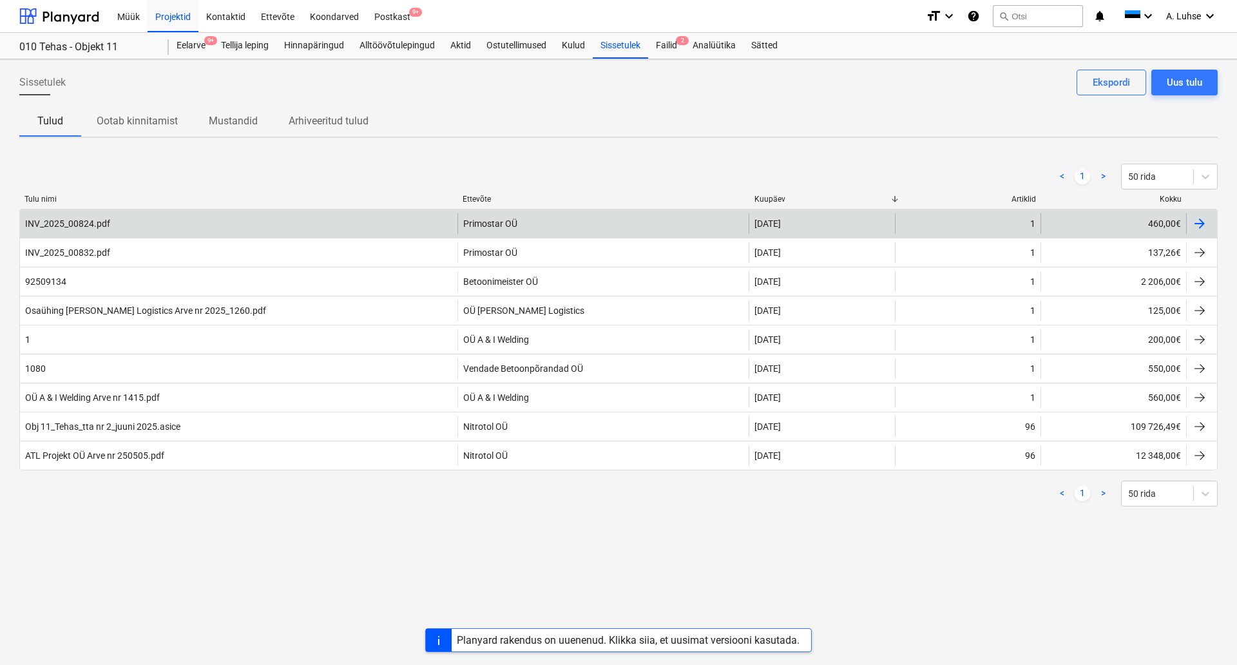
click at [1200, 224] on div at bounding box center [1199, 223] width 15 height 15
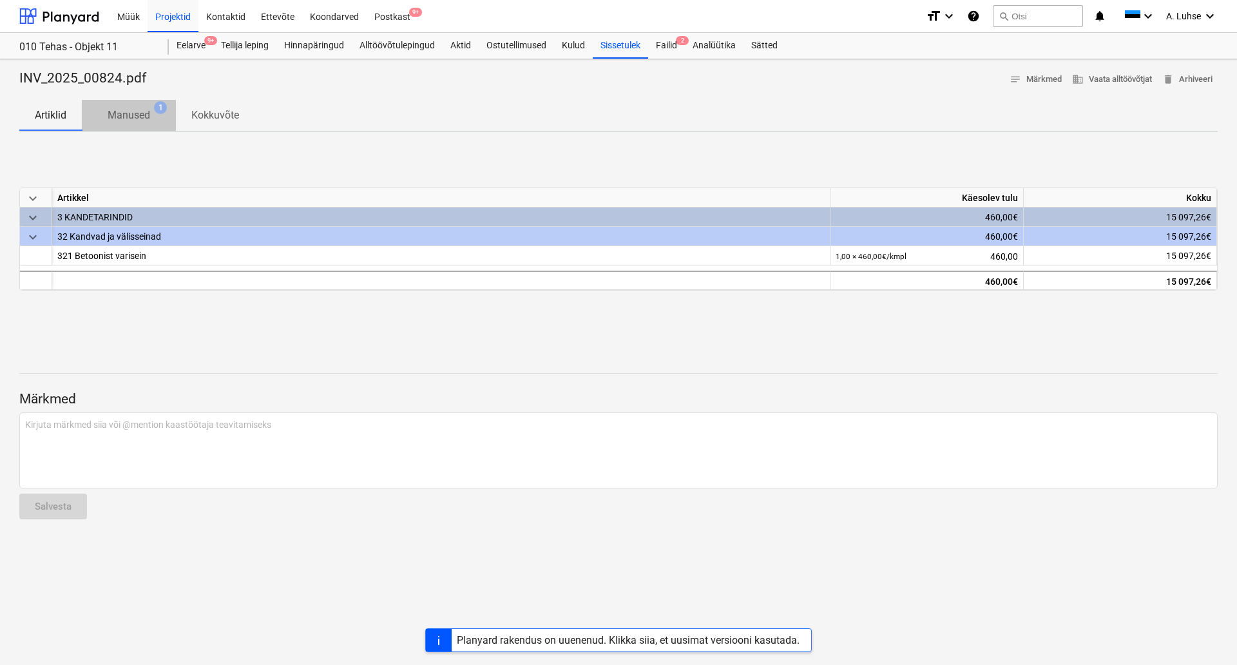
click at [123, 108] on p "Manused" at bounding box center [129, 115] width 43 height 15
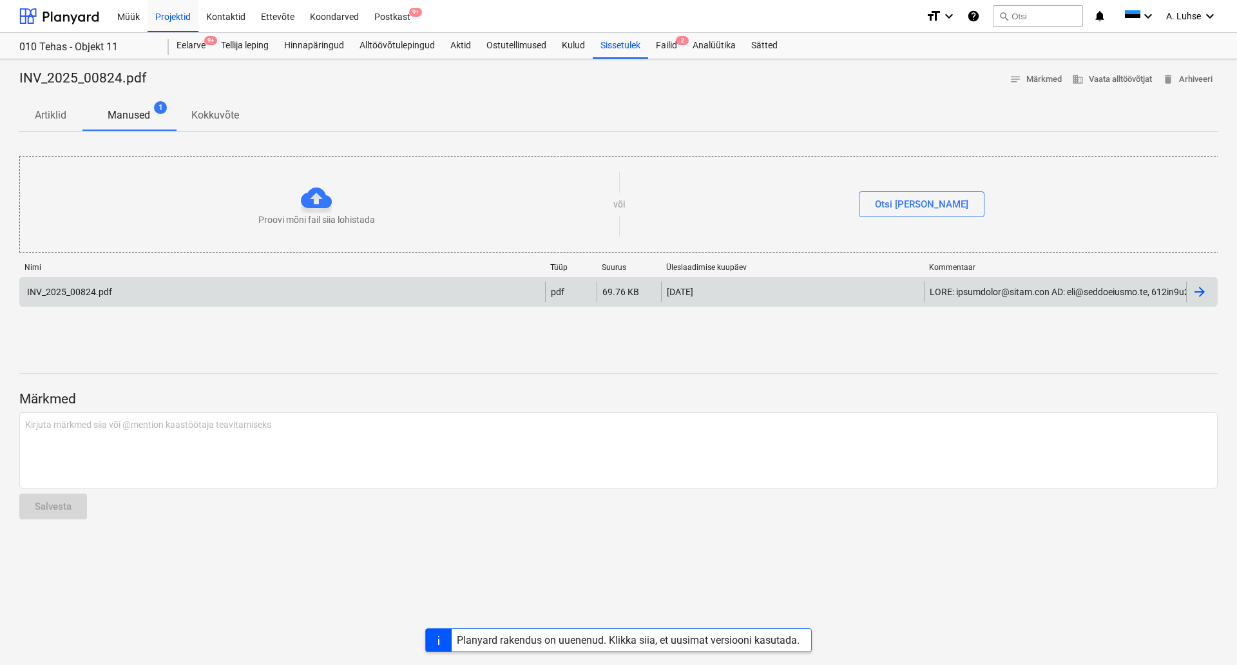
click at [169, 300] on div "INV_2025_00824.pdf" at bounding box center [282, 292] width 525 height 21
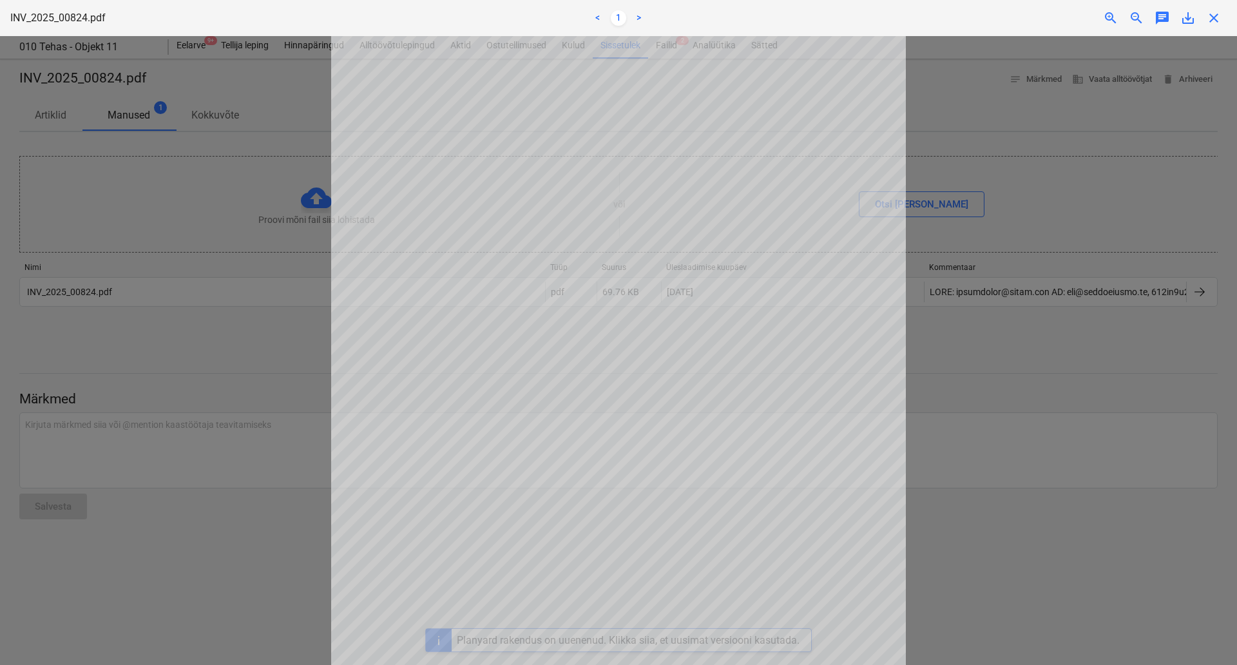
drag, startPoint x: 322, startPoint y: 301, endPoint x: 166, endPoint y: 272, distance: 158.6
click at [213, 235] on div at bounding box center [618, 350] width 1237 height 629
click at [53, 305] on div at bounding box center [618, 350] width 1237 height 629
click at [36, 291] on div at bounding box center [618, 350] width 1237 height 629
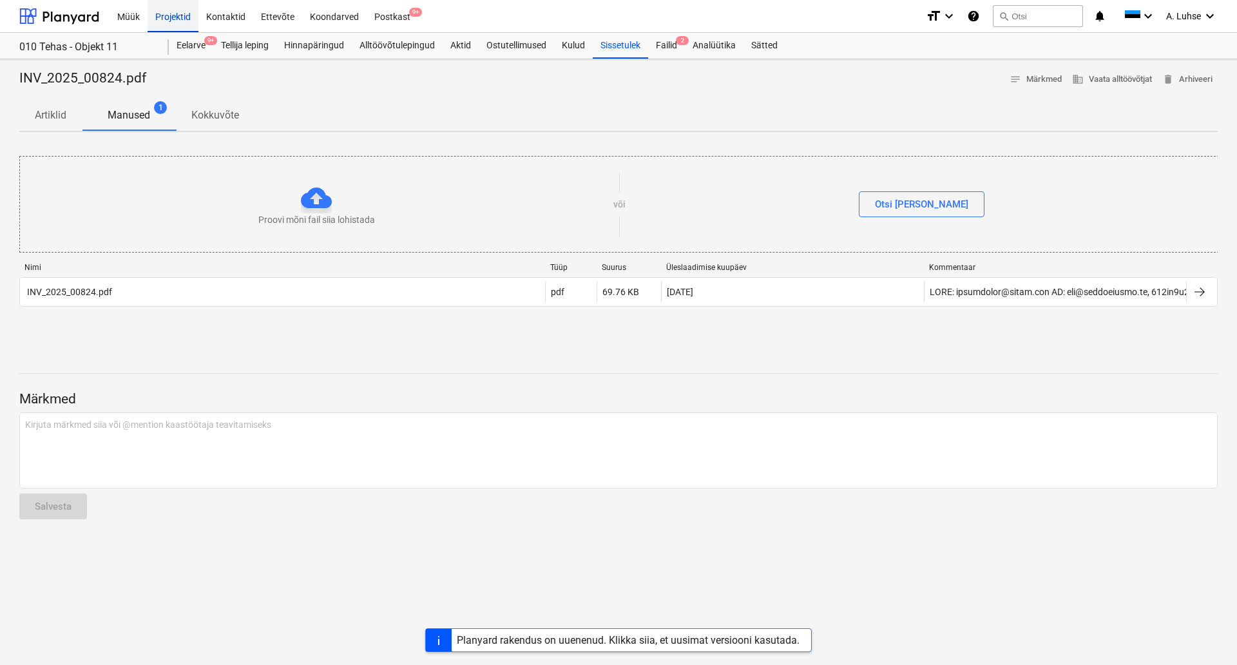
click at [182, 16] on div "Projektid" at bounding box center [173, 15] width 51 height 33
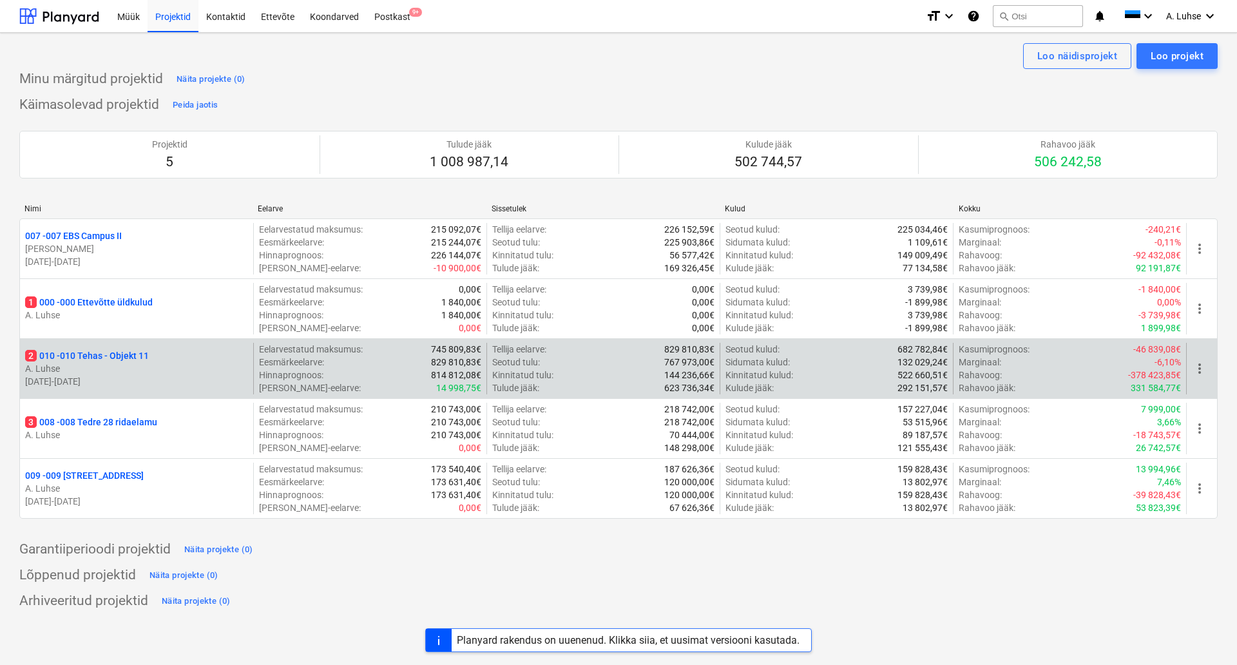
click at [107, 360] on p "2 010 - 010 Tehas - Objekt 11" at bounding box center [87, 355] width 124 height 13
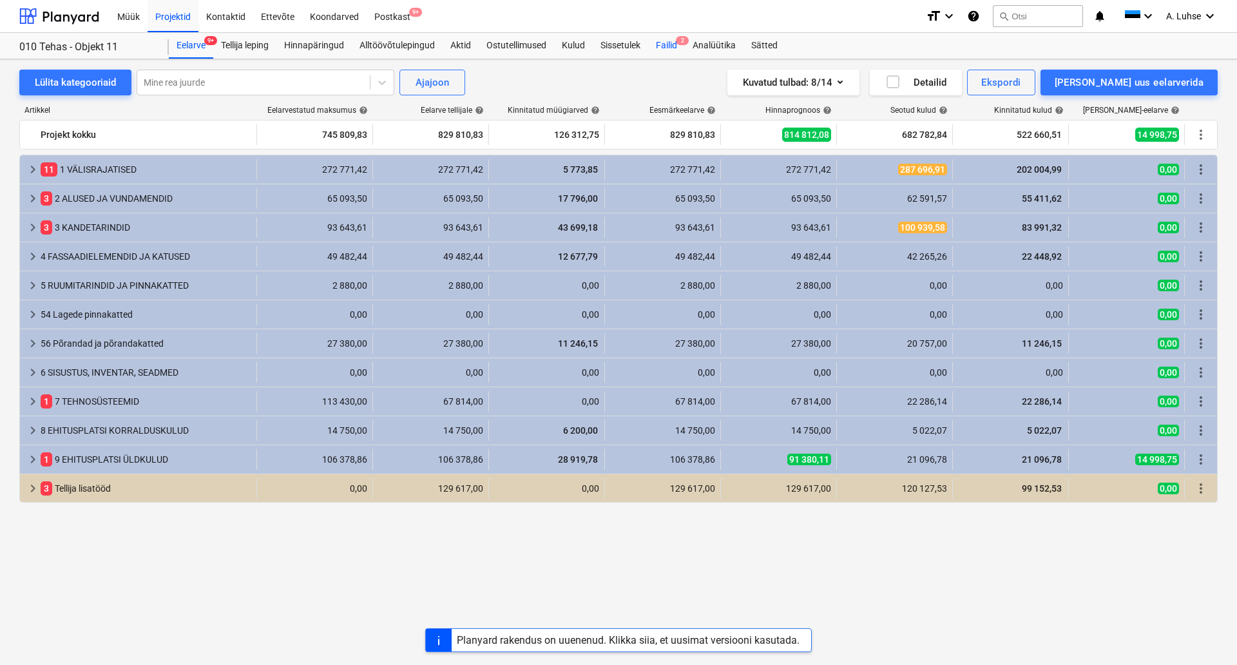
click at [655, 48] on div "Failid 2" at bounding box center [666, 46] width 37 height 26
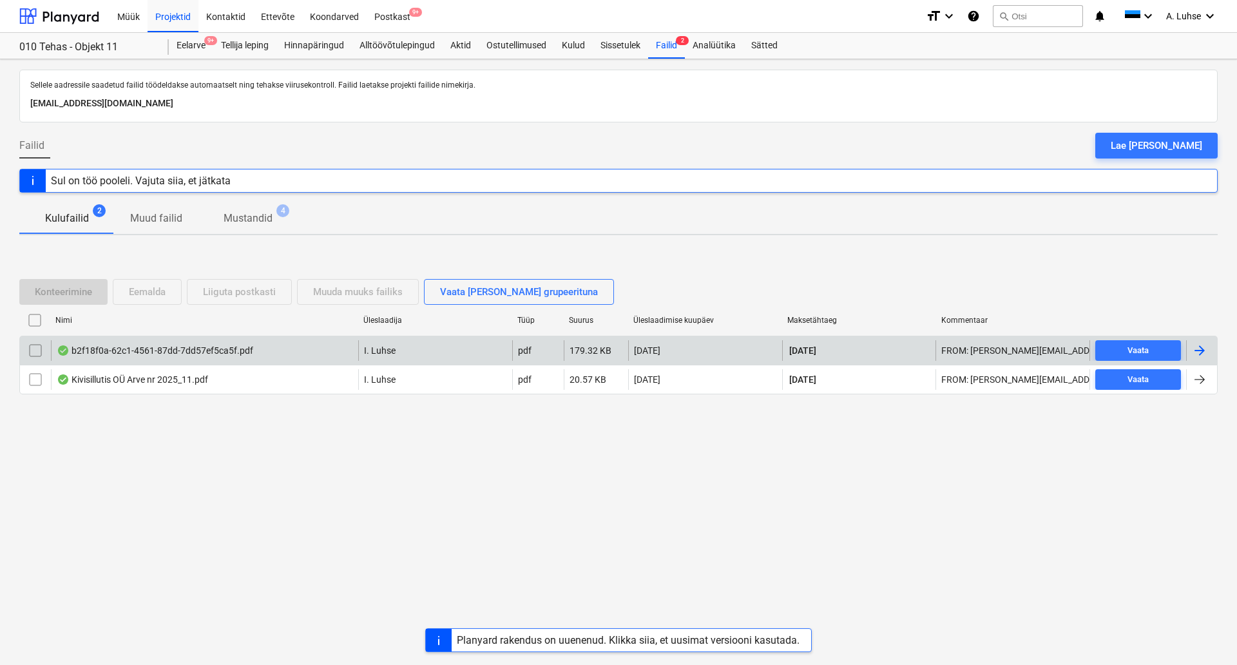
click at [196, 358] on div "b2f18f0a-62c1-4561-87dd-7dd57ef5ca5f.pdf" at bounding box center [204, 350] width 307 height 21
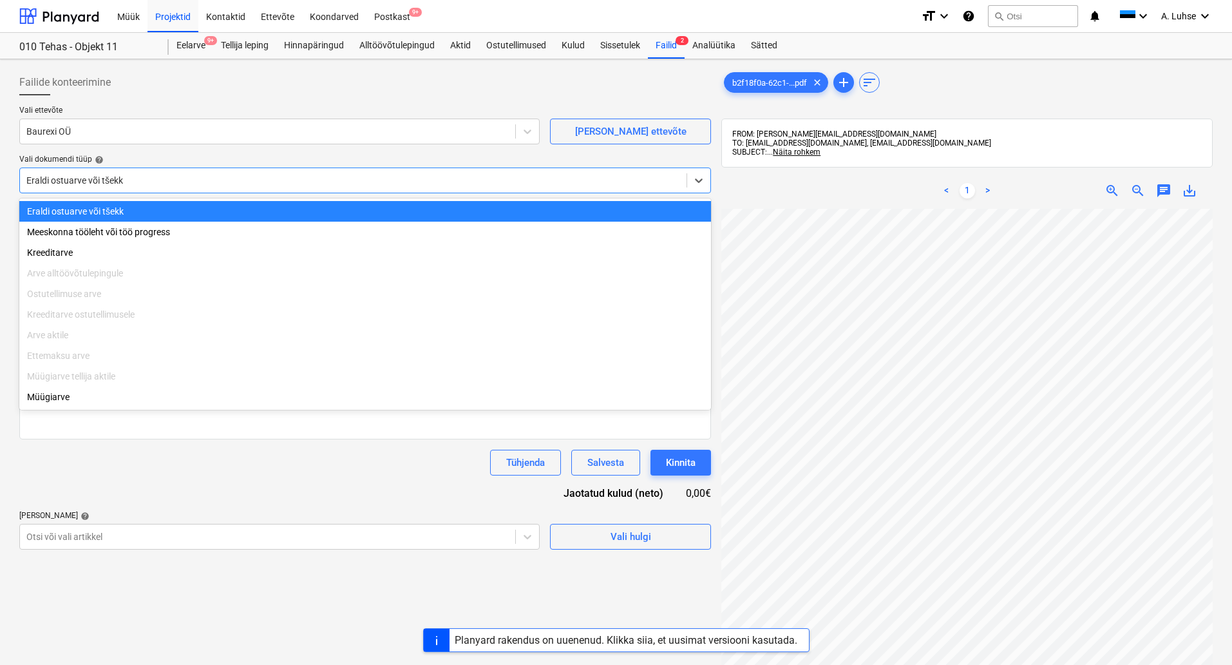
click at [150, 183] on div at bounding box center [353, 180] width 654 height 13
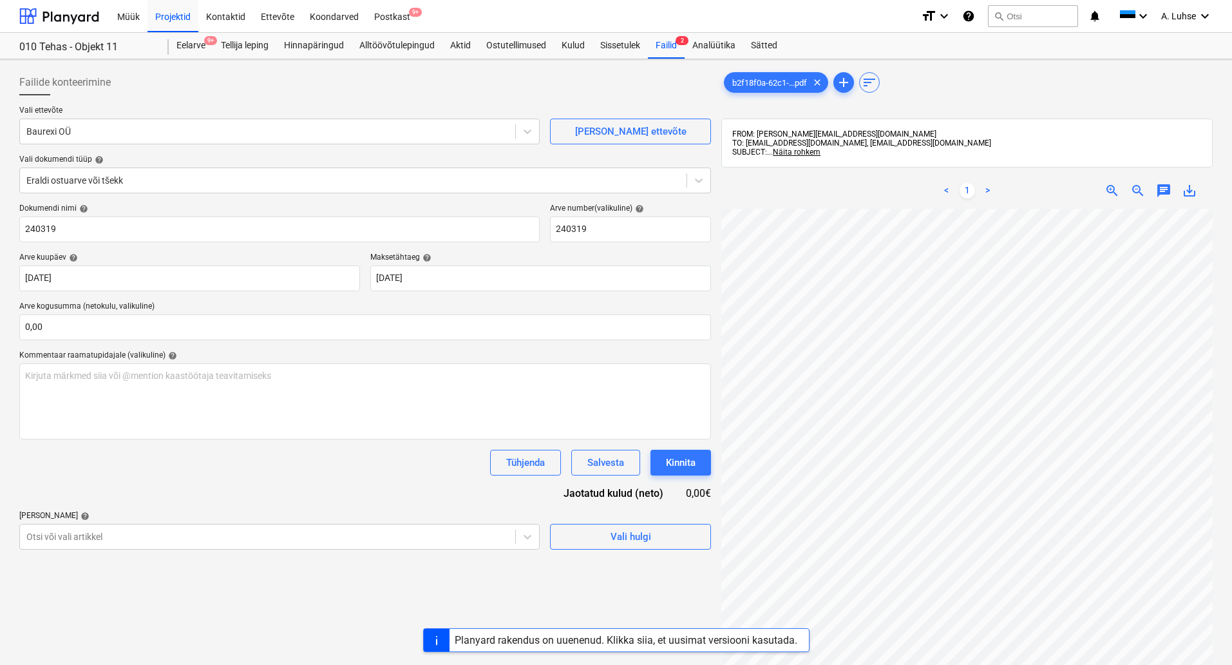
click at [197, 157] on div "Vali dokumendi tüüp help" at bounding box center [365, 160] width 692 height 10
click at [200, 187] on div at bounding box center [353, 180] width 654 height 13
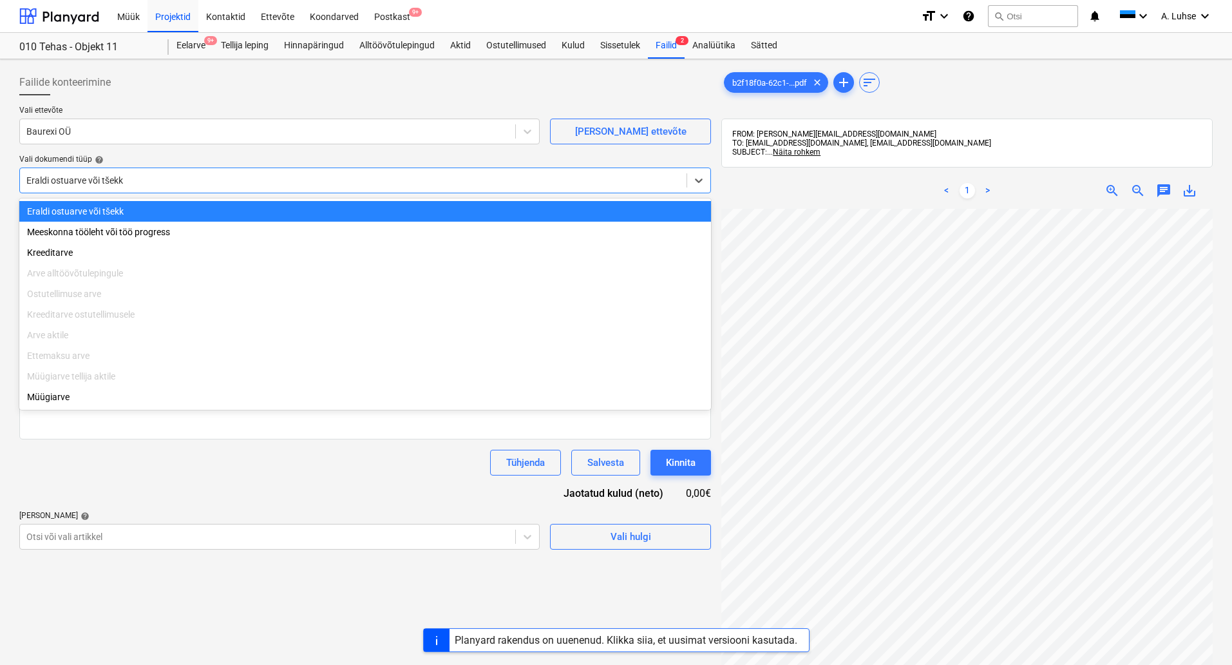
click at [199, 151] on div "Vali ettevõte Baurexi OÜ [PERSON_NAME] uus ettevõte Vali dokumendi tüüp help op…" at bounding box center [365, 155] width 692 height 98
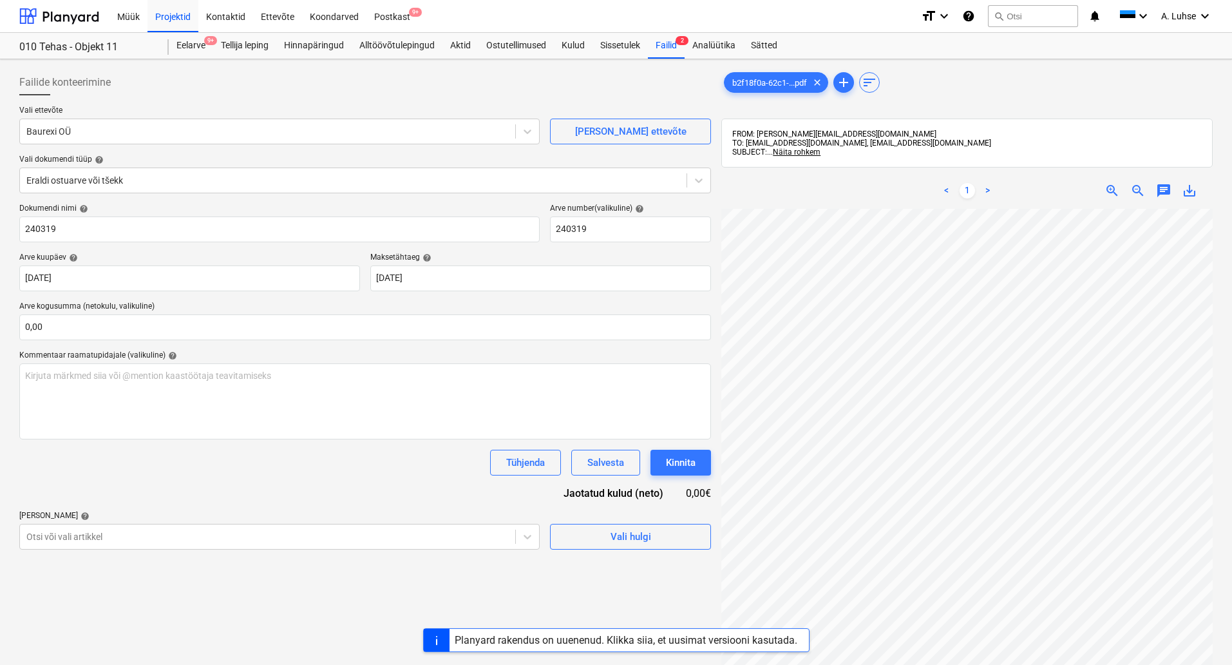
click at [199, 151] on div "Vali ettevõte Baurexi OÜ [PERSON_NAME] uus ettevõte Vali dokumendi tüüp help Er…" at bounding box center [365, 155] width 692 height 98
click at [678, 46] on div "Failid 2" at bounding box center [666, 46] width 37 height 26
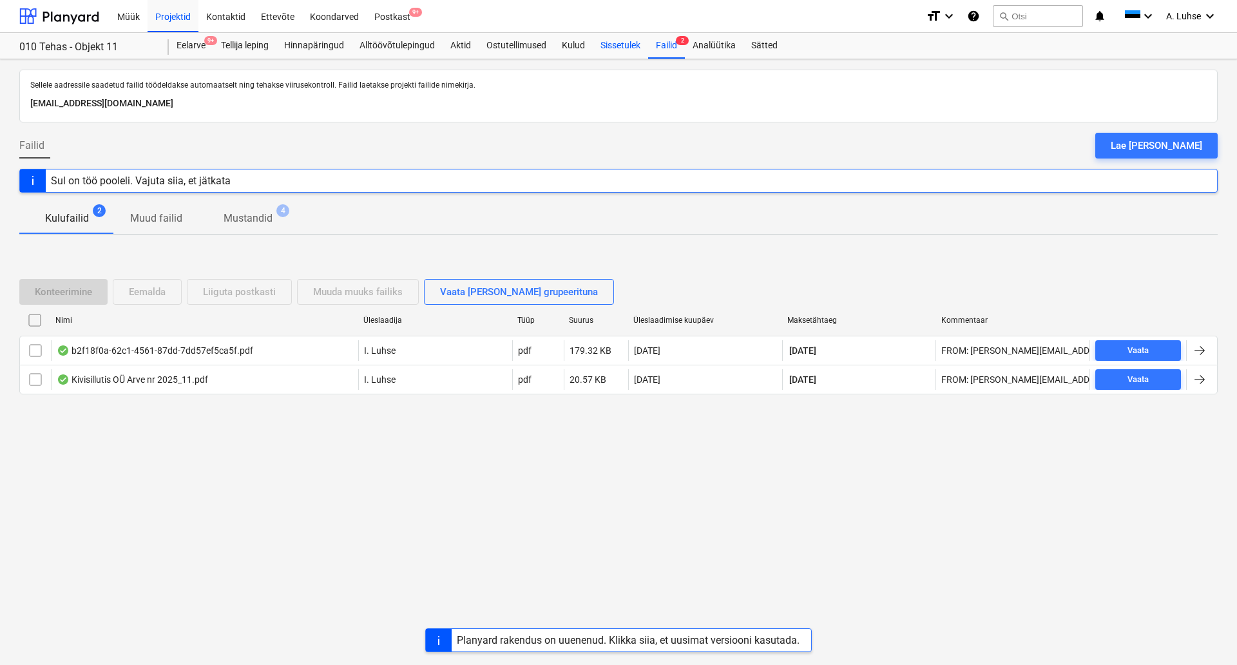
click at [611, 45] on div "Sissetulek" at bounding box center [620, 46] width 55 height 26
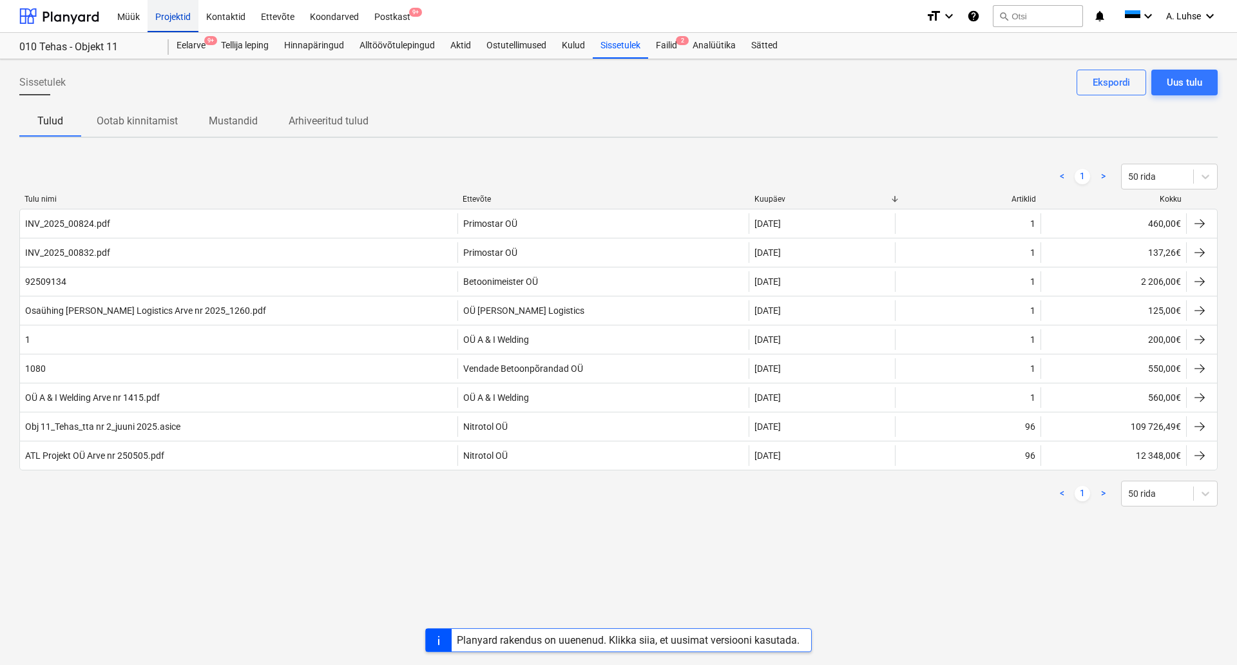
click at [175, 22] on div "Projektid" at bounding box center [173, 15] width 51 height 33
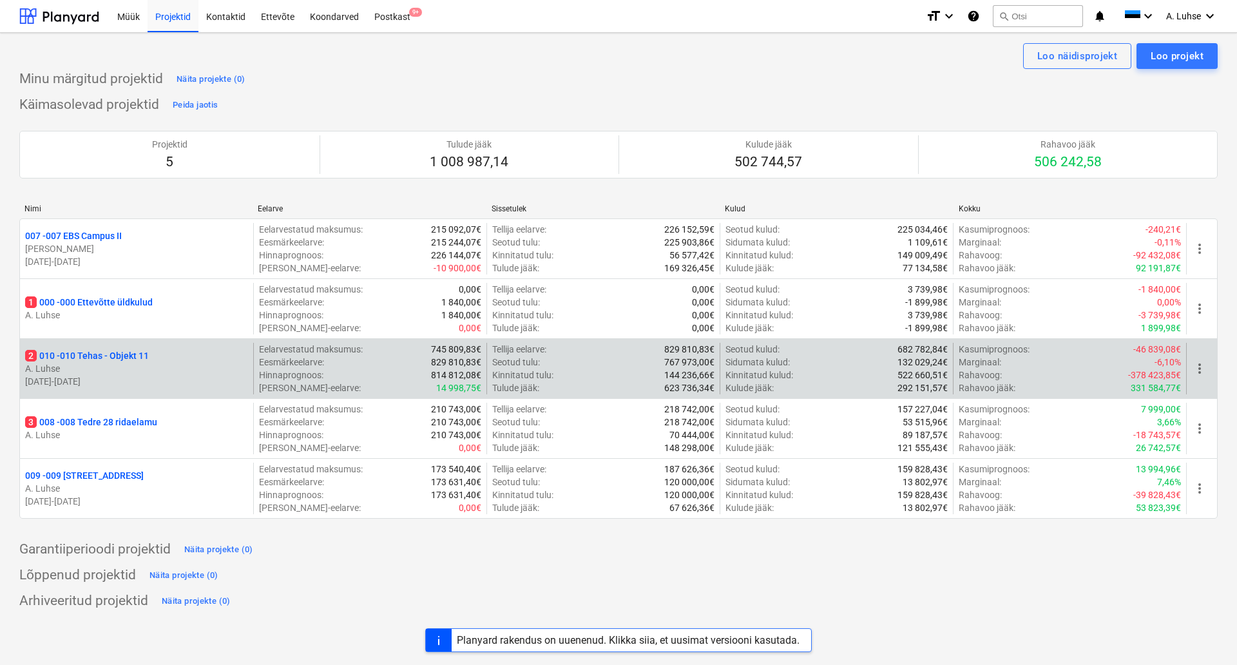
click at [89, 361] on p "2 010 - 010 Tehas - Objekt 11" at bounding box center [87, 355] width 124 height 13
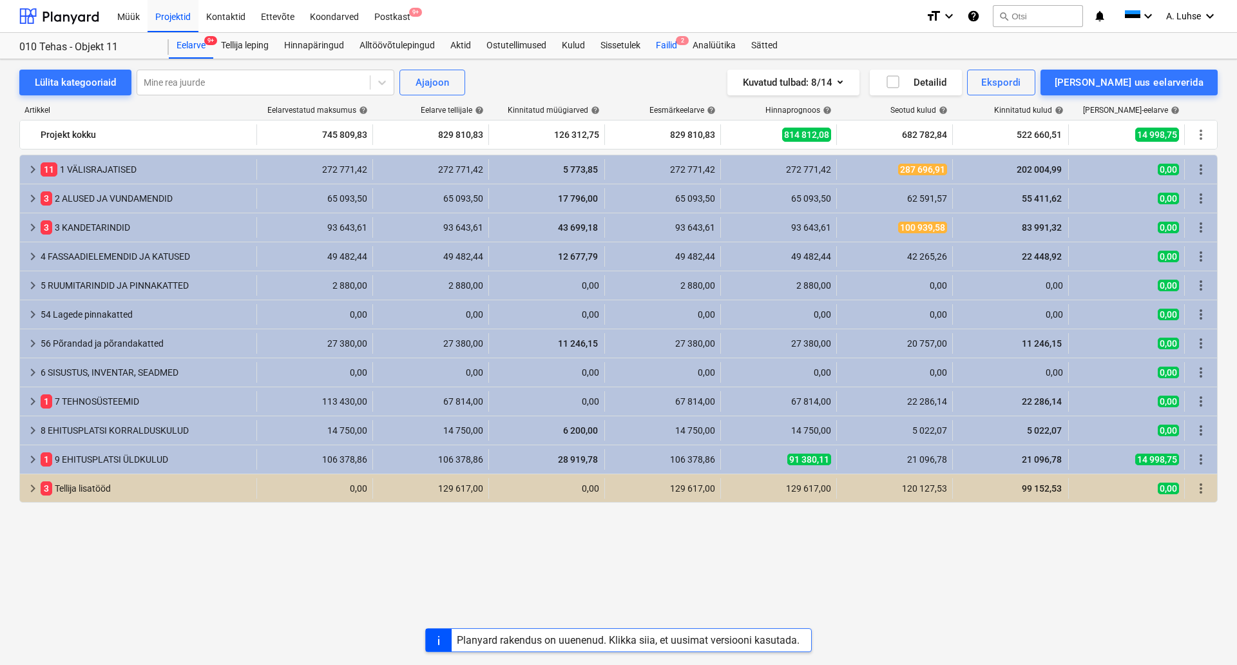
click at [678, 39] on div "Failid 2" at bounding box center [666, 46] width 37 height 26
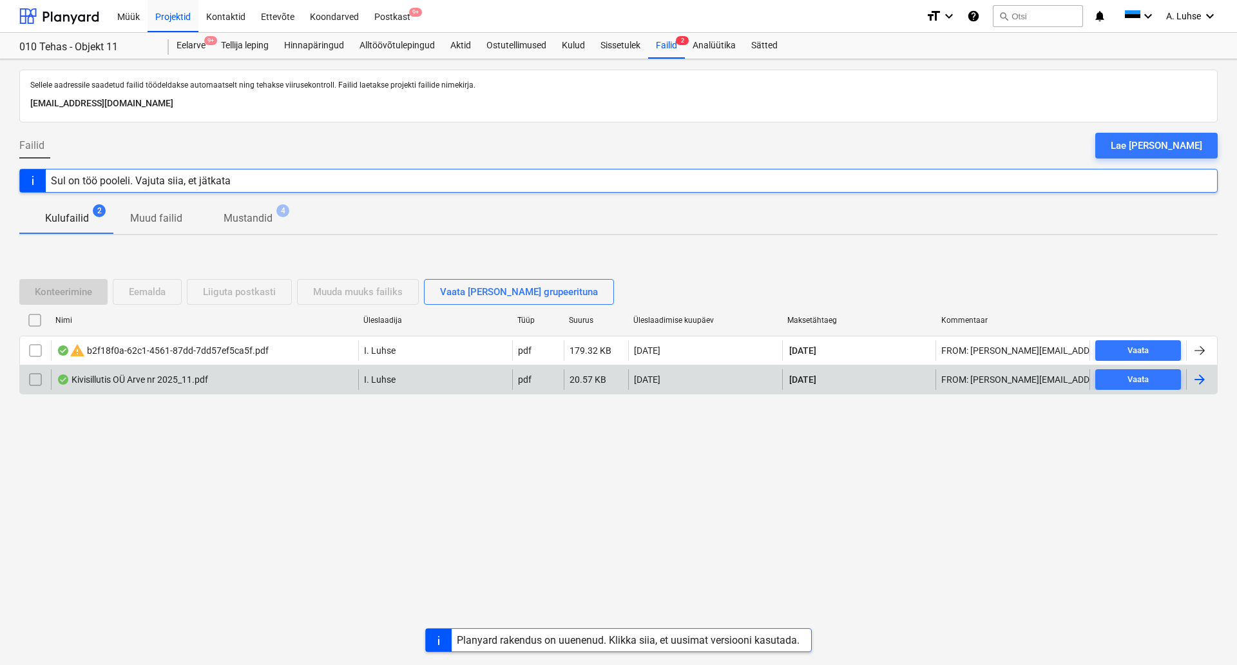
click at [175, 385] on div "Kivisillutis OÜ Arve nr 2025_11.pdf" at bounding box center [132, 379] width 151 height 10
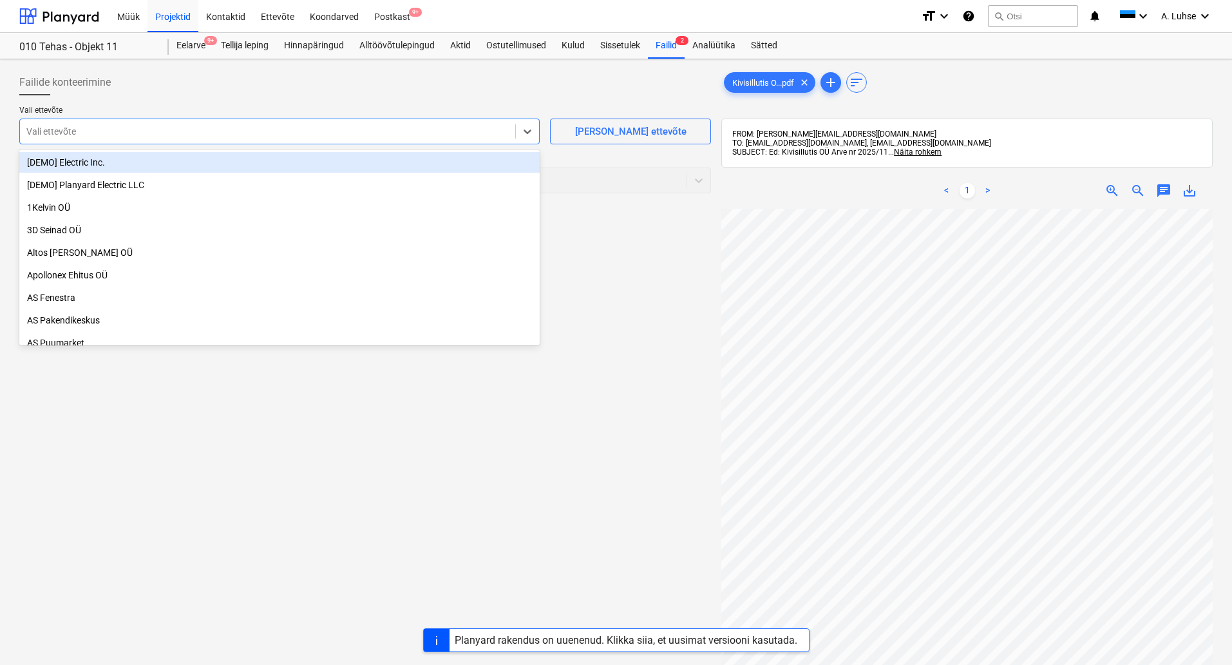
click at [168, 133] on div at bounding box center [267, 131] width 483 height 13
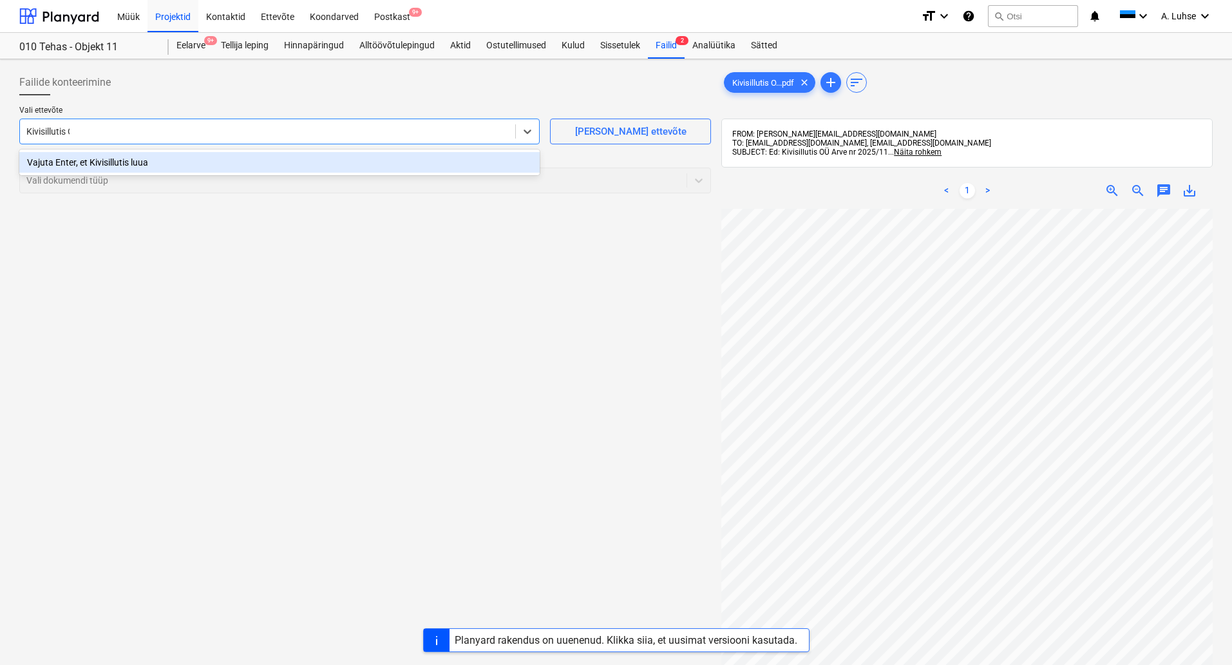
type input "Kivisillutis OÜ"
click at [292, 167] on div "Vajuta Enter, et Kivisillutis OÜ luua" at bounding box center [279, 162] width 521 height 21
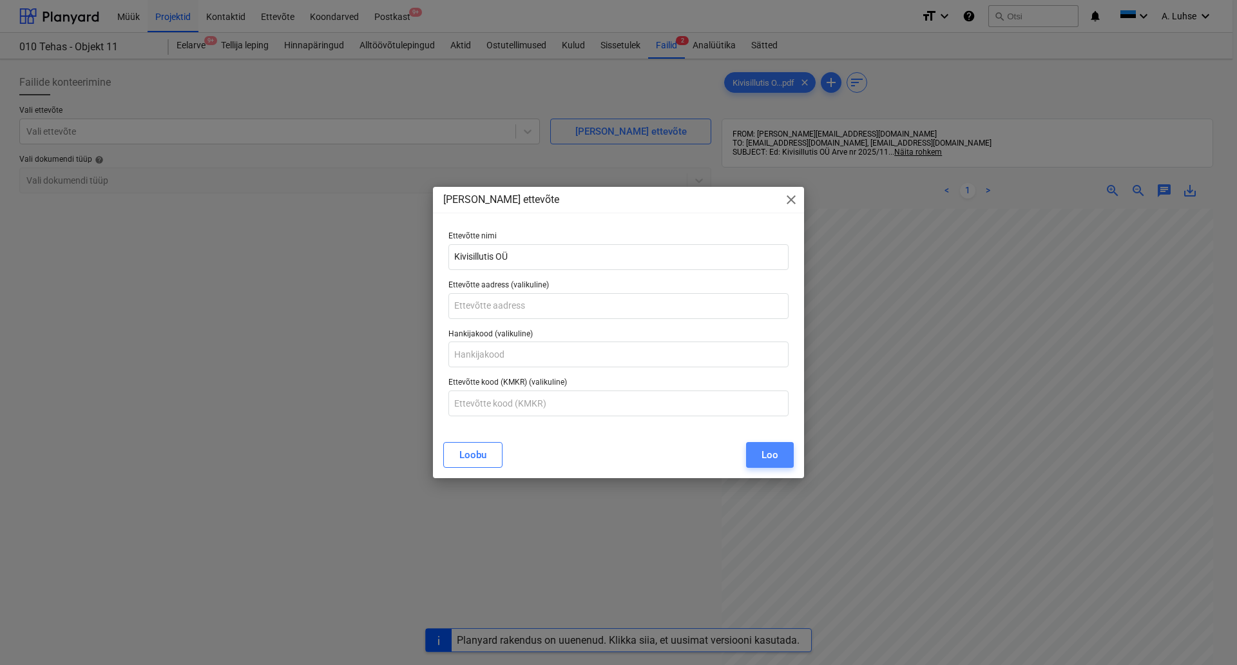
click at [774, 452] on div "Loo" at bounding box center [769, 454] width 17 height 17
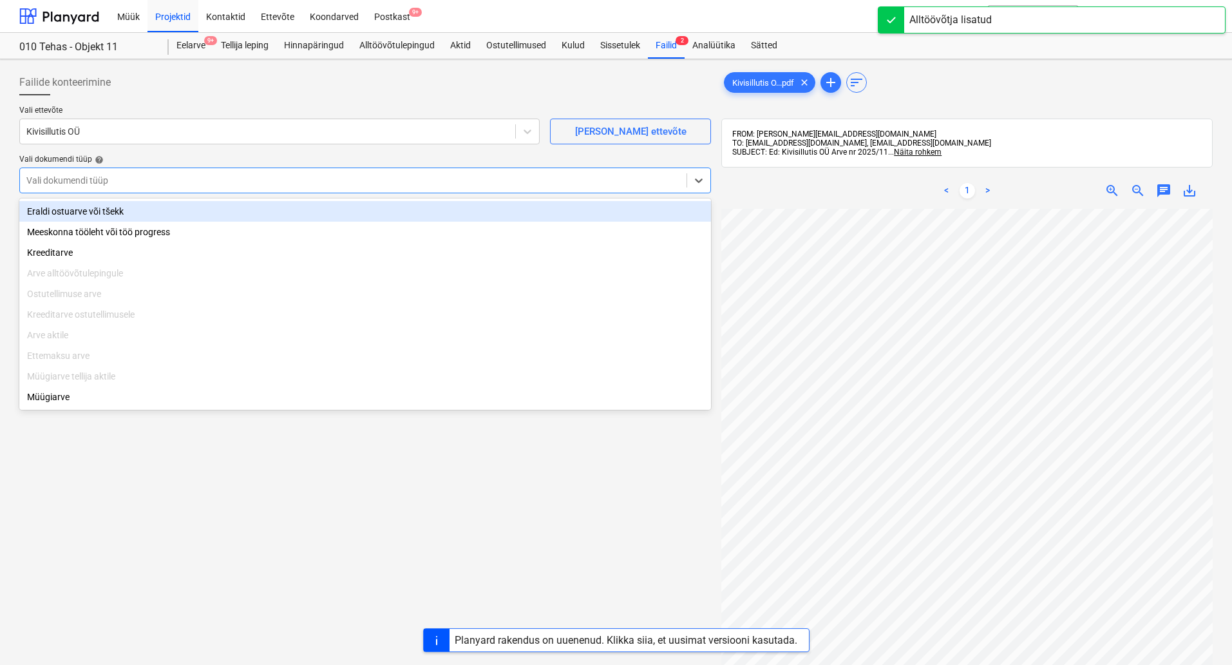
click at [408, 181] on div at bounding box center [353, 180] width 654 height 13
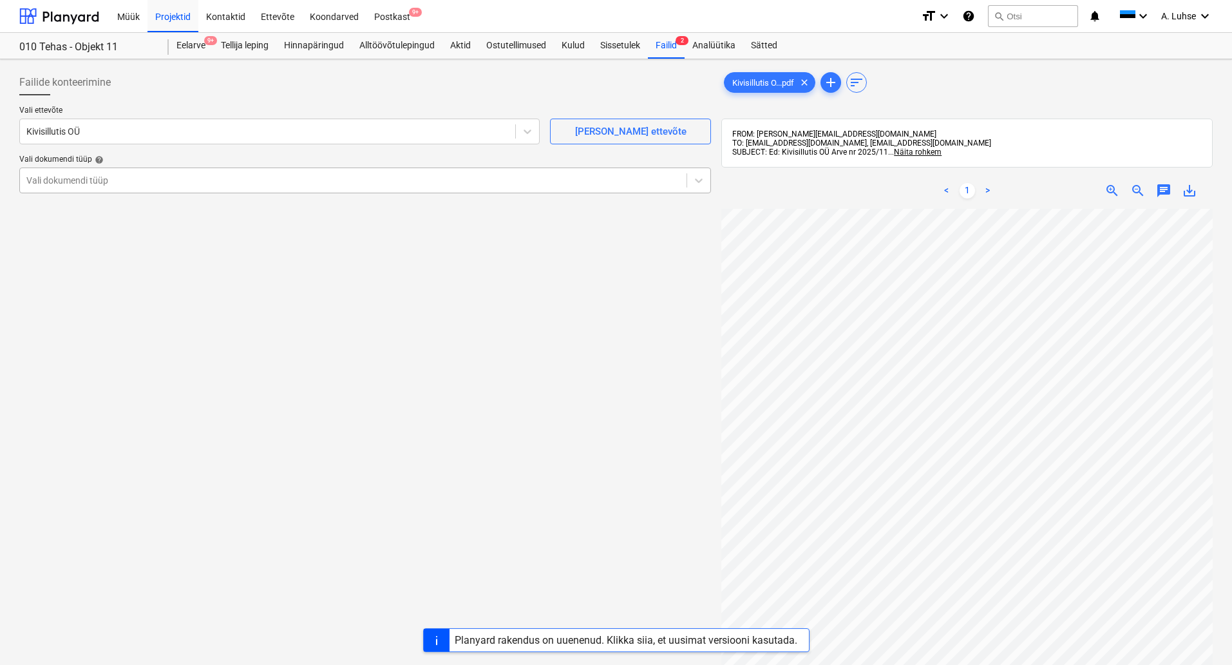
click at [264, 186] on div at bounding box center [353, 180] width 654 height 13
click at [257, 323] on div "Failide konteerimine Vali ettevõte Kivisillutis OÜ [PERSON_NAME] uus ettevõte V…" at bounding box center [365, 453] width 702 height 778
click at [184, 165] on p "Vali dokumendi tüüp help" at bounding box center [365, 161] width 692 height 13
click at [186, 184] on div at bounding box center [353, 180] width 654 height 13
click at [72, 180] on div at bounding box center [353, 180] width 654 height 13
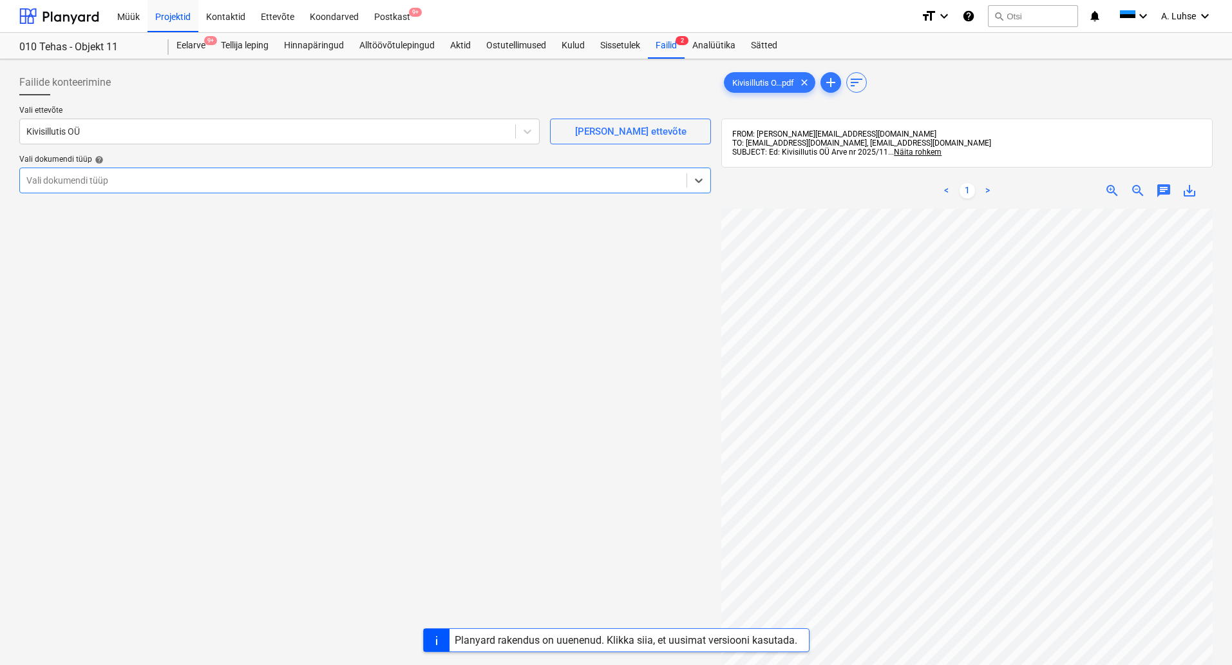
click at [437, 390] on div "Failide konteerimine Vali ettevõte Kivisillutis OÜ [PERSON_NAME] uus ettevõte V…" at bounding box center [365, 453] width 702 height 778
click at [181, 19] on div "Projektid" at bounding box center [173, 15] width 51 height 33
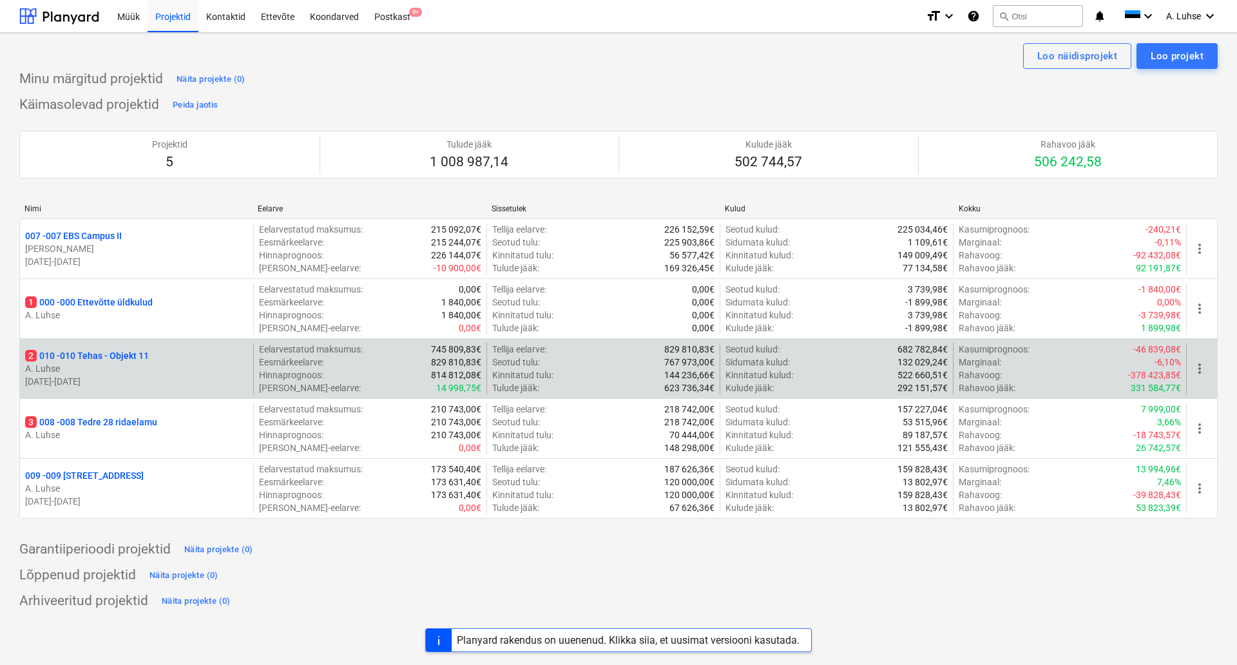
click at [142, 352] on p "2 010 - 010 Tehas - Objekt 11" at bounding box center [87, 355] width 124 height 13
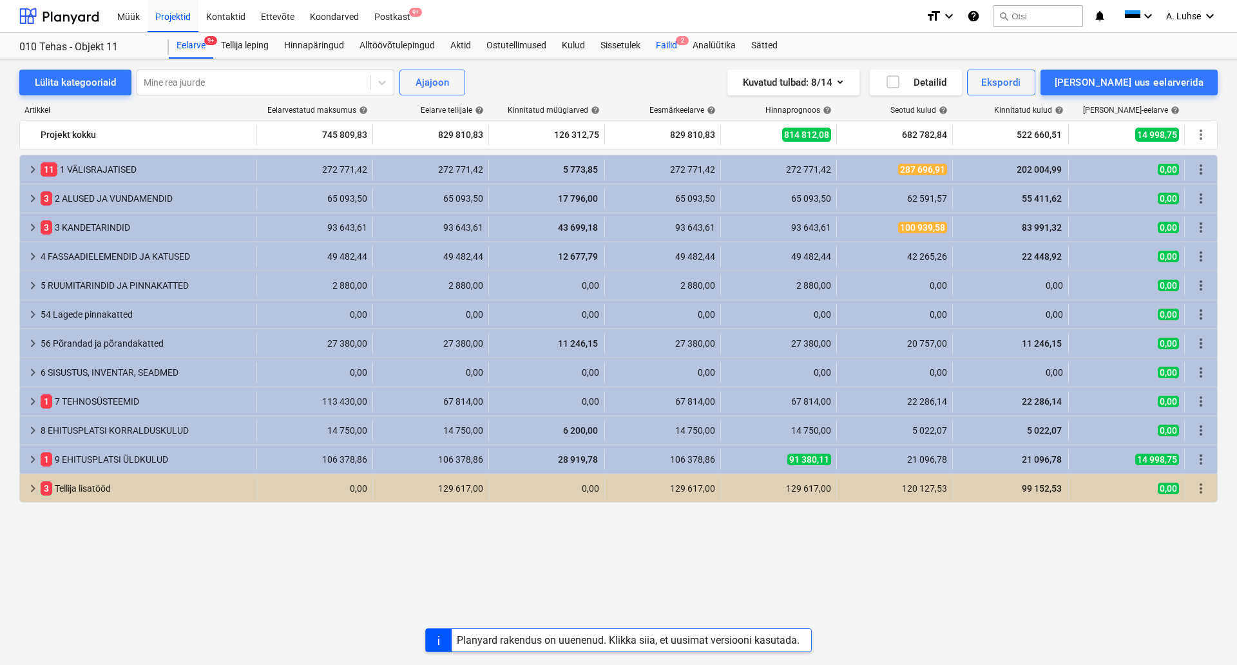
click at [653, 44] on div "Failid 2" at bounding box center [666, 46] width 37 height 26
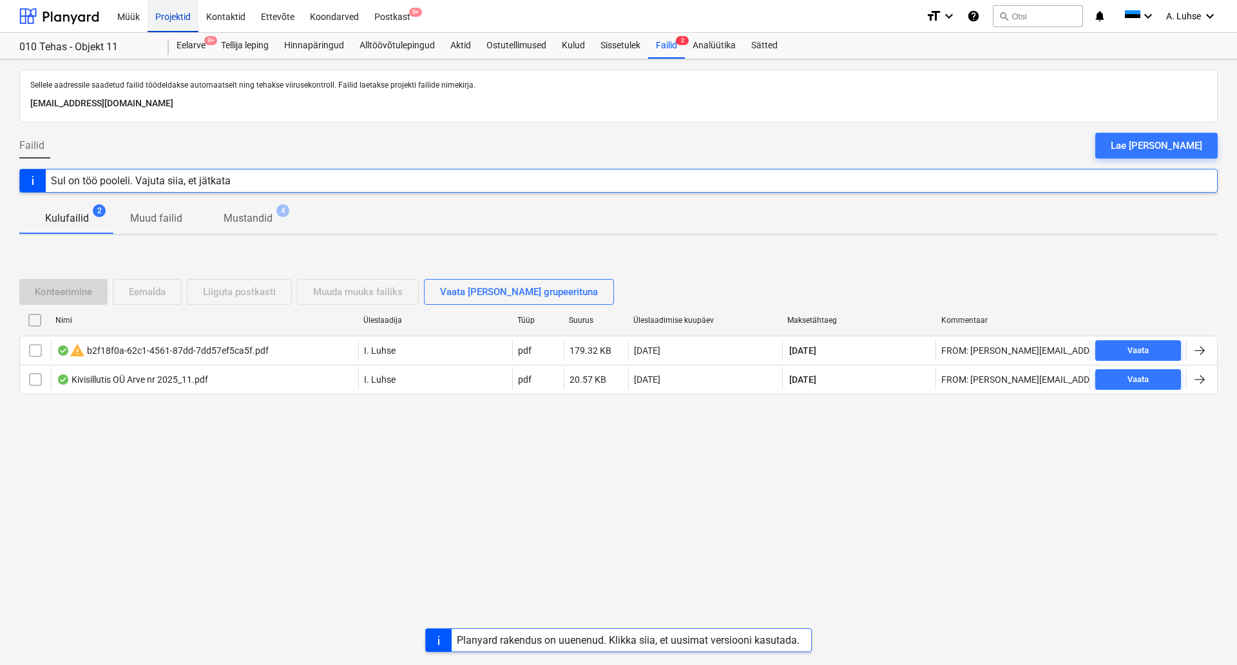
click at [165, 21] on div "Projektid" at bounding box center [173, 15] width 51 height 33
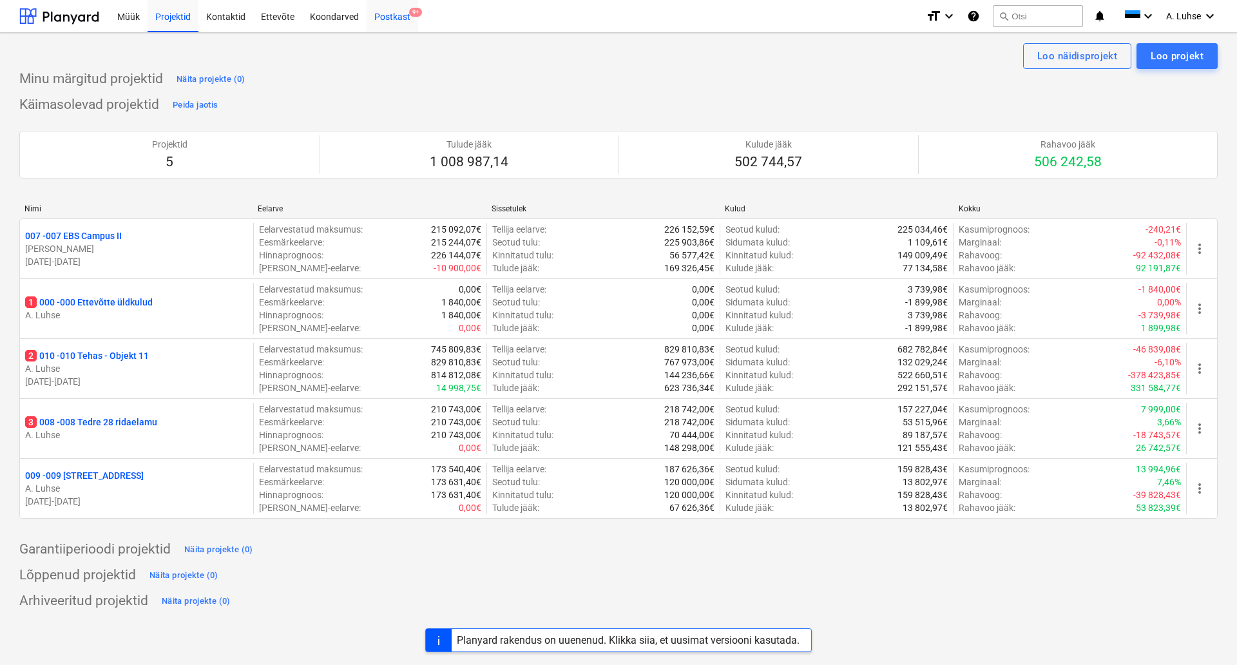
click at [403, 14] on div "Postkast 9+" at bounding box center [393, 15] width 52 height 33
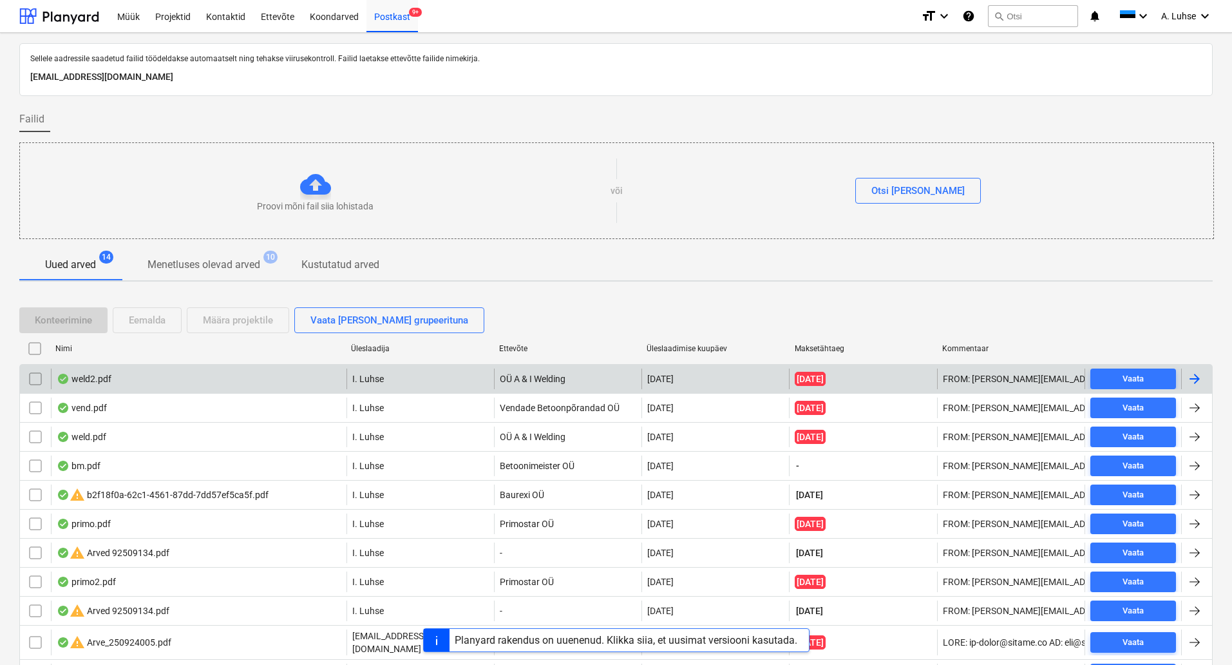
click at [188, 380] on div "weld2.pdf" at bounding box center [199, 379] width 296 height 21
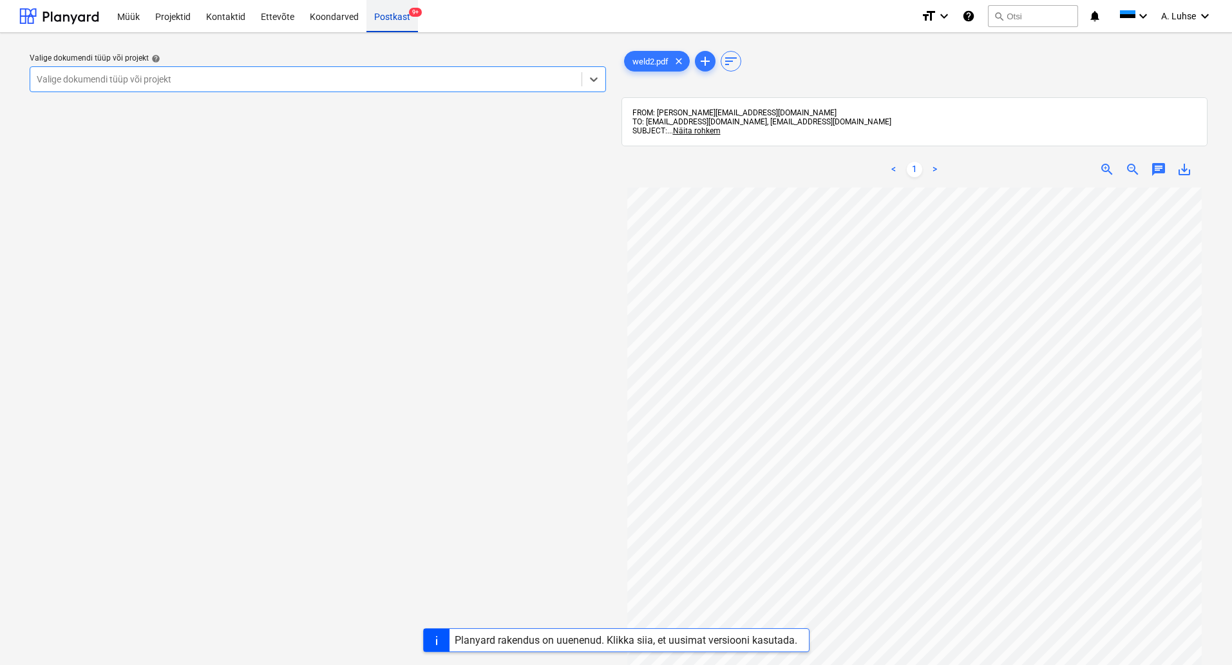
click at [392, 21] on div "Postkast 9+" at bounding box center [393, 15] width 52 height 33
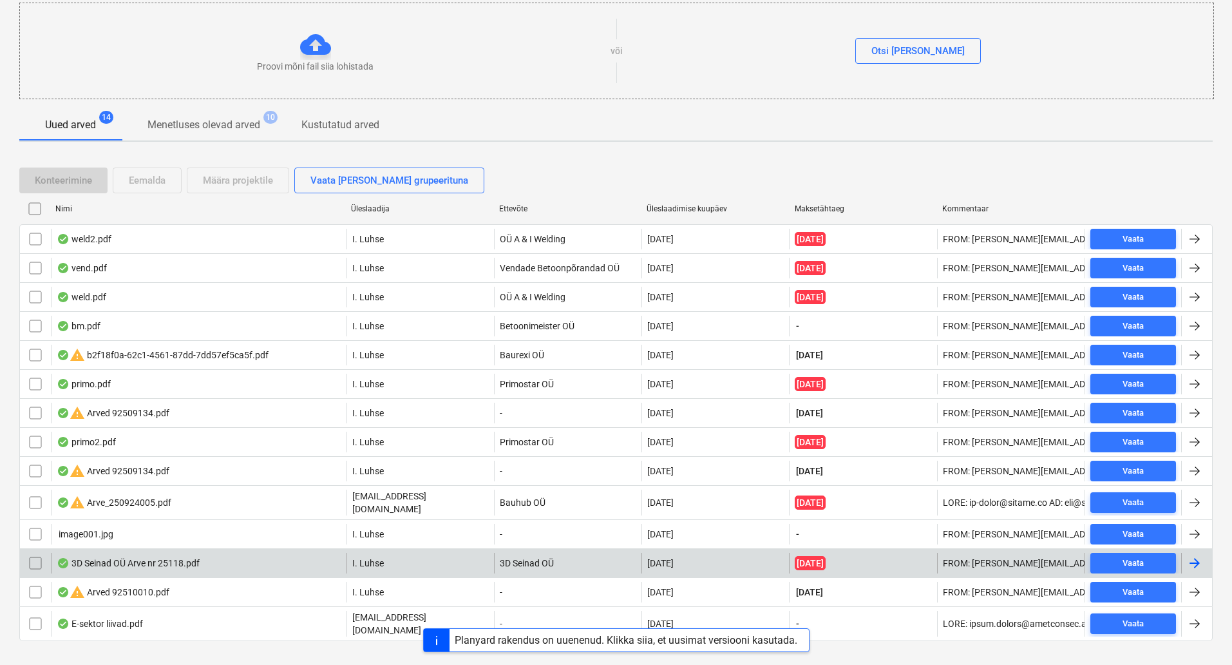
scroll to position [152, 0]
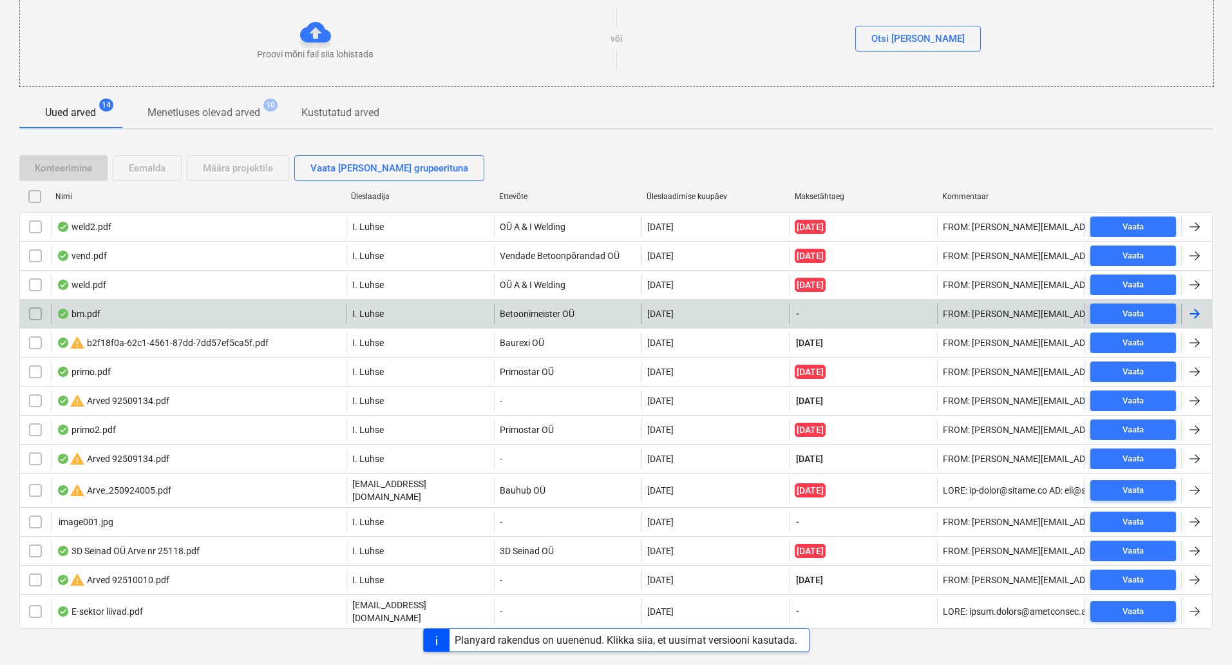
click at [162, 315] on div "bm.pdf" at bounding box center [199, 313] width 296 height 21
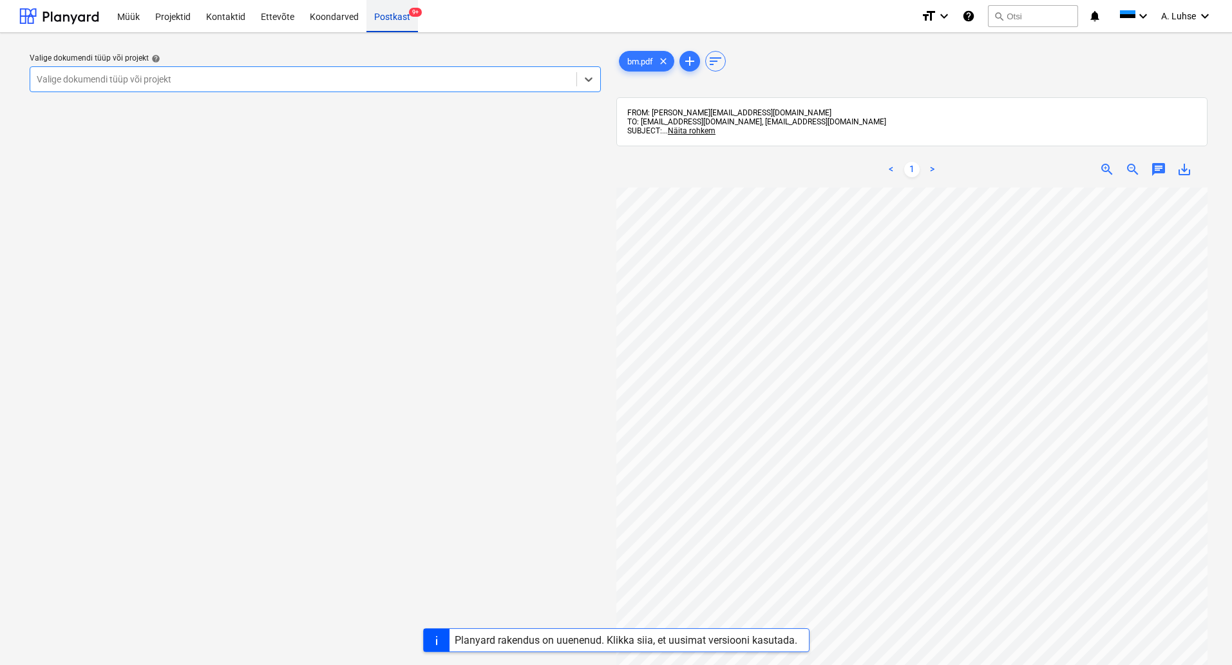
click at [390, 25] on div "Postkast 9+" at bounding box center [393, 15] width 52 height 33
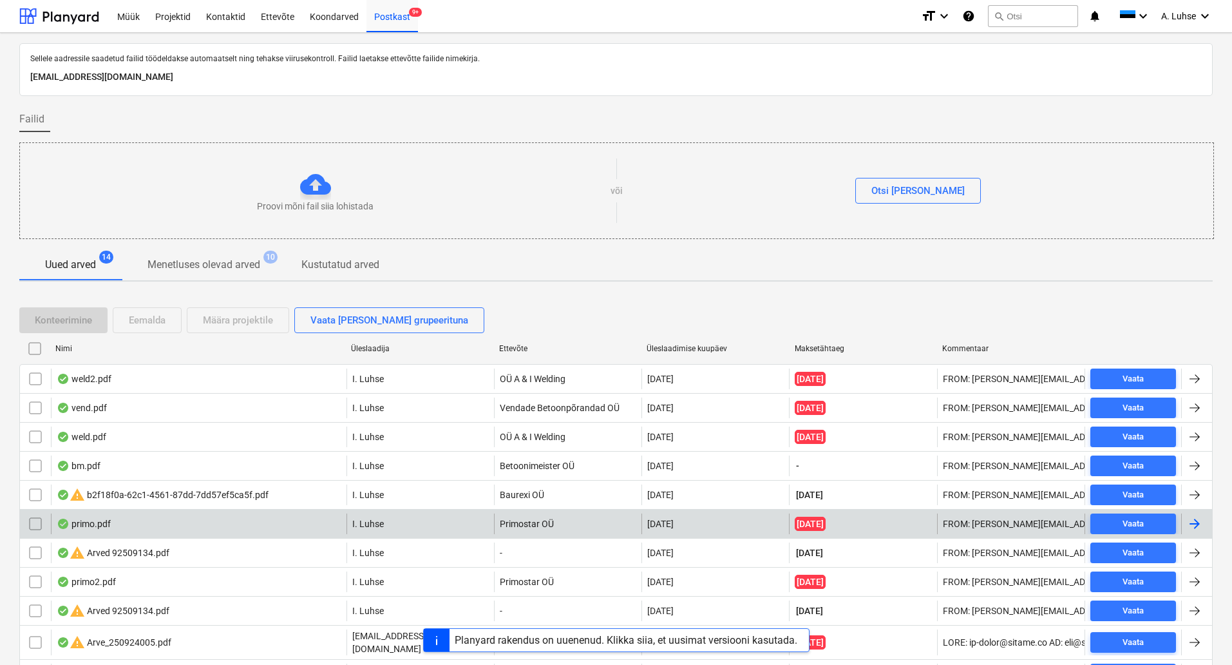
click at [162, 530] on div "primo.pdf" at bounding box center [199, 523] width 296 height 21
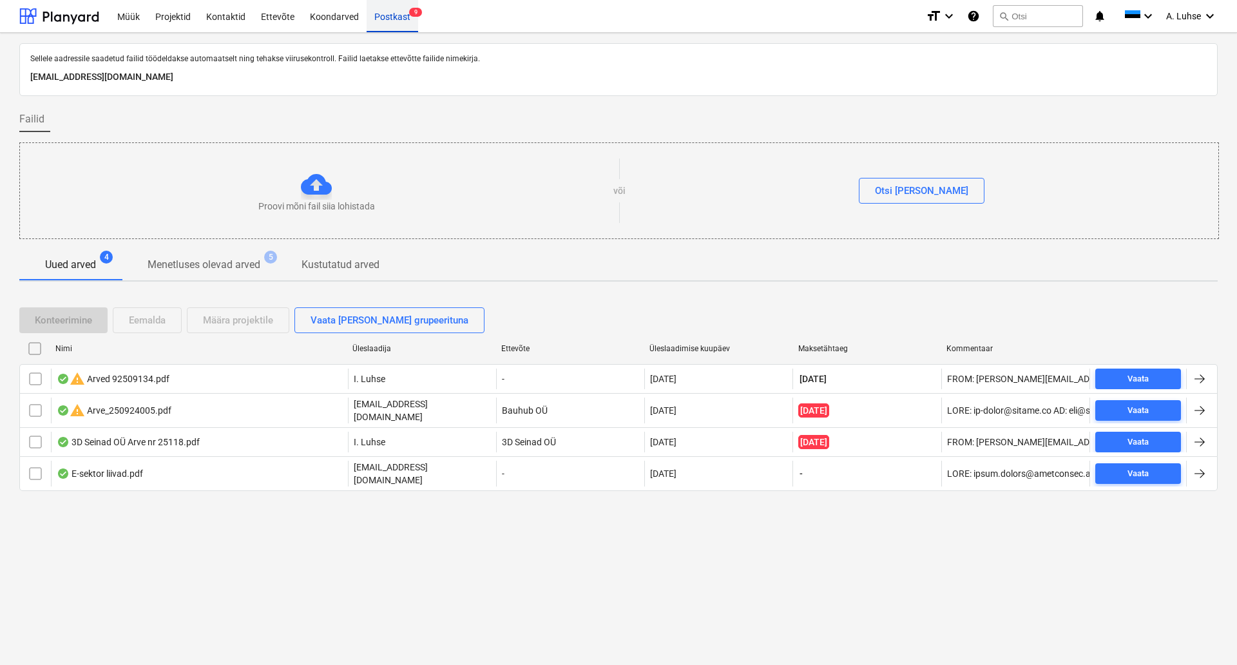
click at [400, 14] on div "Postkast 9" at bounding box center [393, 15] width 52 height 33
click at [320, 24] on div "Koondarved" at bounding box center [334, 15] width 64 height 33
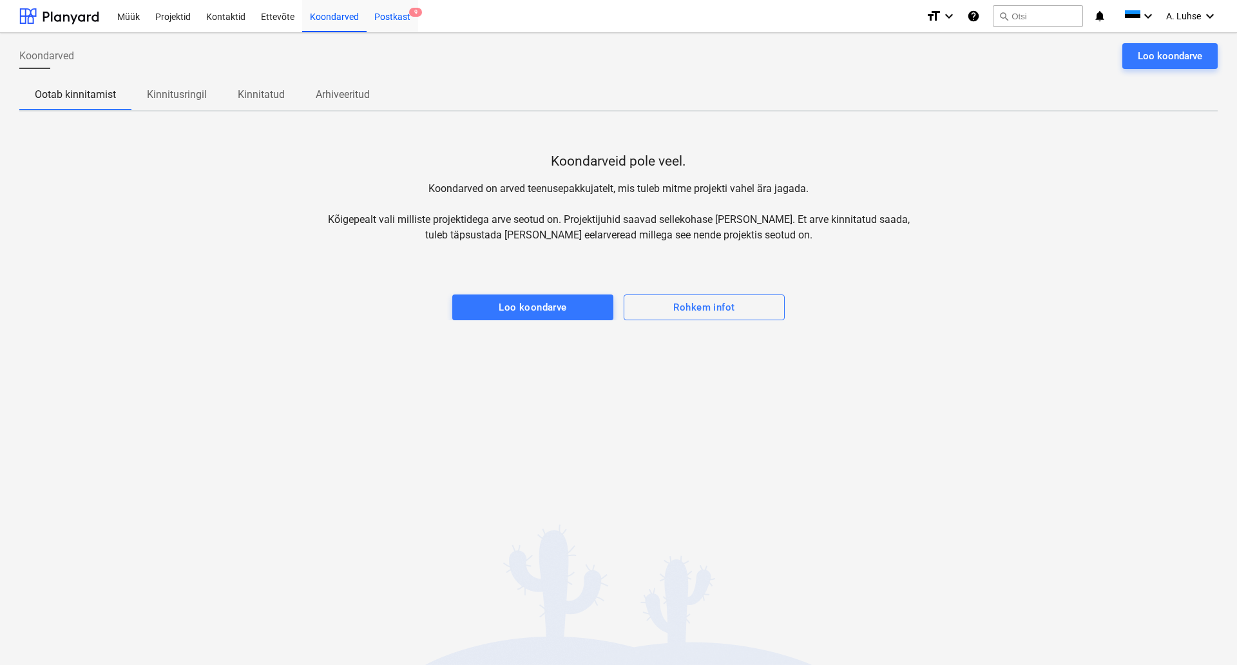
click at [382, 22] on div "Postkast 9" at bounding box center [393, 15] width 52 height 33
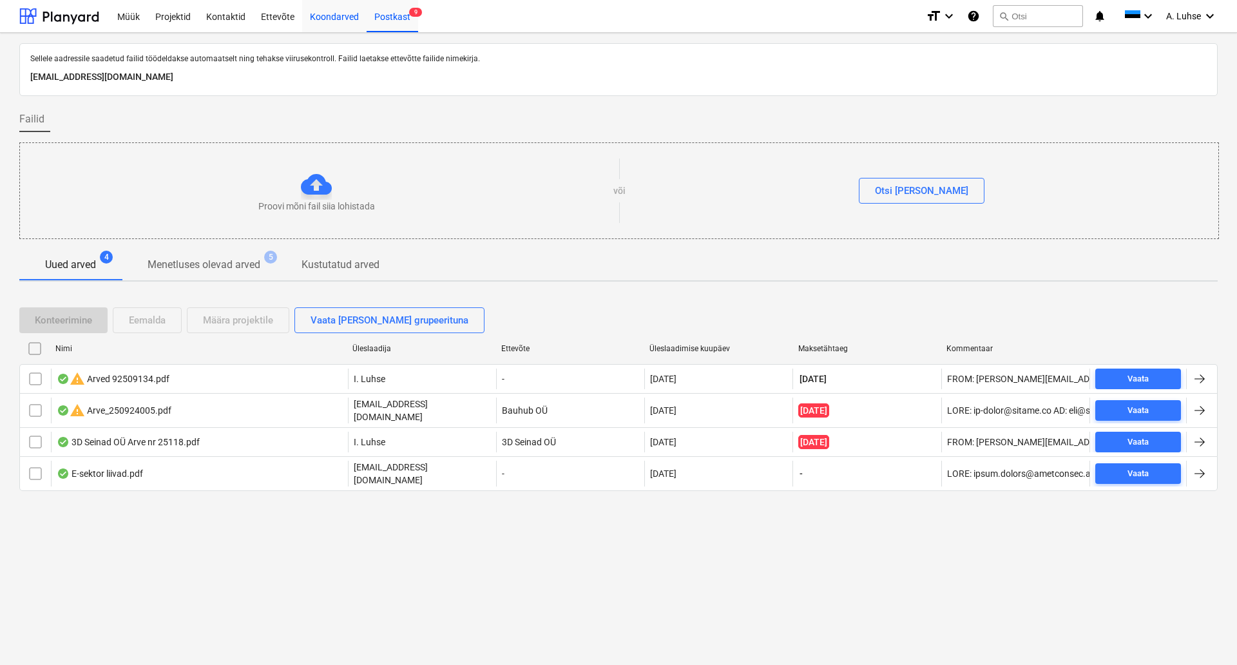
click at [334, 19] on div "Koondarved" at bounding box center [334, 15] width 64 height 33
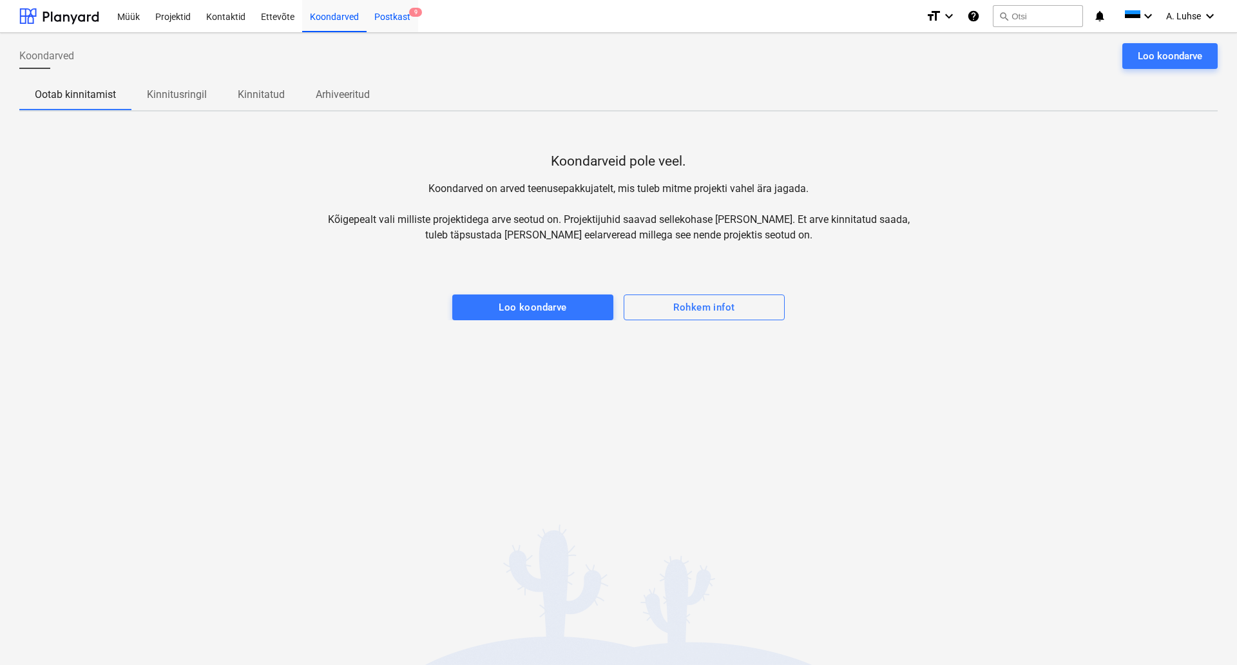
click at [378, 15] on div "Postkast 9" at bounding box center [393, 15] width 52 height 33
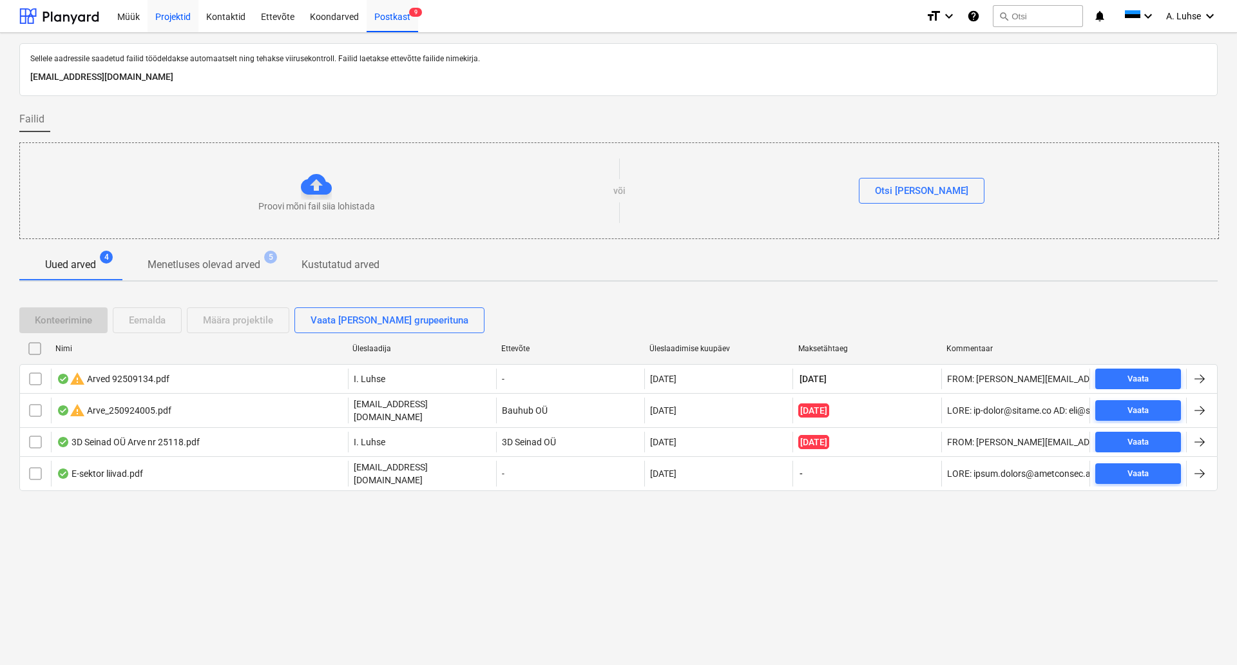
click at [173, 22] on div "Projektid" at bounding box center [173, 15] width 51 height 33
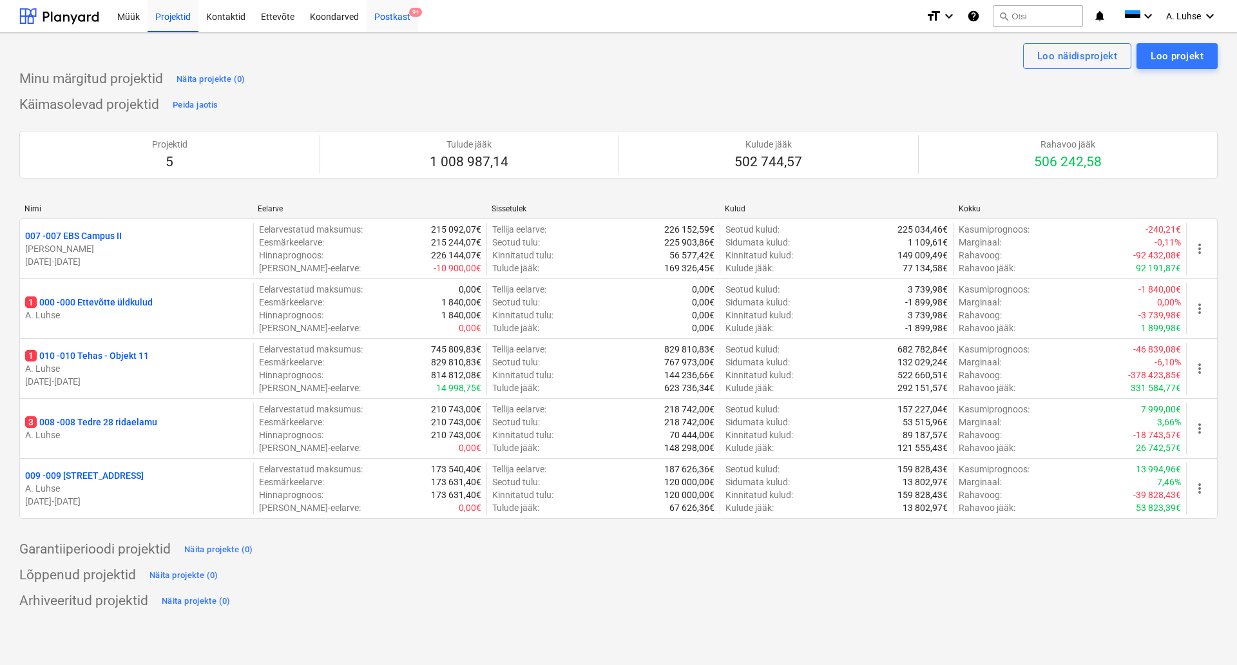
click at [399, 19] on div "Postkast 9+" at bounding box center [393, 15] width 52 height 33
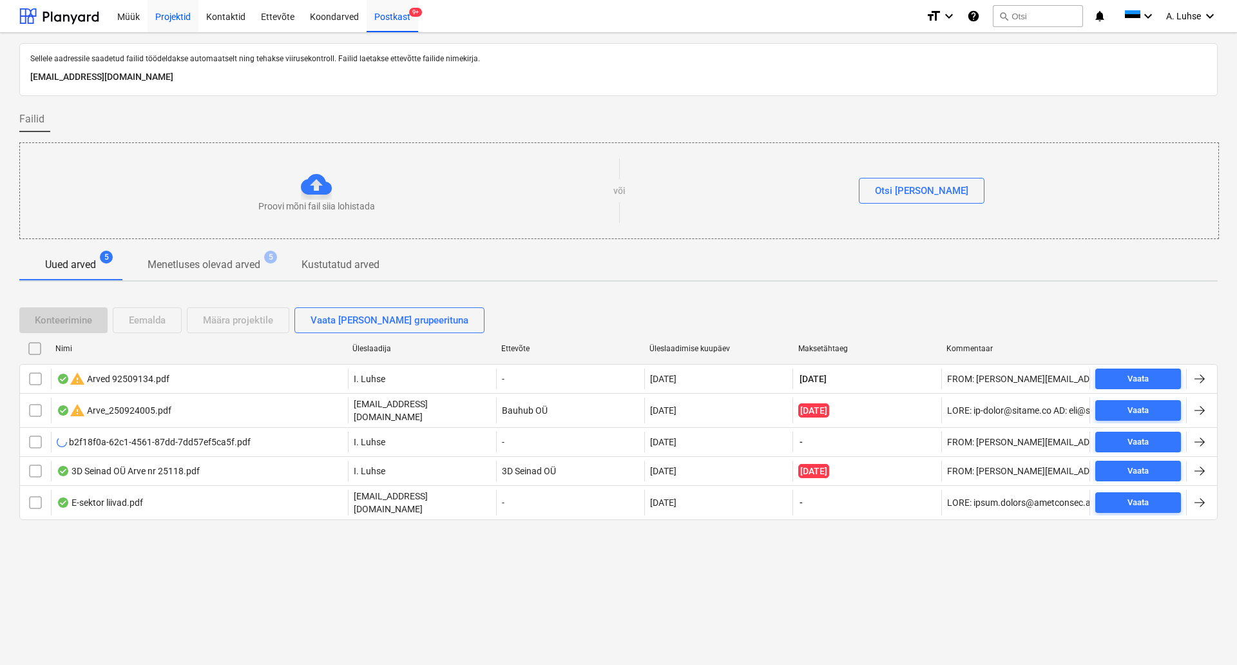
click at [168, 22] on div "Projektid" at bounding box center [173, 15] width 51 height 33
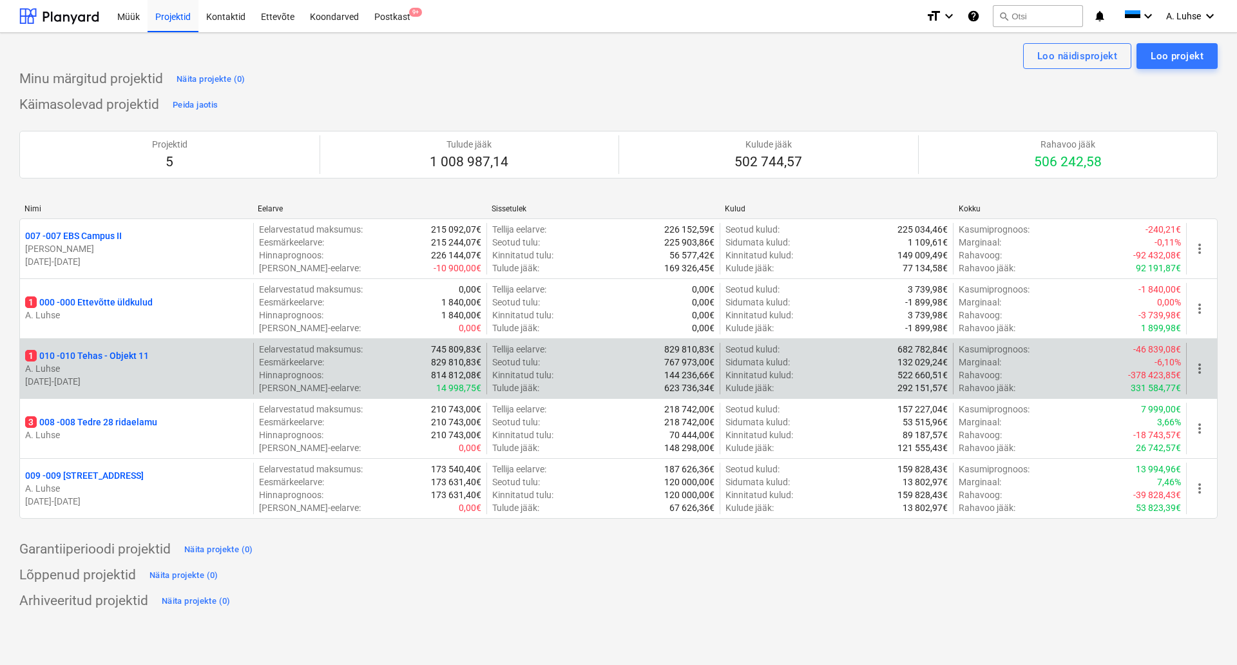
click at [90, 357] on p "1 010 - 010 Tehas - Objekt 11" at bounding box center [87, 355] width 124 height 13
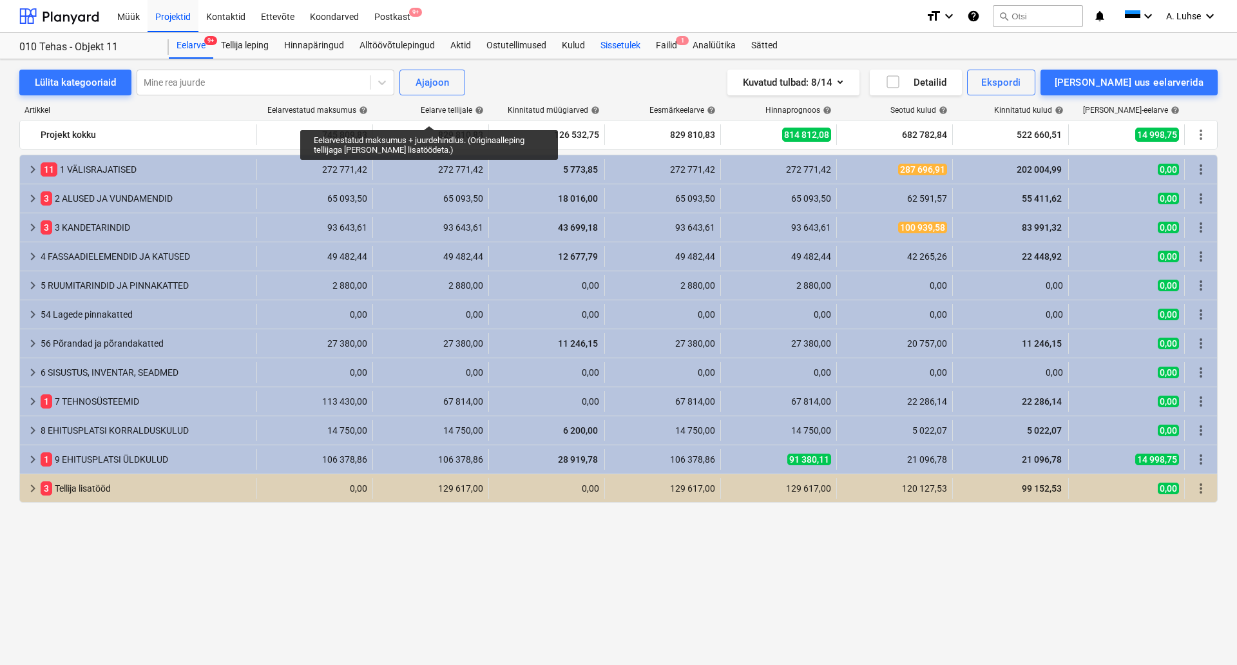
click at [632, 49] on div "Sissetulek" at bounding box center [620, 46] width 55 height 26
